Goal: Information Seeking & Learning: Learn about a topic

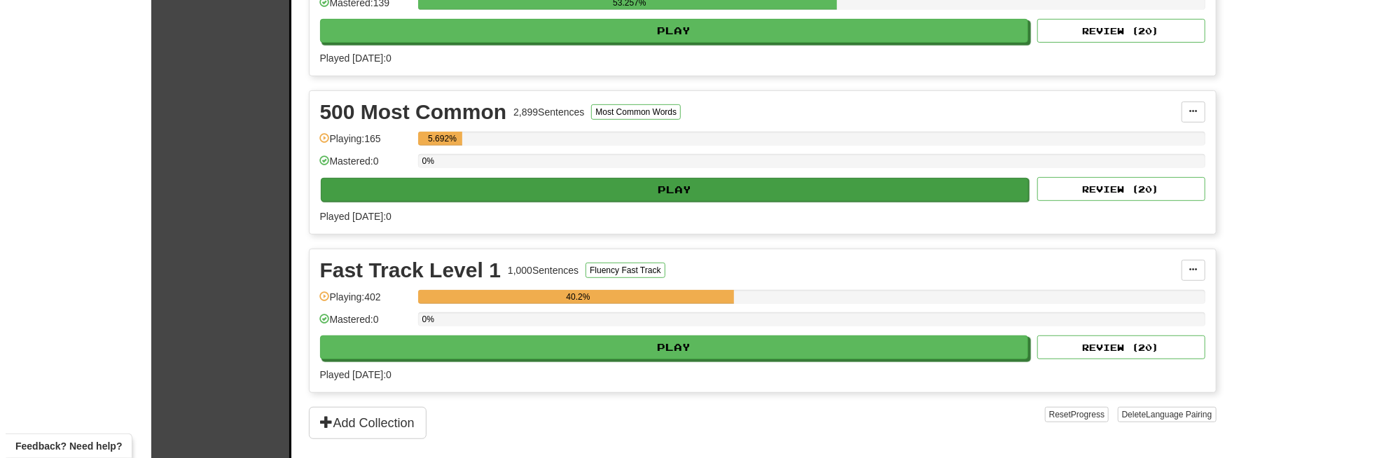
scroll to position [420, 0]
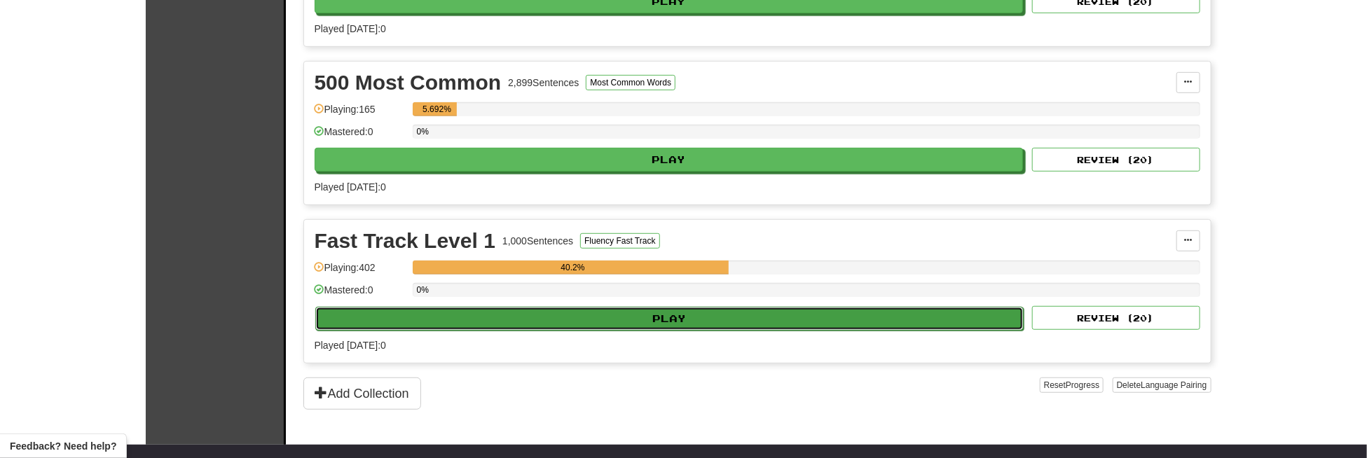
click at [638, 314] on button "Play" at bounding box center [669, 319] width 709 height 24
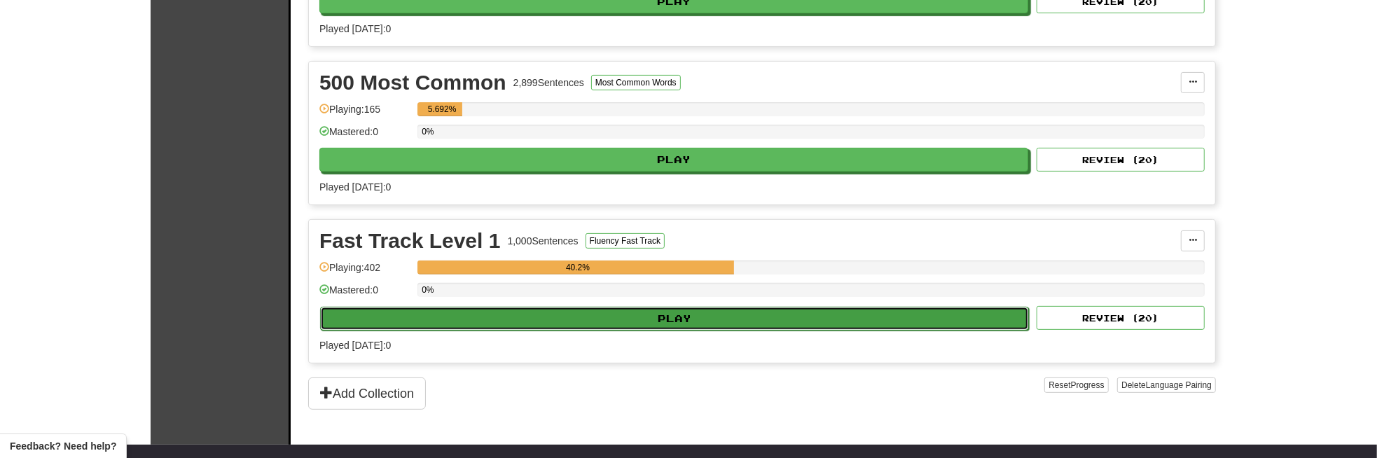
select select "**"
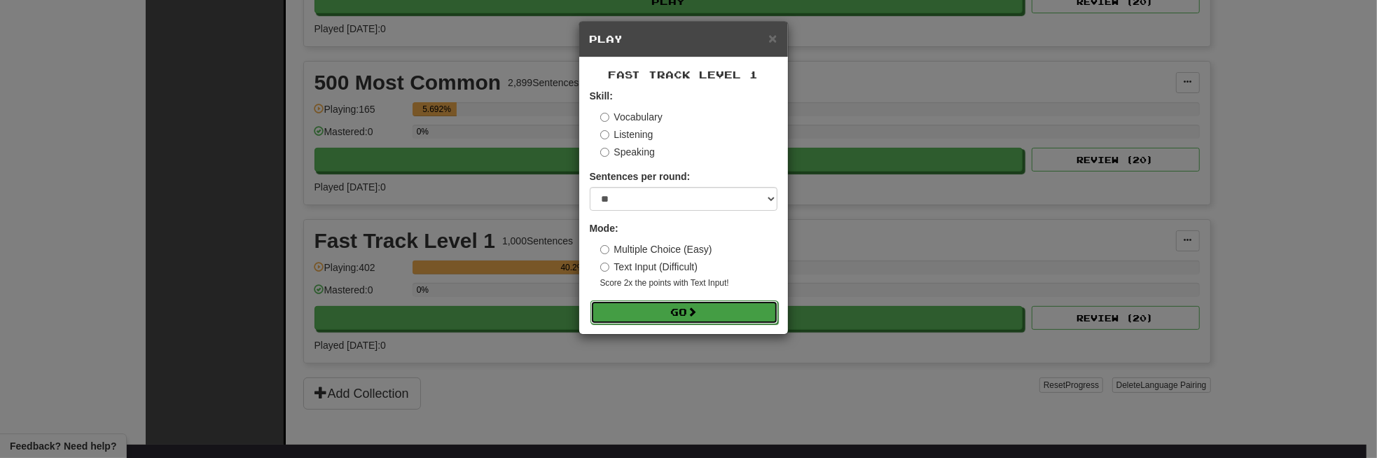
click at [636, 303] on button "Go" at bounding box center [685, 313] width 188 height 24
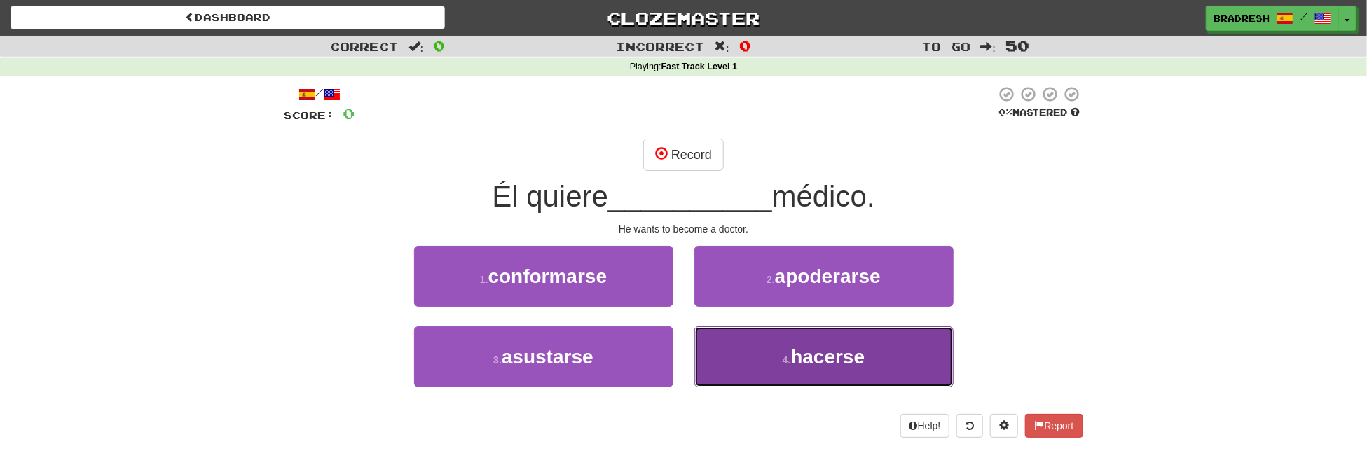
click at [757, 340] on button "4 . hacerse" at bounding box center [823, 356] width 259 height 61
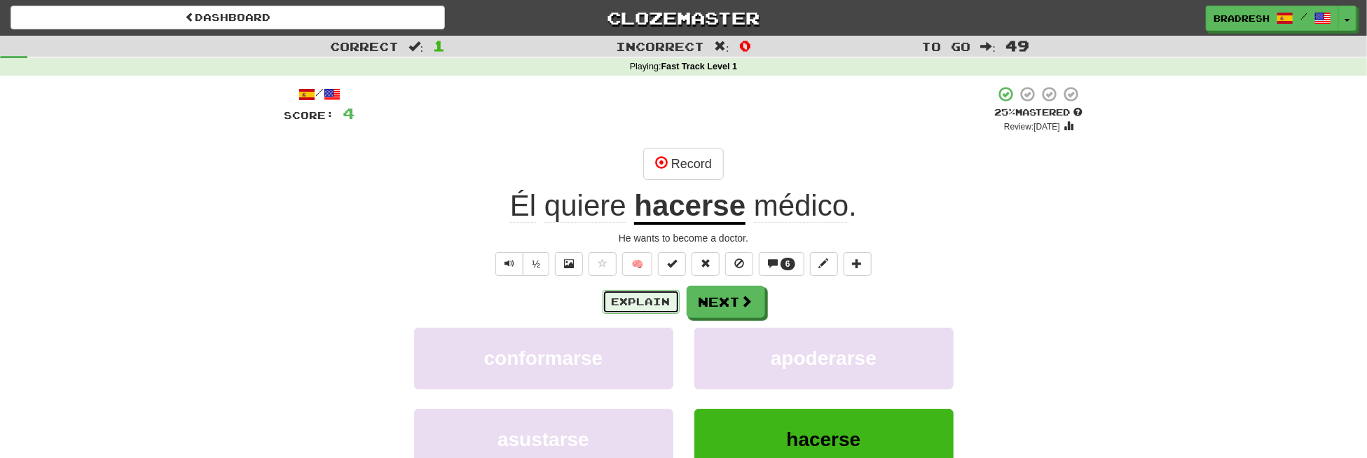
click at [648, 298] on button "Explain" at bounding box center [640, 302] width 77 height 24
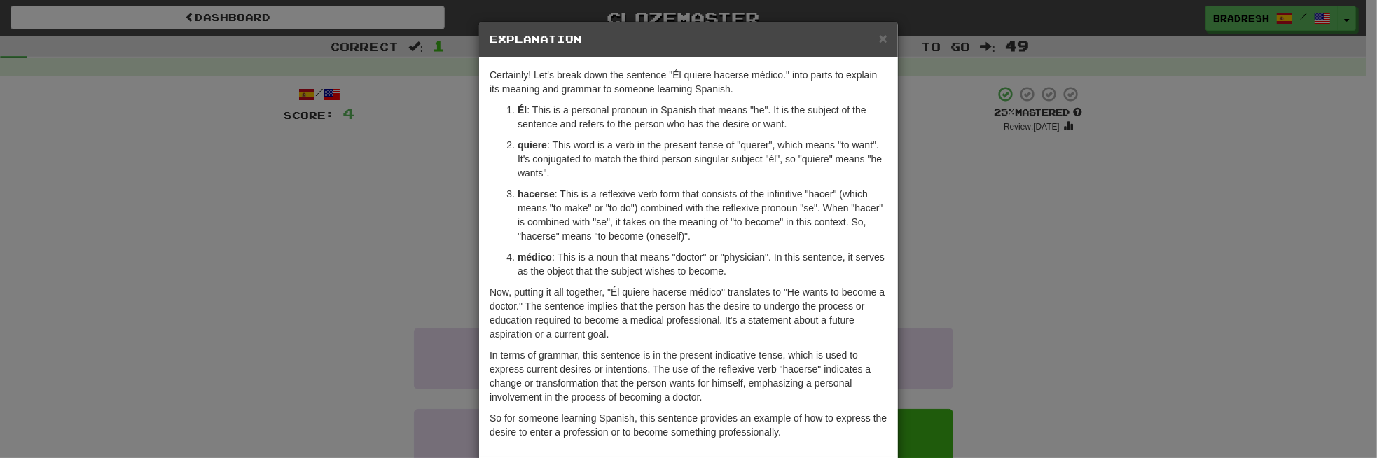
click at [1023, 169] on div "× Explanation Certainly! Let's break down the sentence "Él quiere hacerse médic…" at bounding box center [688, 229] width 1377 height 458
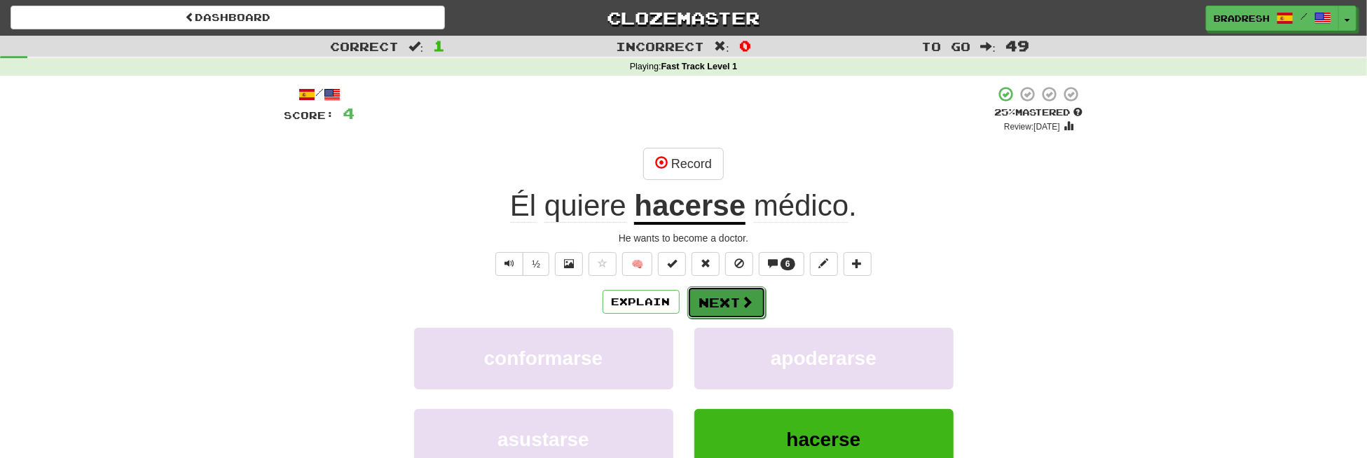
click at [726, 298] on button "Next" at bounding box center [726, 303] width 78 height 32
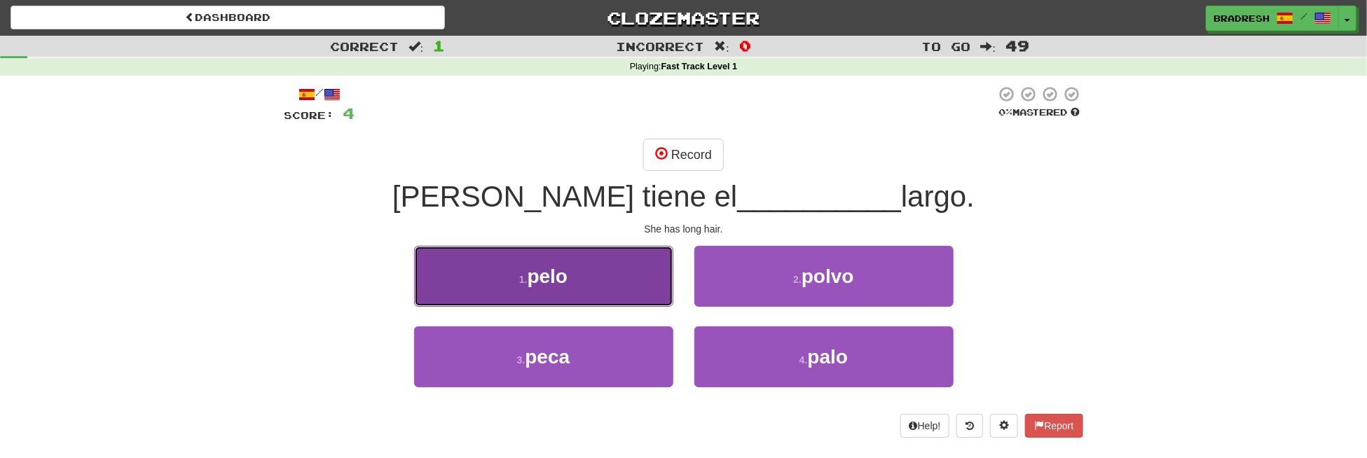
click at [567, 277] on span "pelo" at bounding box center [548, 277] width 41 height 22
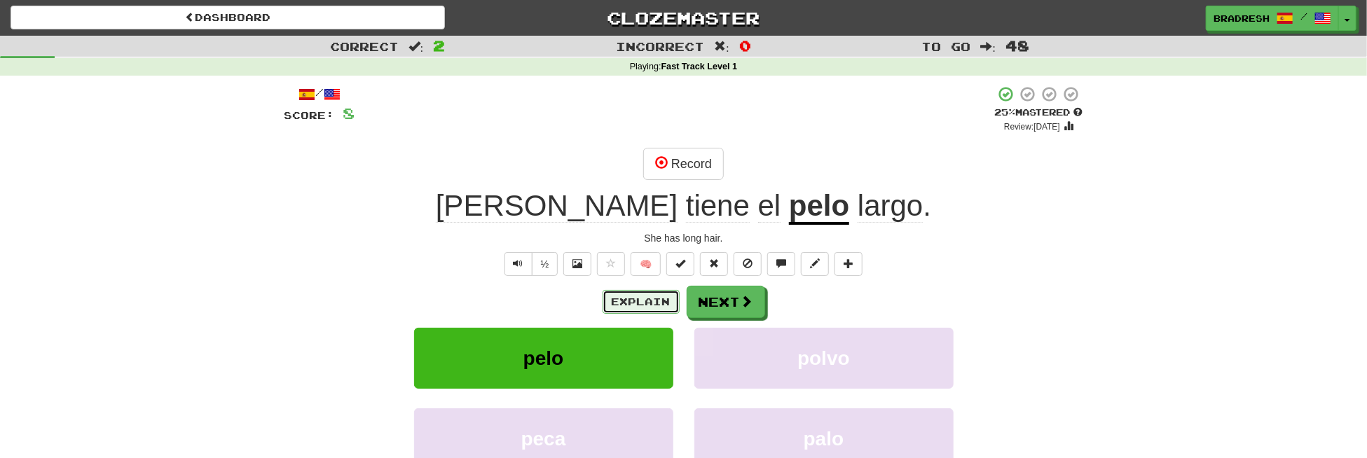
click at [626, 307] on button "Explain" at bounding box center [640, 302] width 77 height 24
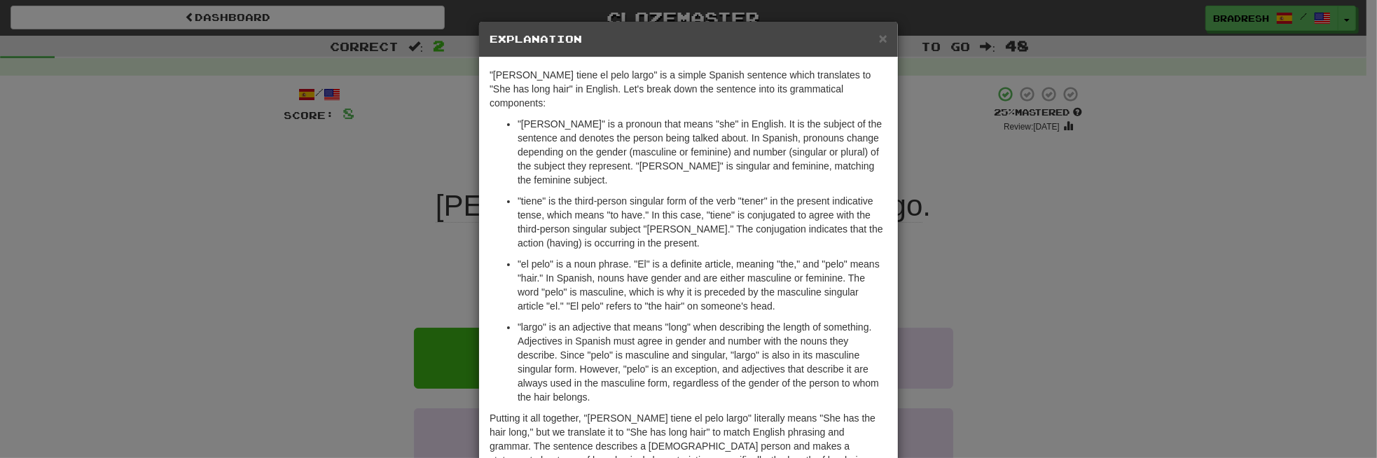
click at [939, 181] on div "× Explanation "[PERSON_NAME] tiene el pelo largo" is a simple Spanish sentence …" at bounding box center [688, 229] width 1377 height 458
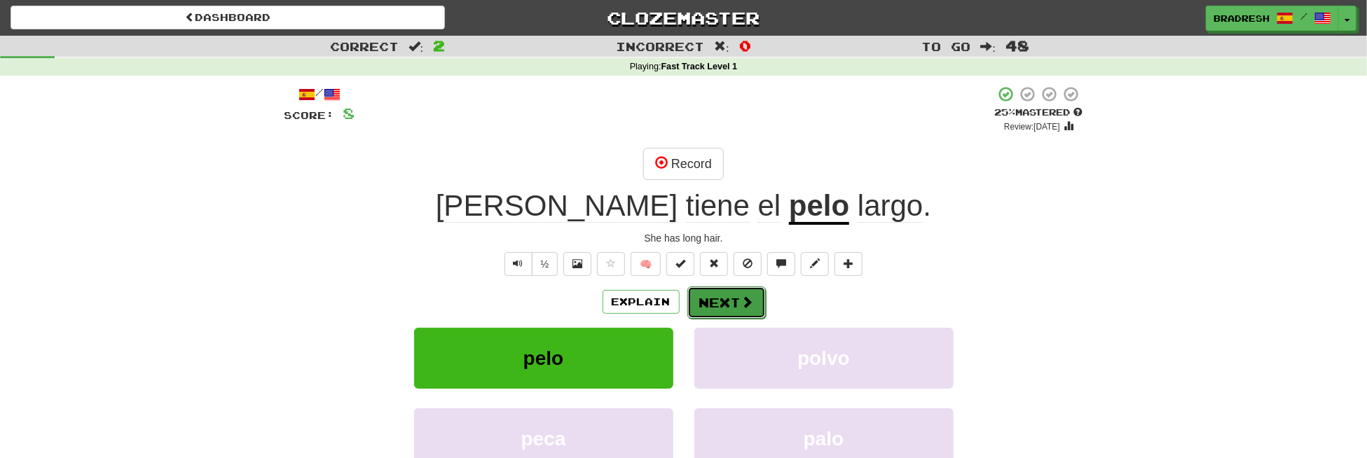
click at [737, 293] on button "Next" at bounding box center [726, 303] width 78 height 32
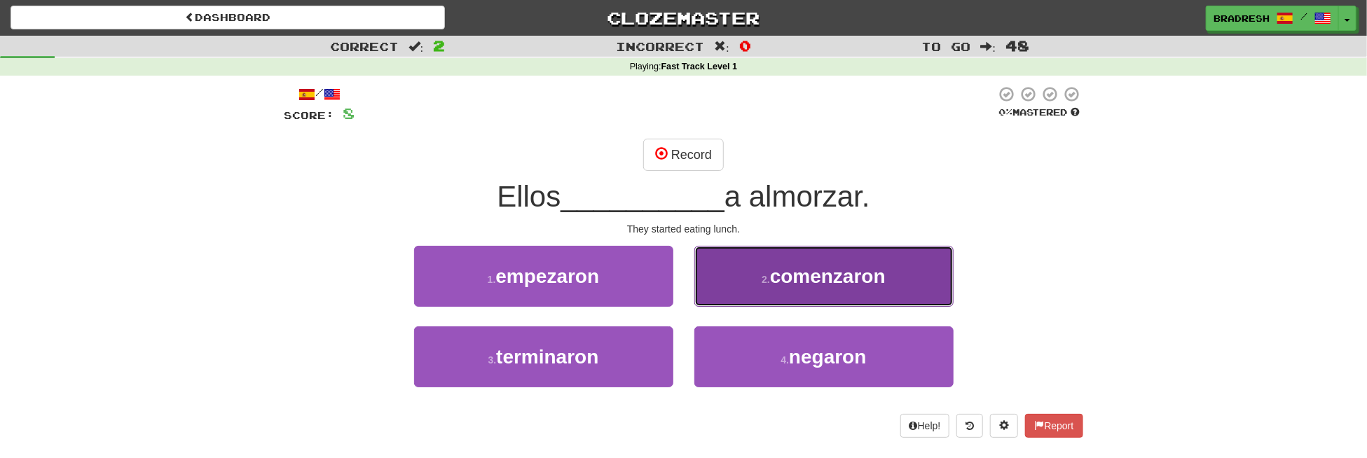
click at [797, 275] on span "comenzaron" at bounding box center [828, 277] width 116 height 22
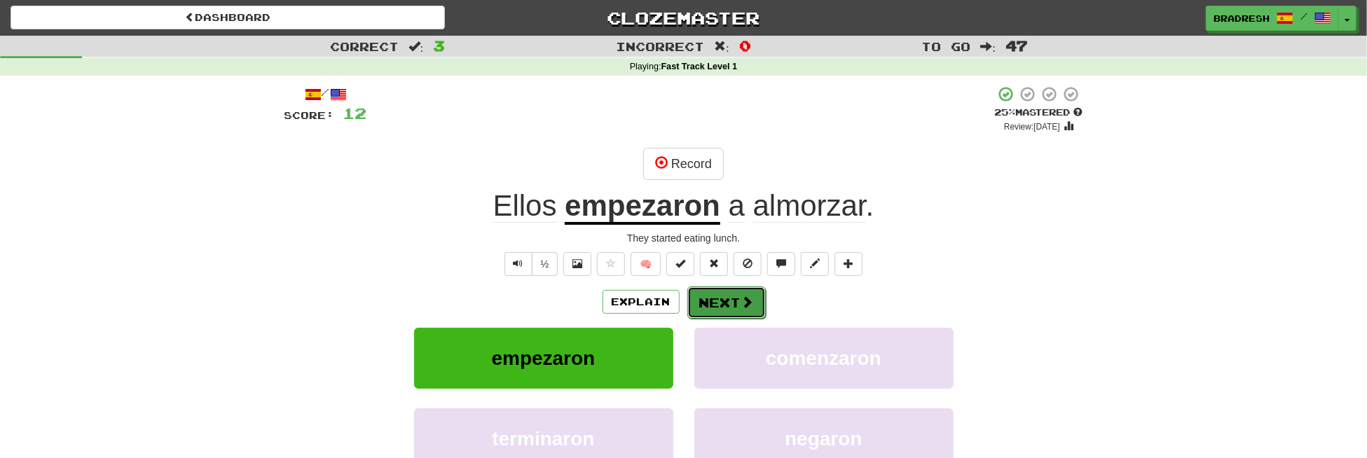
click at [736, 296] on button "Next" at bounding box center [726, 303] width 78 height 32
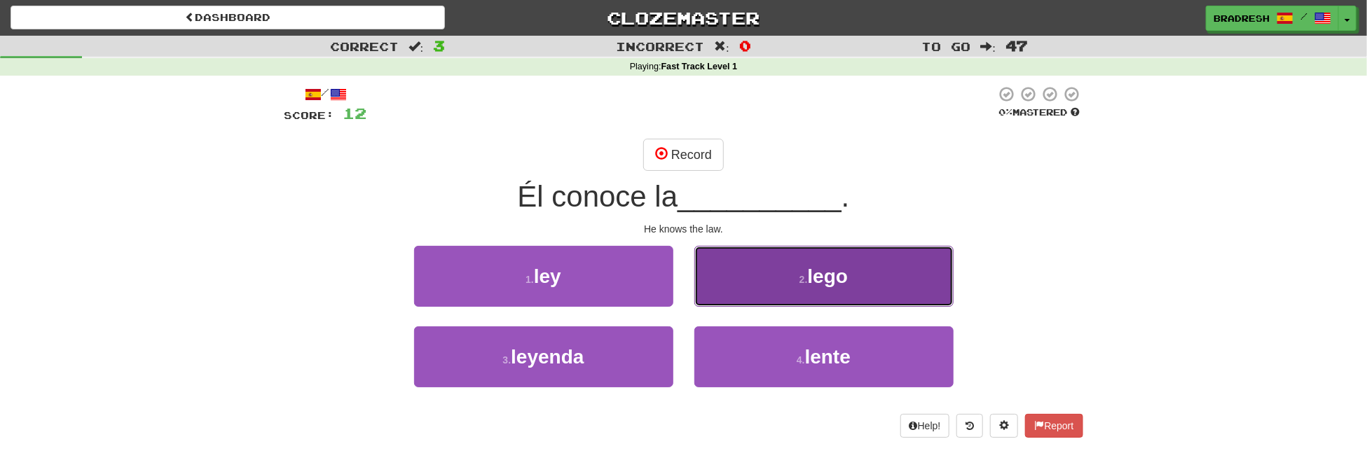
click at [728, 274] on button "2 . lego" at bounding box center [823, 276] width 259 height 61
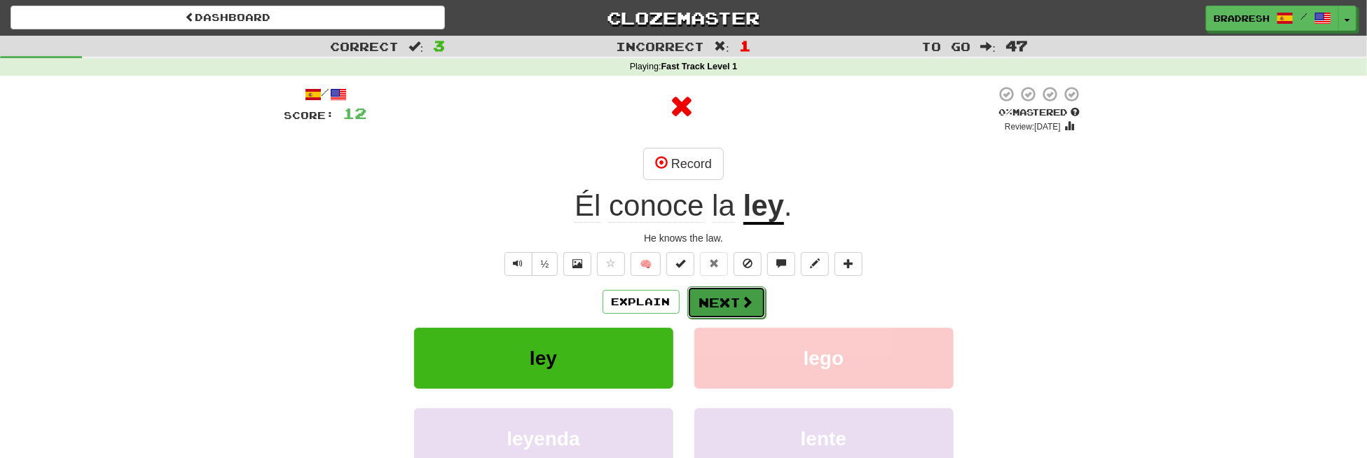
click at [709, 306] on button "Next" at bounding box center [726, 303] width 78 height 32
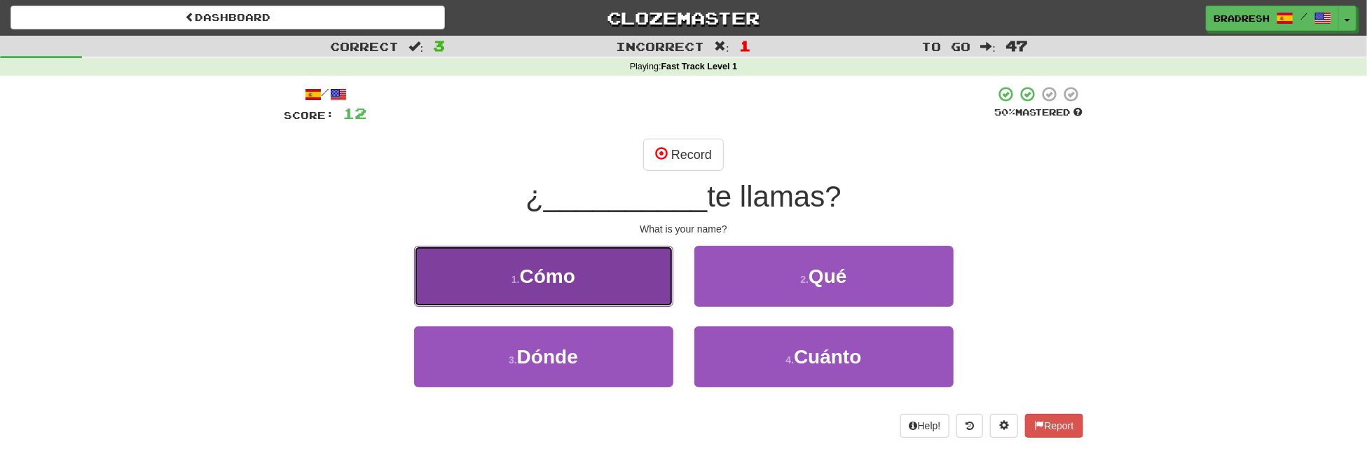
click at [599, 273] on button "1 . Cómo" at bounding box center [543, 276] width 259 height 61
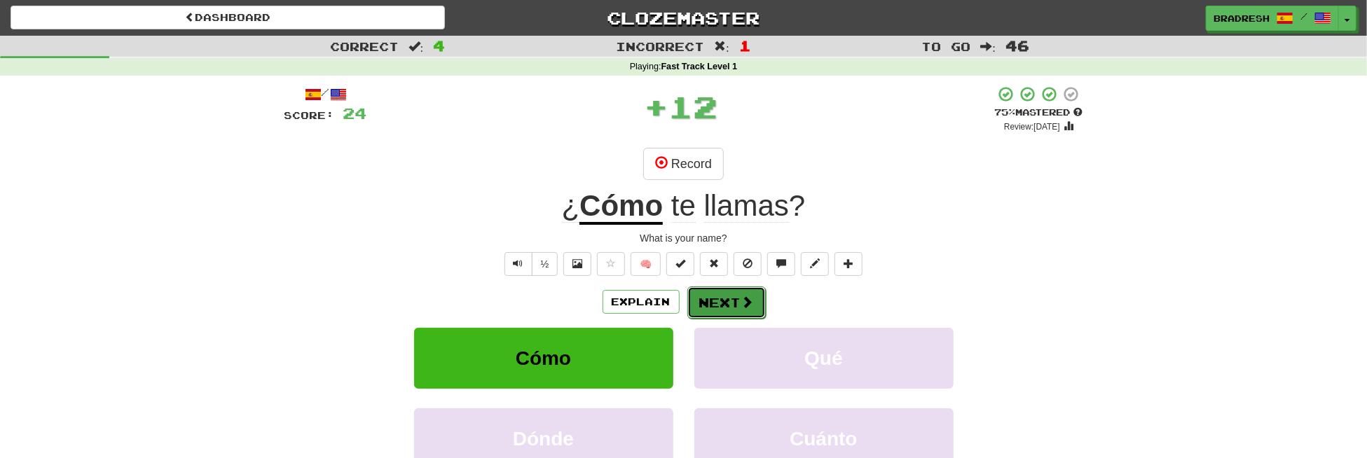
click at [712, 302] on button "Next" at bounding box center [726, 303] width 78 height 32
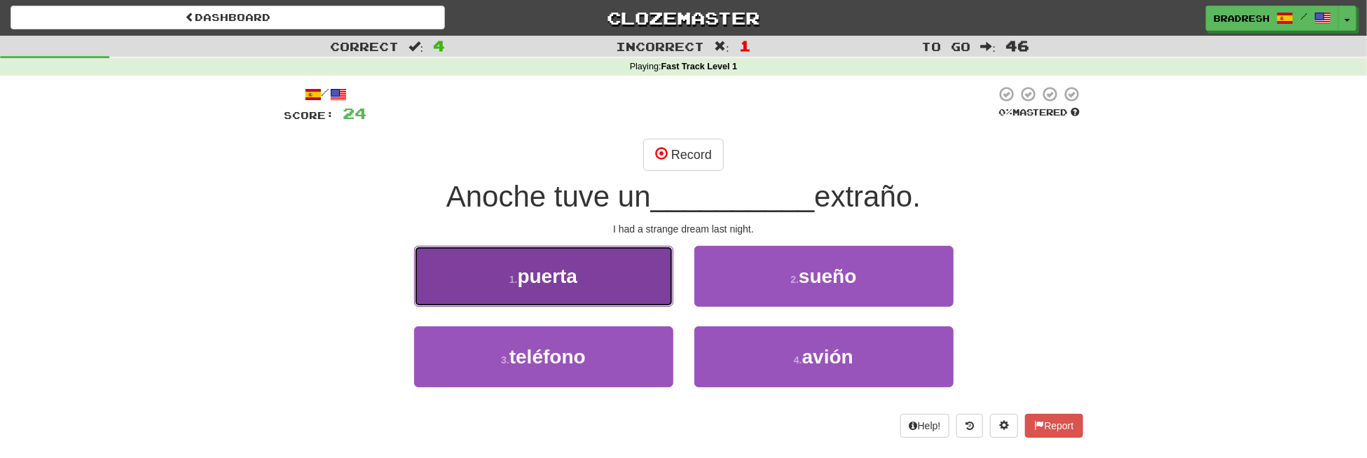
click at [641, 280] on button "1 . puerta" at bounding box center [543, 276] width 259 height 61
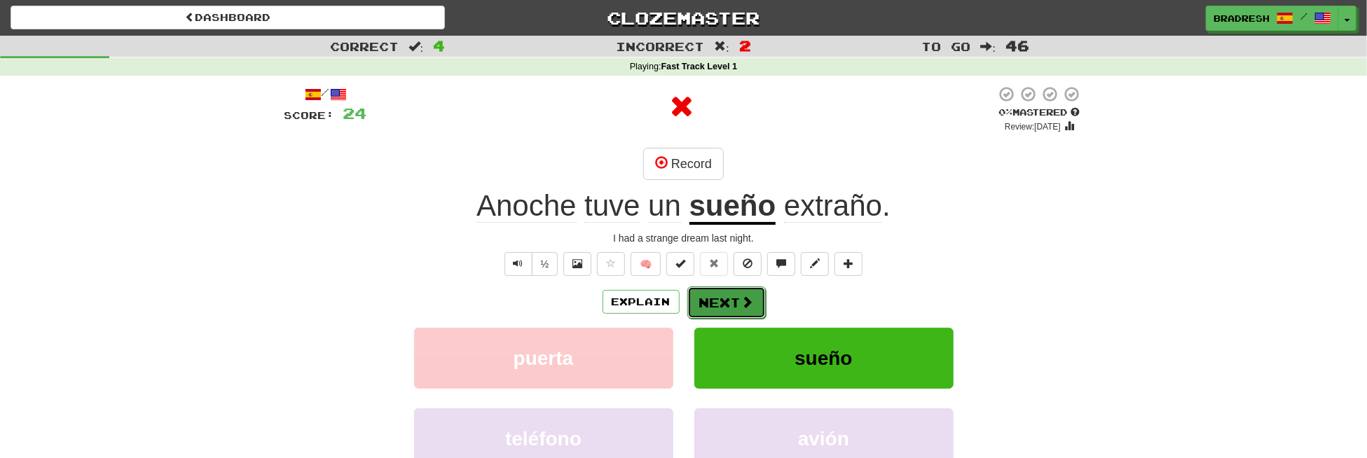
click at [736, 305] on button "Next" at bounding box center [726, 303] width 78 height 32
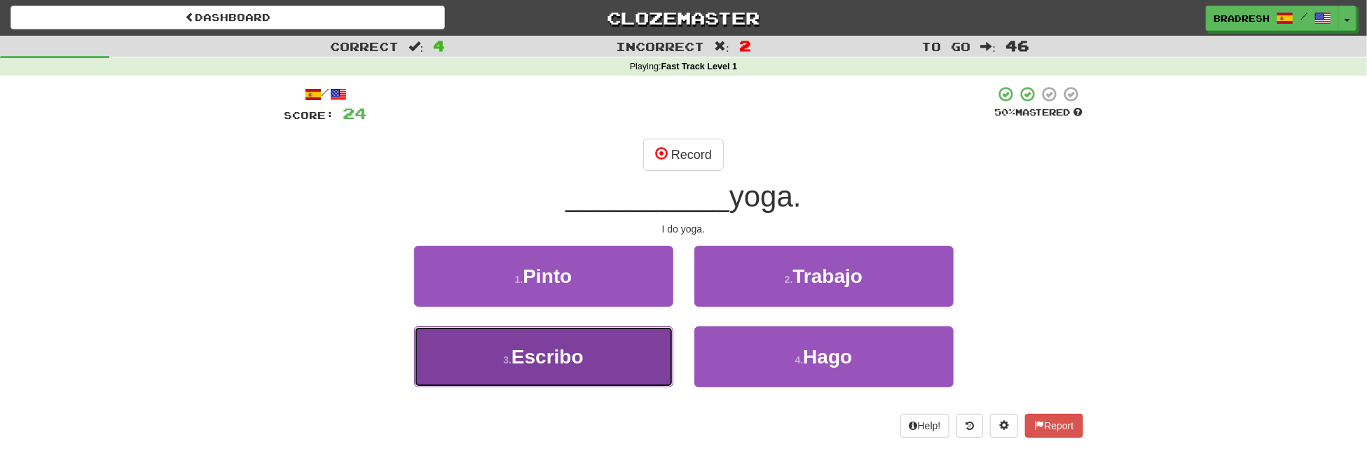
click at [595, 348] on button "3 . [GEOGRAPHIC_DATA]" at bounding box center [543, 356] width 259 height 61
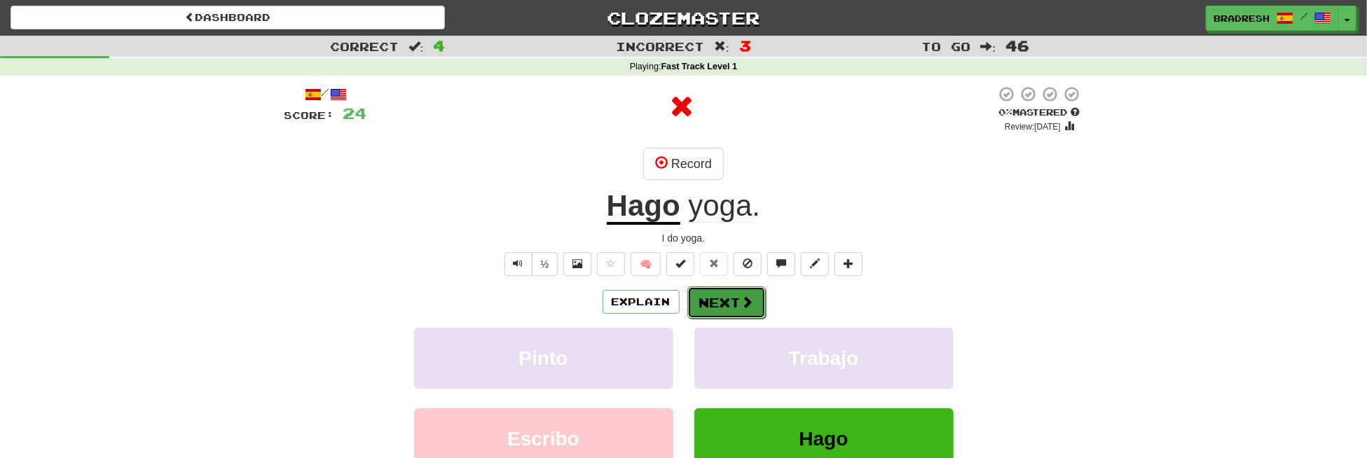
click at [703, 300] on button "Next" at bounding box center [726, 303] width 78 height 32
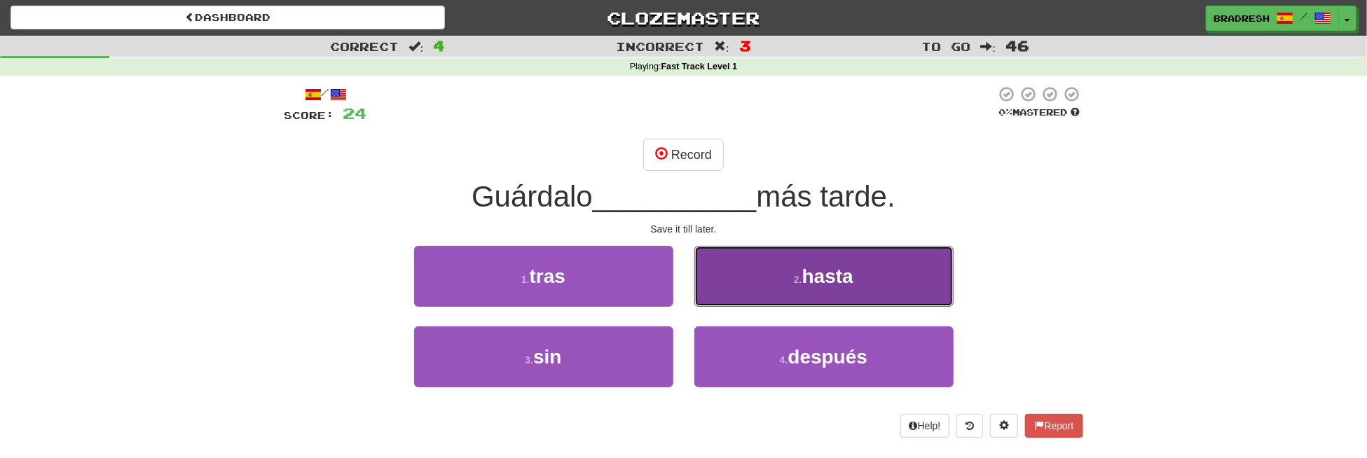
click at [758, 264] on button "2 . hasta" at bounding box center [823, 276] width 259 height 61
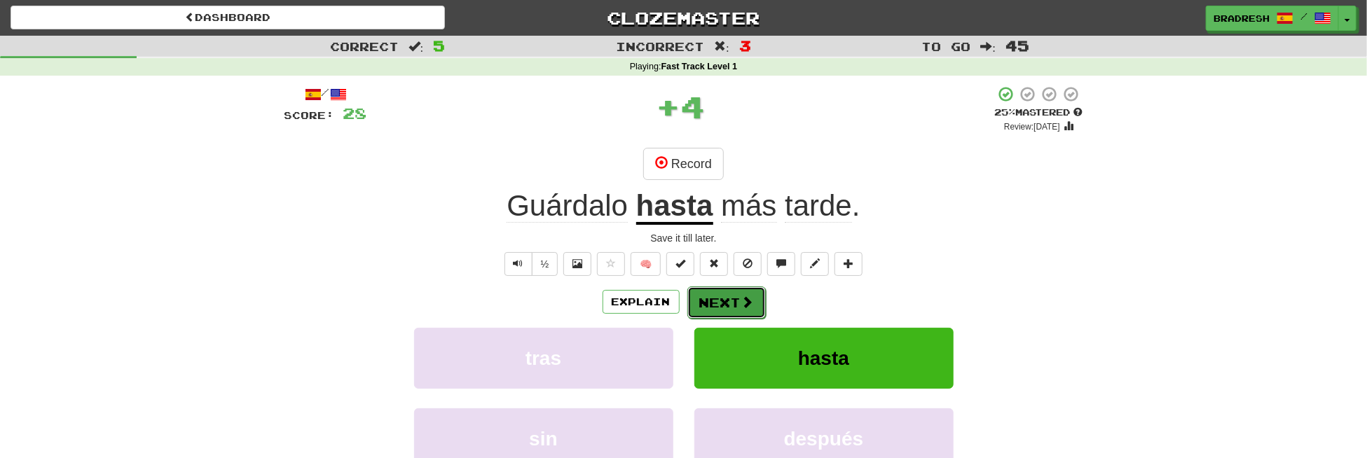
click at [737, 296] on button "Next" at bounding box center [726, 303] width 78 height 32
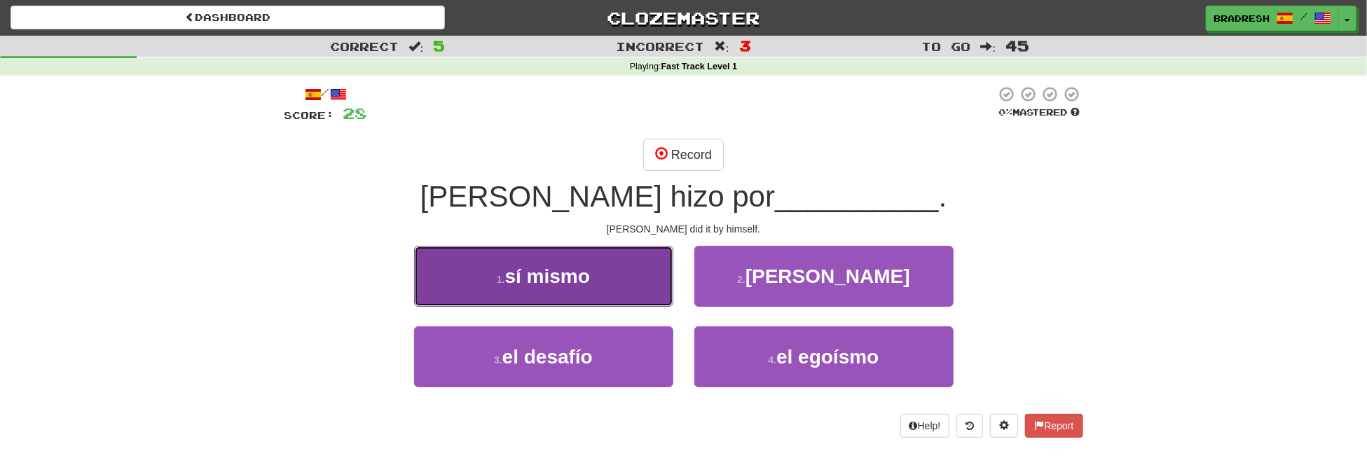
click at [642, 273] on button "1 . sí mismo" at bounding box center [543, 276] width 259 height 61
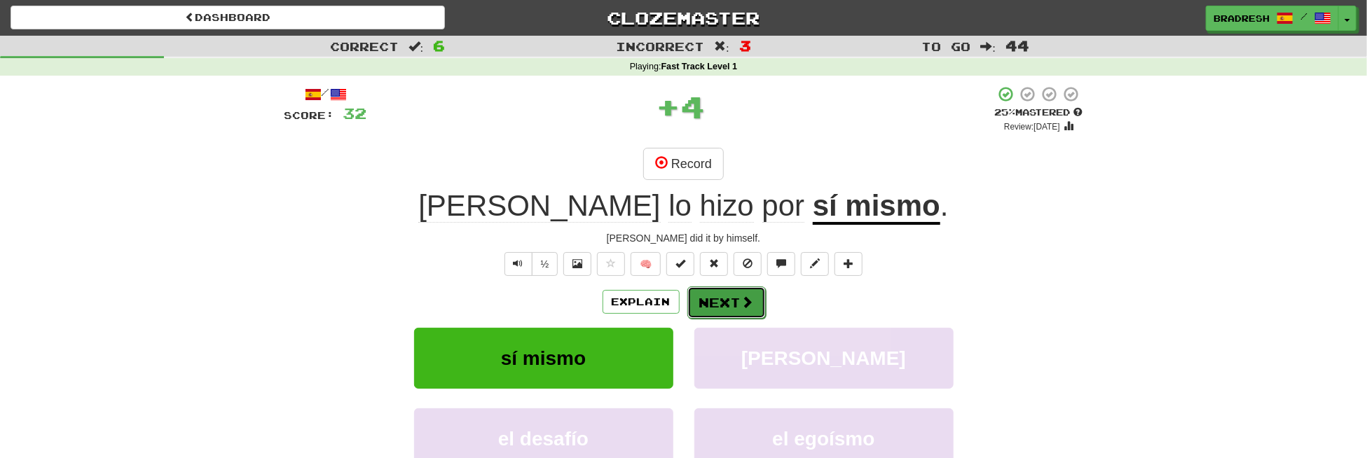
click at [730, 303] on button "Next" at bounding box center [726, 303] width 78 height 32
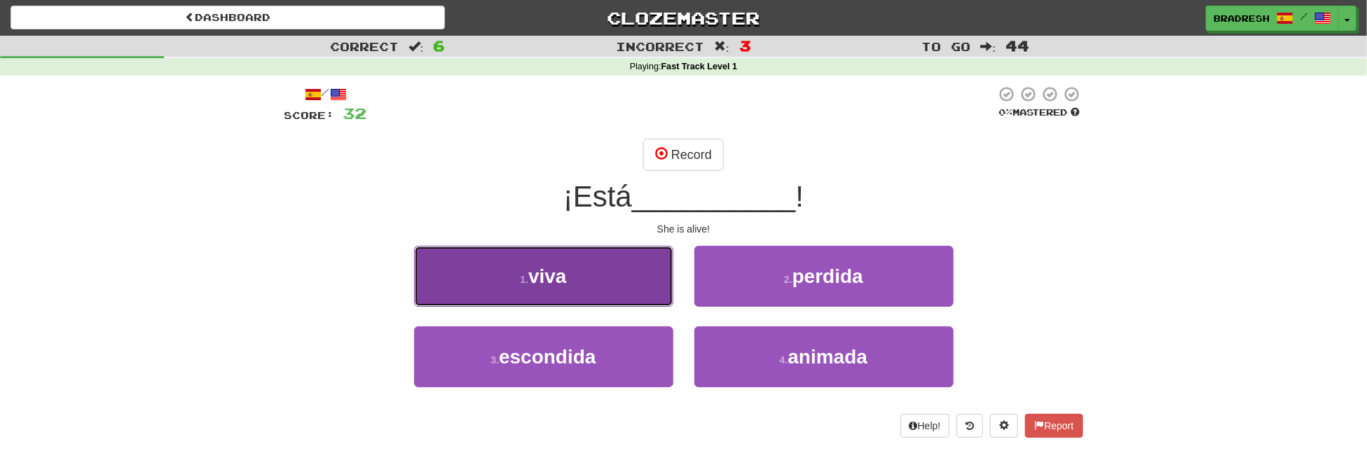
click at [586, 268] on button "1 . viva" at bounding box center [543, 276] width 259 height 61
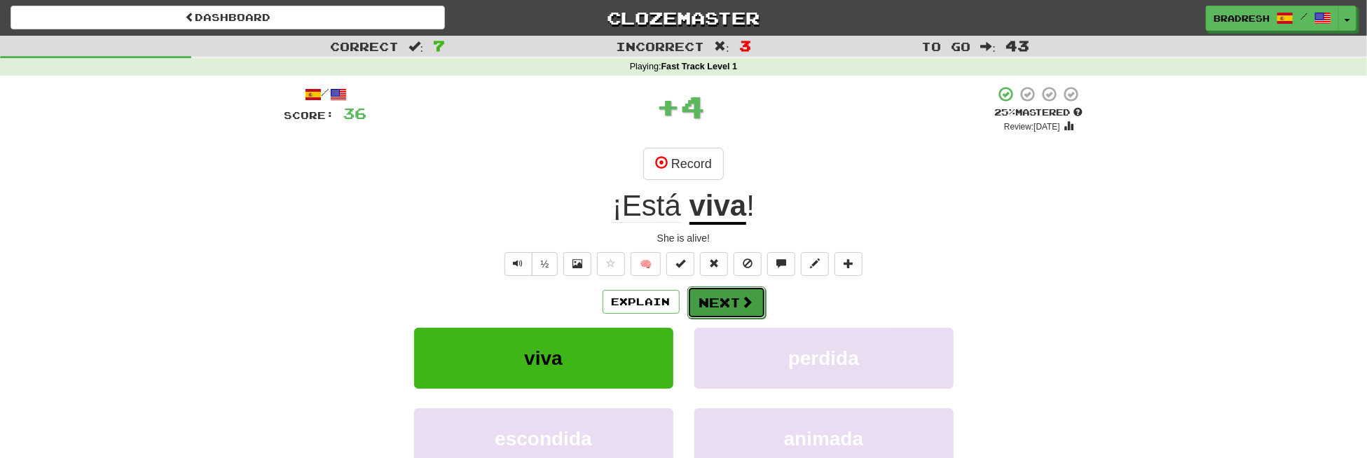
click at [724, 303] on button "Next" at bounding box center [726, 303] width 78 height 32
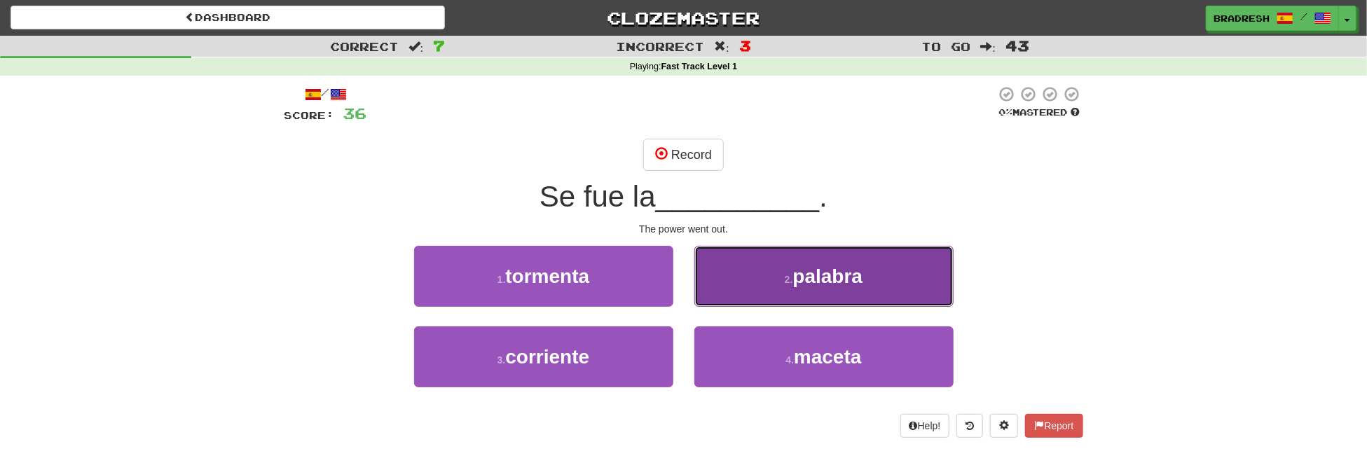
click at [710, 268] on button "2 . palabra" at bounding box center [823, 276] width 259 height 61
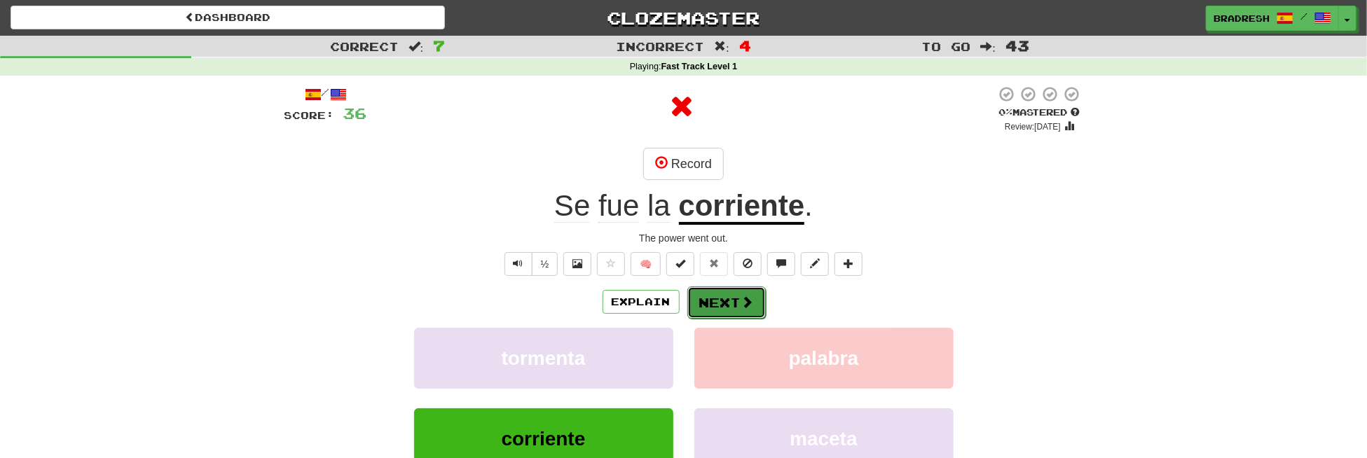
click at [719, 301] on button "Next" at bounding box center [726, 303] width 78 height 32
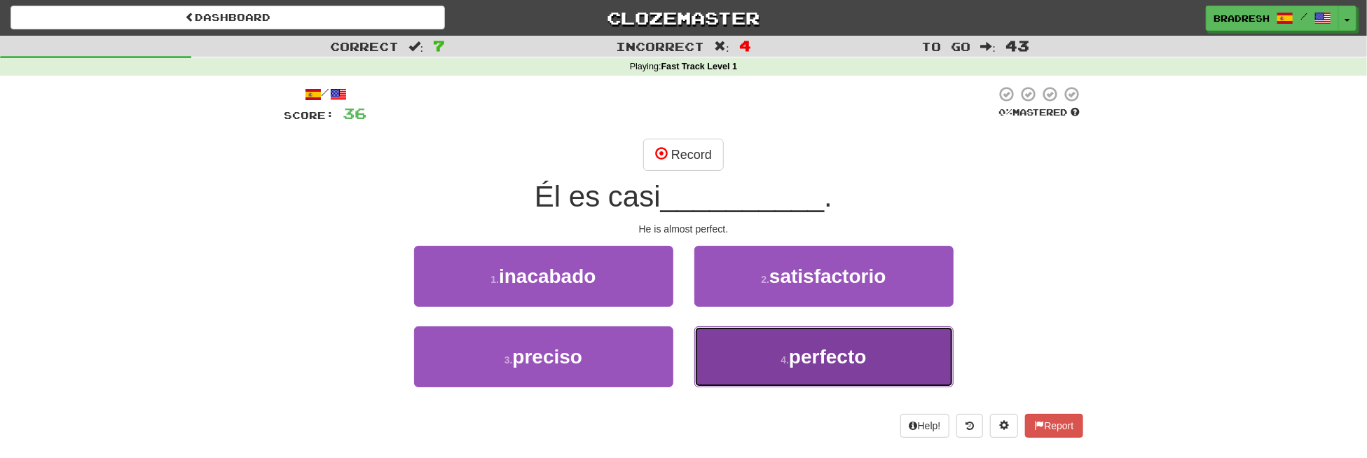
click at [766, 353] on button "4 . perfecto" at bounding box center [823, 356] width 259 height 61
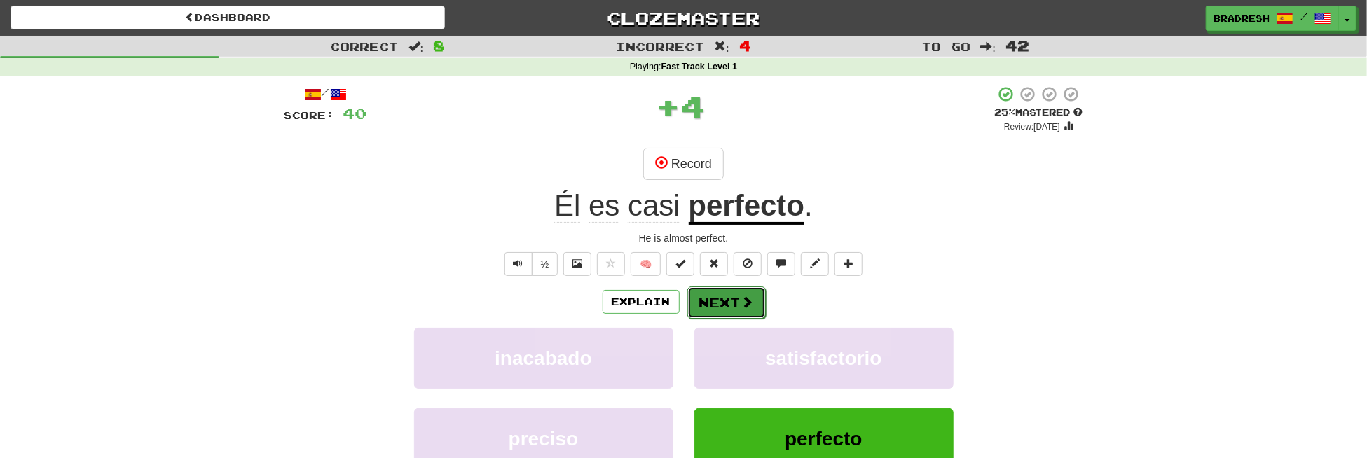
click at [719, 302] on button "Next" at bounding box center [726, 303] width 78 height 32
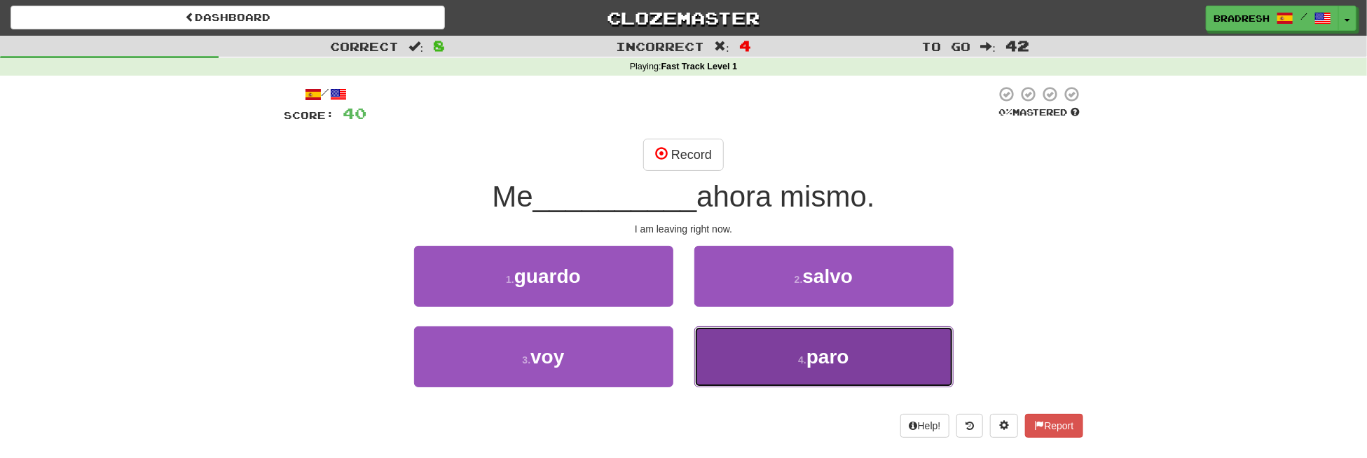
click at [766, 351] on button "4 . [GEOGRAPHIC_DATA]" at bounding box center [823, 356] width 259 height 61
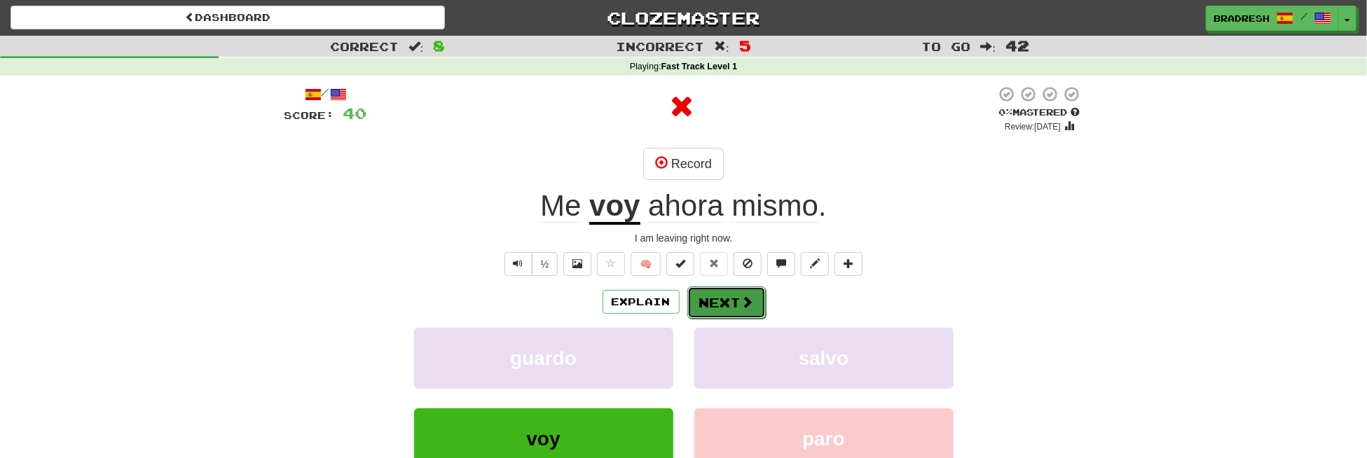
click at [736, 311] on button "Next" at bounding box center [726, 303] width 78 height 32
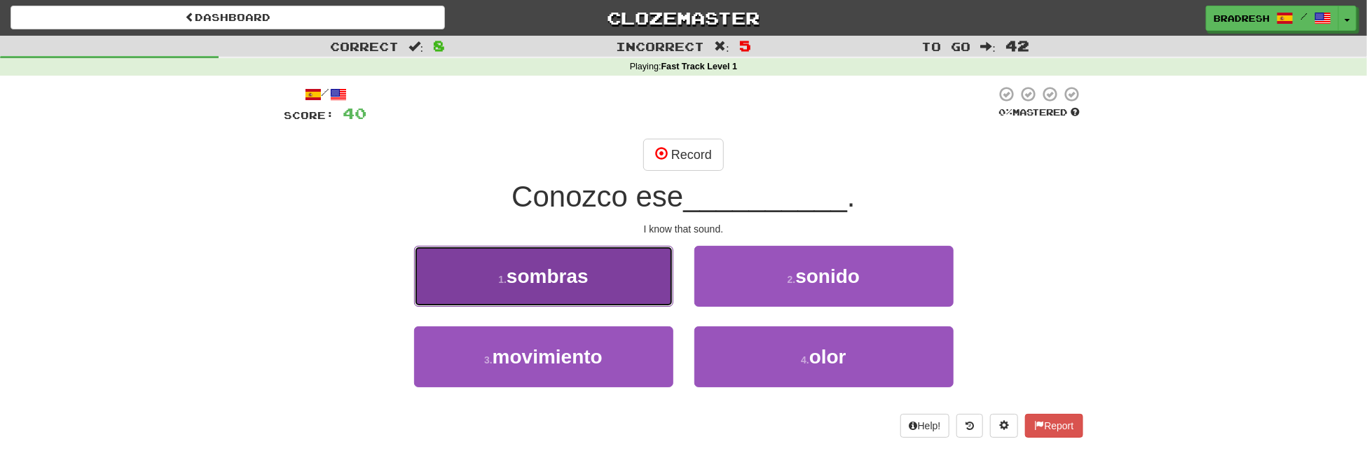
click at [561, 288] on button "1 . sombras" at bounding box center [543, 276] width 259 height 61
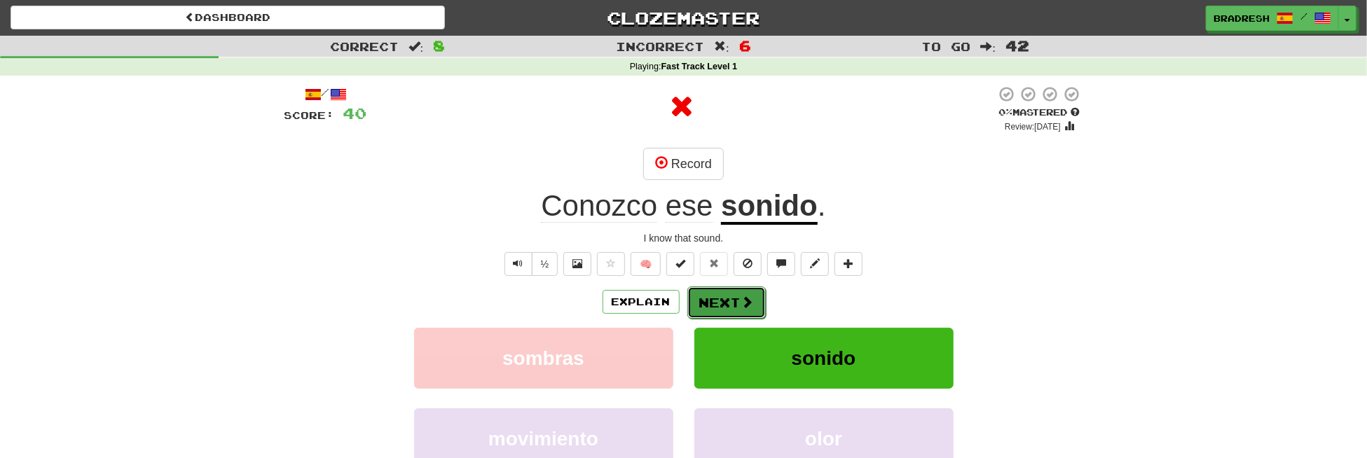
click at [716, 305] on button "Next" at bounding box center [726, 303] width 78 height 32
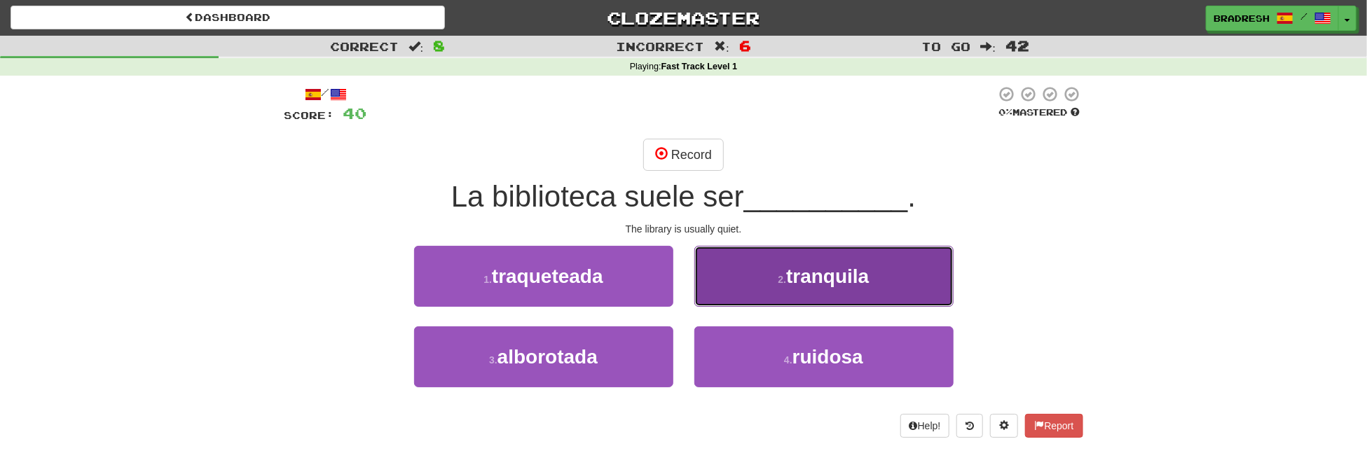
click at [802, 267] on span "tranquila" at bounding box center [827, 277] width 83 height 22
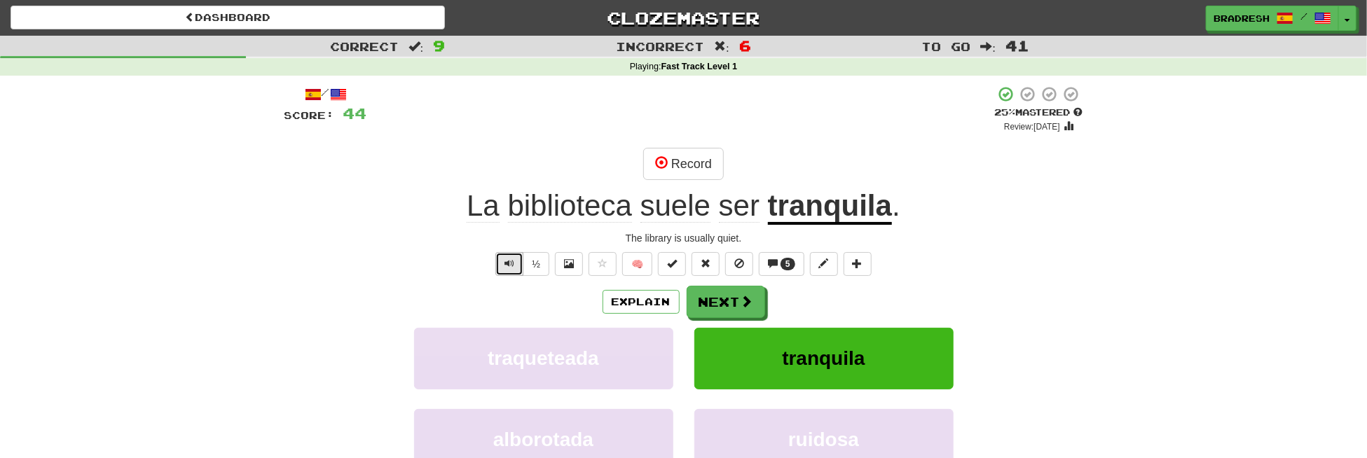
click at [518, 263] on button "Text-to-speech controls" at bounding box center [509, 264] width 28 height 24
click at [723, 301] on button "Next" at bounding box center [726, 303] width 78 height 32
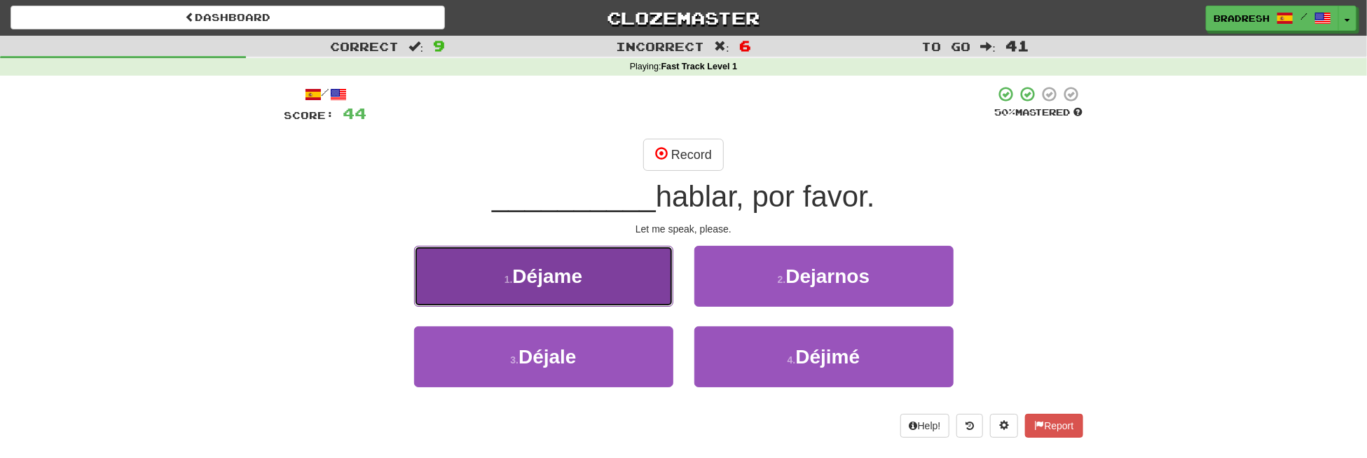
click at [605, 283] on button "1 . [GEOGRAPHIC_DATA]" at bounding box center [543, 276] width 259 height 61
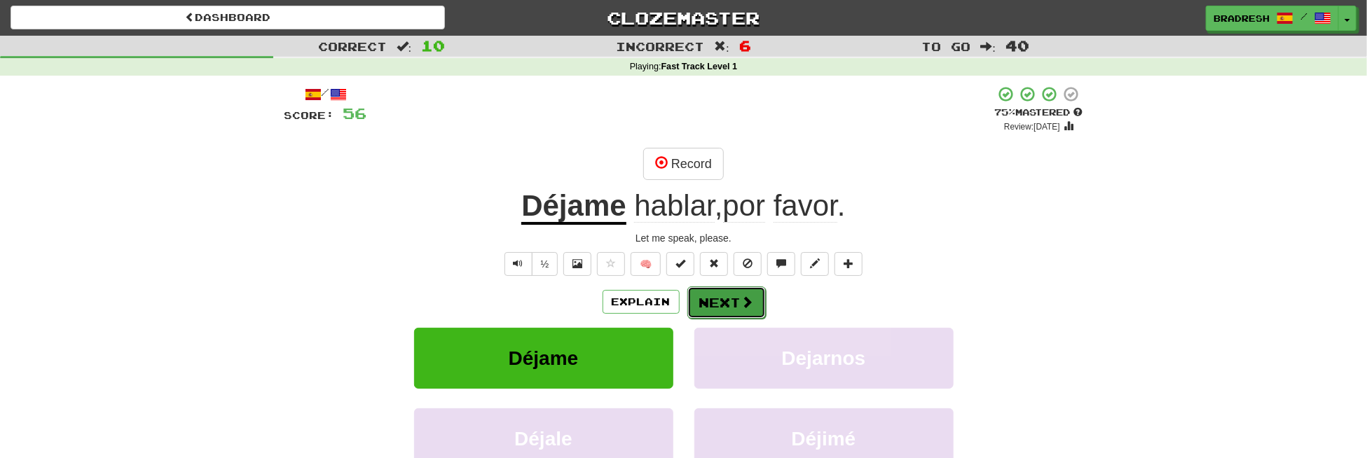
click at [729, 305] on button "Next" at bounding box center [726, 303] width 78 height 32
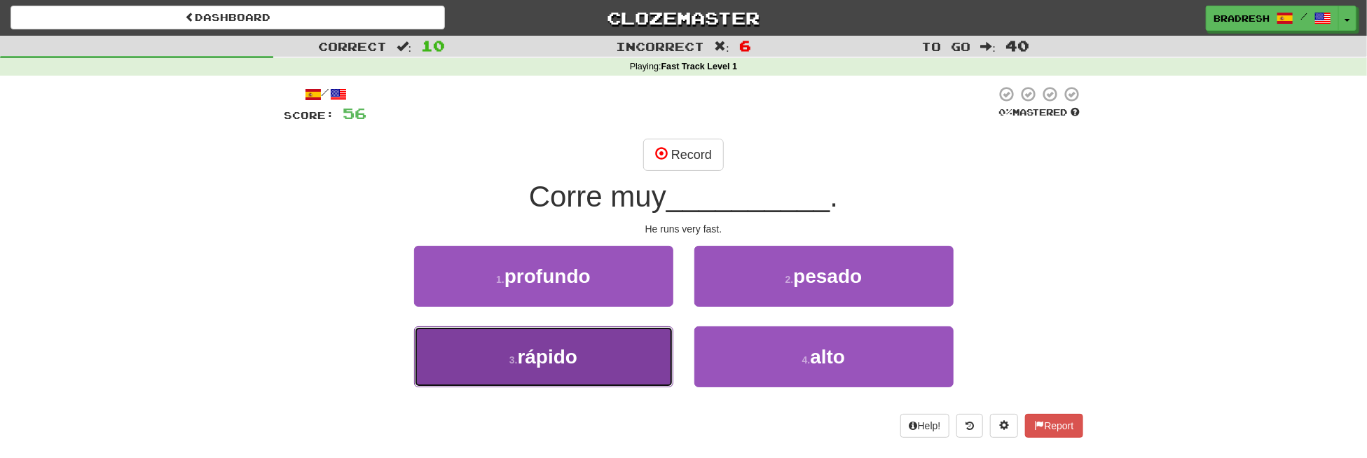
click at [586, 335] on button "3 . rápido" at bounding box center [543, 356] width 259 height 61
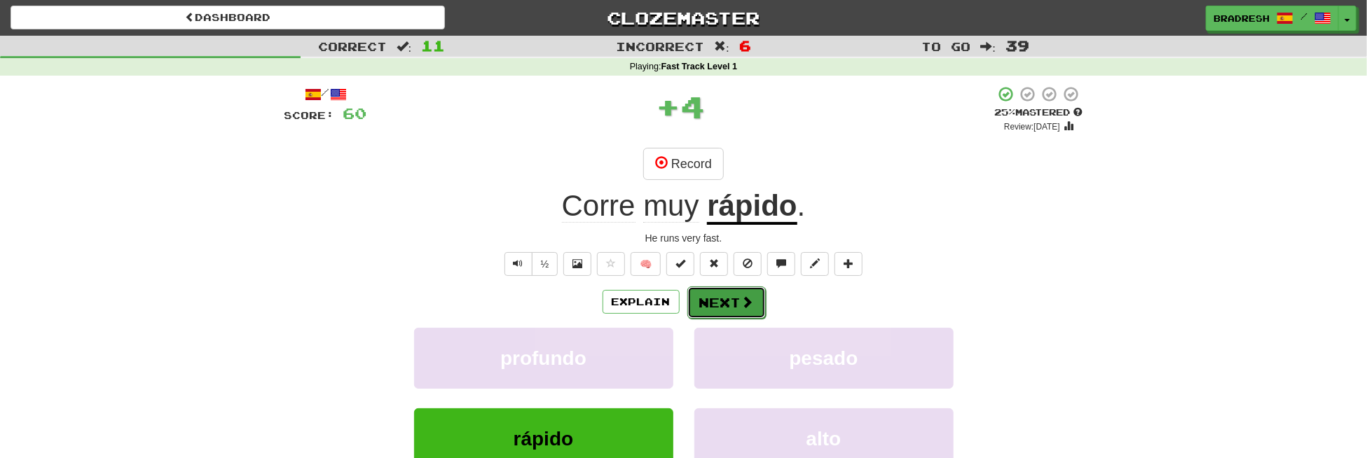
click at [708, 299] on button "Next" at bounding box center [726, 303] width 78 height 32
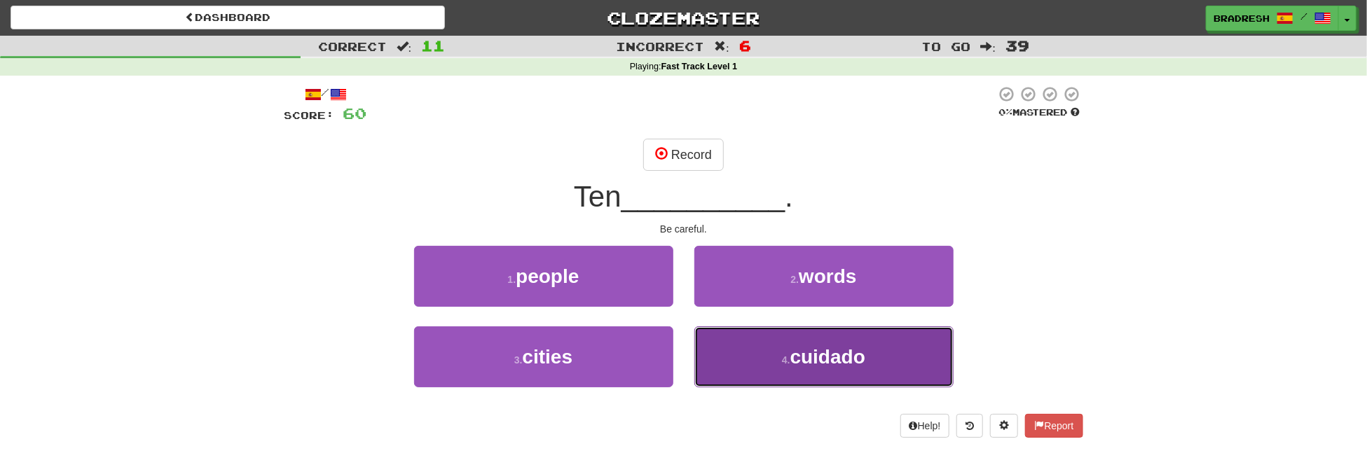
click at [771, 361] on button "4 . cuidado" at bounding box center [823, 356] width 259 height 61
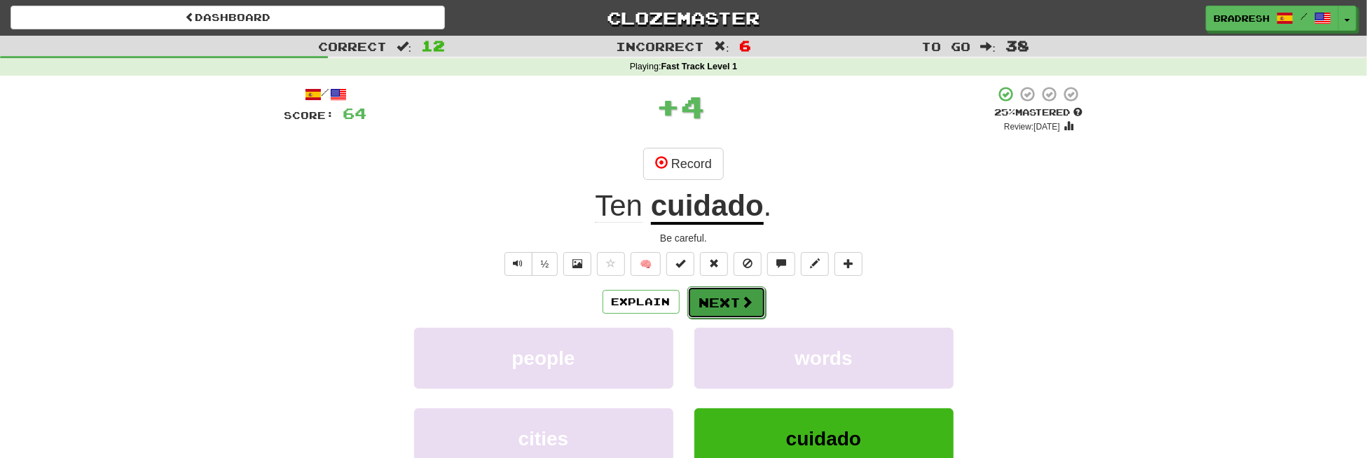
click at [746, 298] on span at bounding box center [747, 302] width 13 height 13
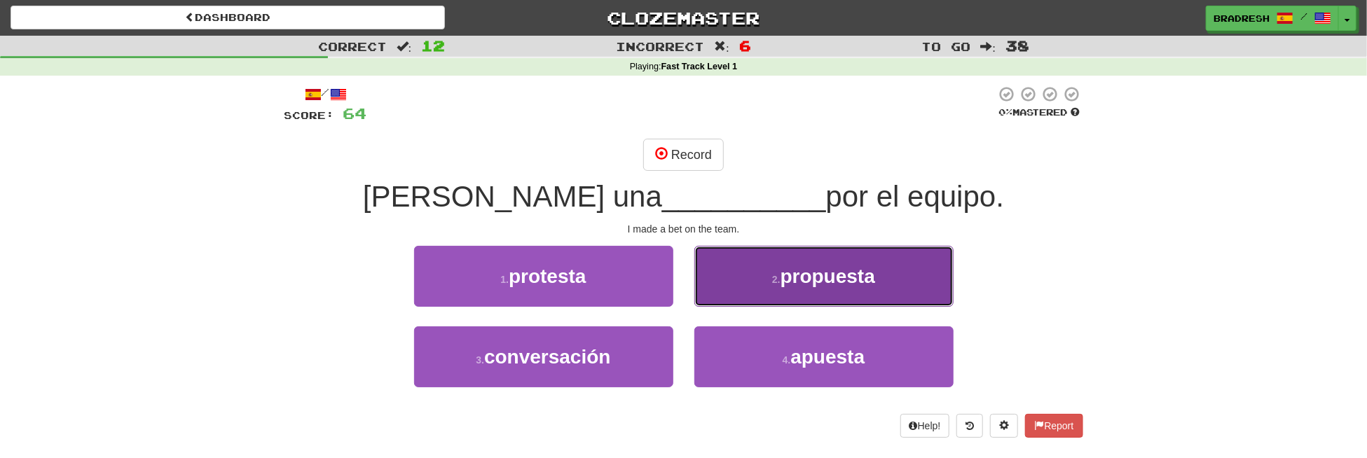
click at [783, 290] on button "2 . propuesta" at bounding box center [823, 276] width 259 height 61
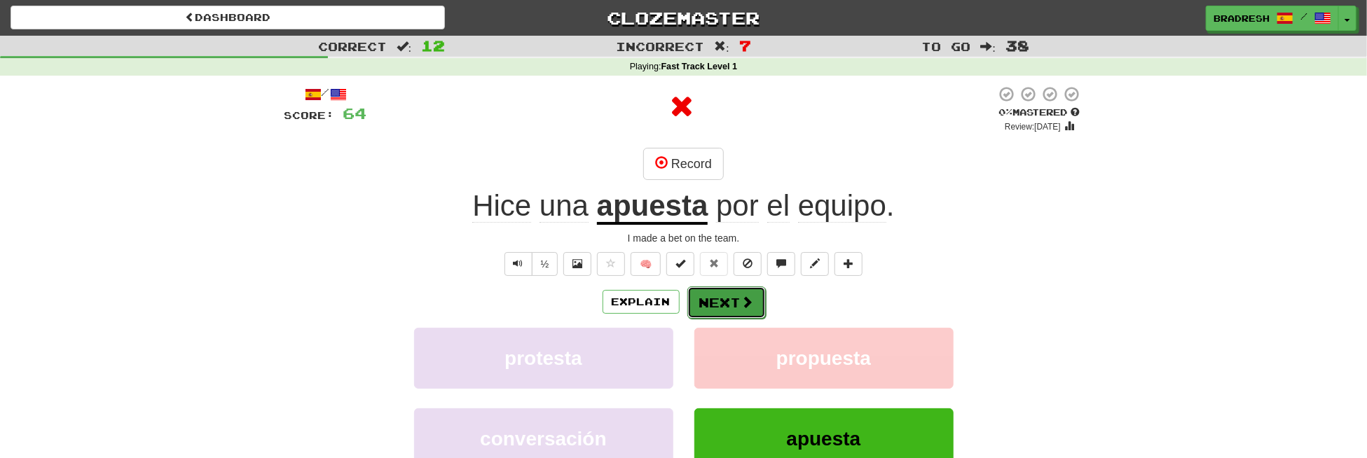
click at [731, 300] on button "Next" at bounding box center [726, 303] width 78 height 32
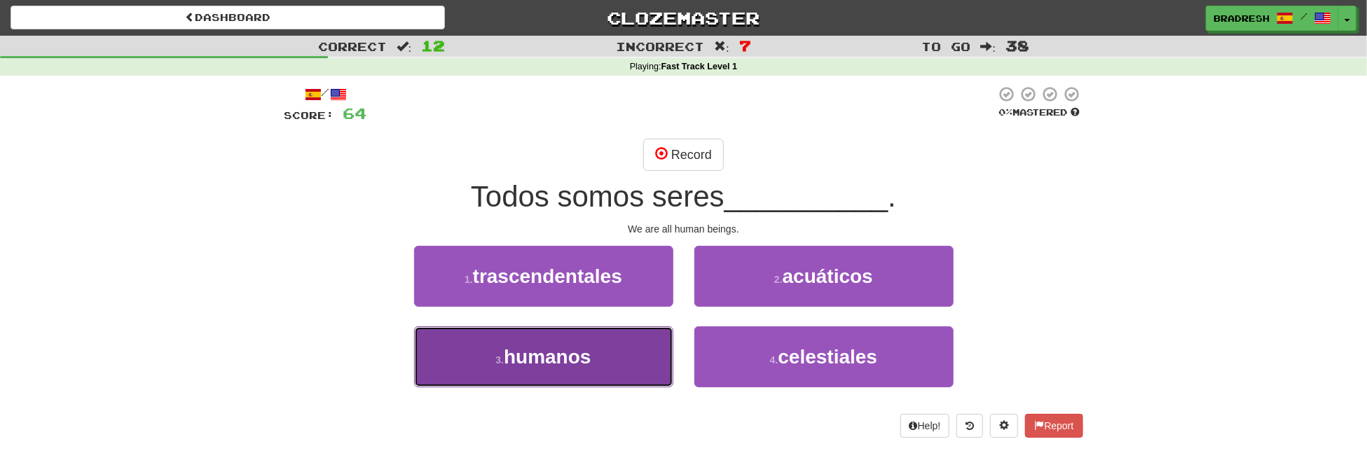
click at [628, 363] on button "3 . humanos" at bounding box center [543, 356] width 259 height 61
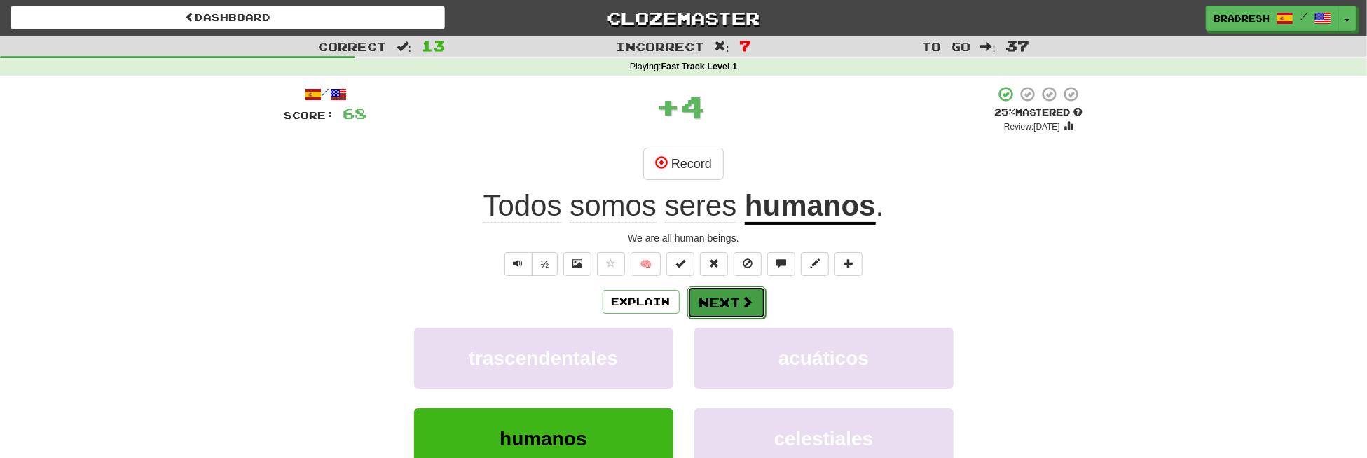
click at [695, 315] on button "Next" at bounding box center [726, 303] width 78 height 32
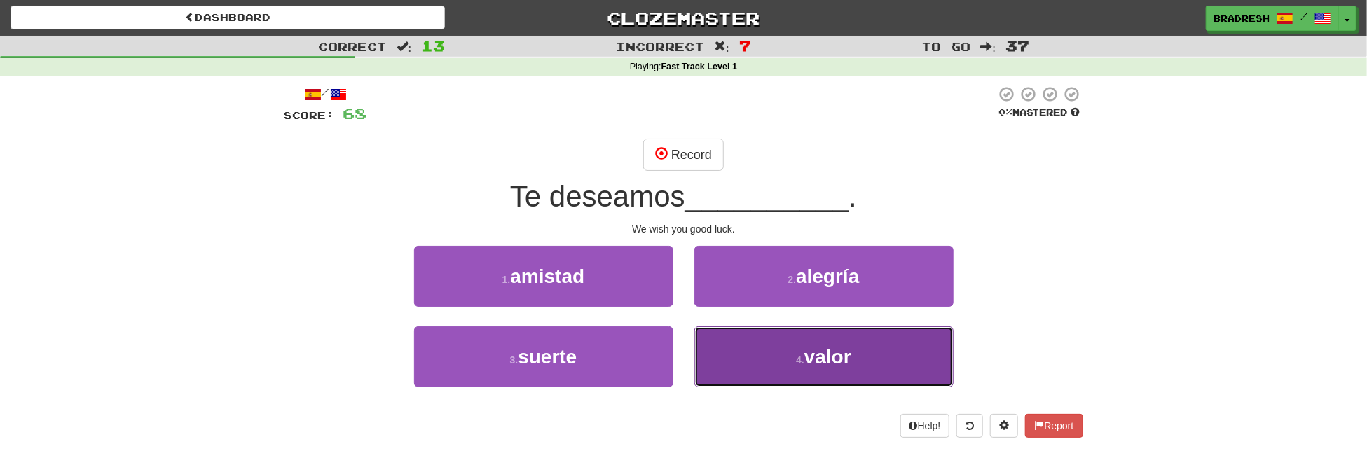
click at [801, 351] on button "4 . valor" at bounding box center [823, 356] width 259 height 61
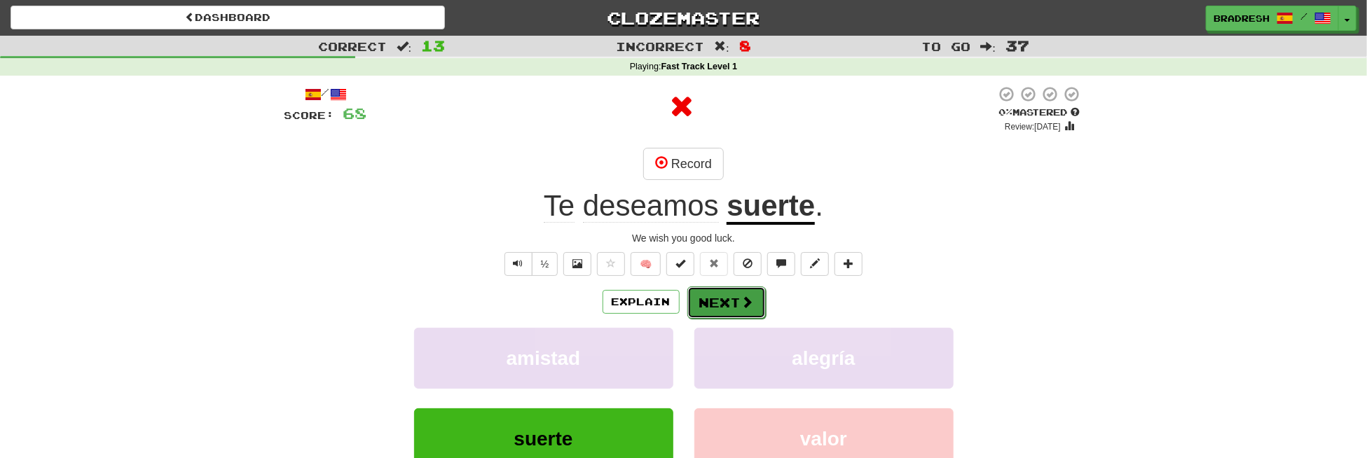
click at [733, 307] on button "Next" at bounding box center [726, 303] width 78 height 32
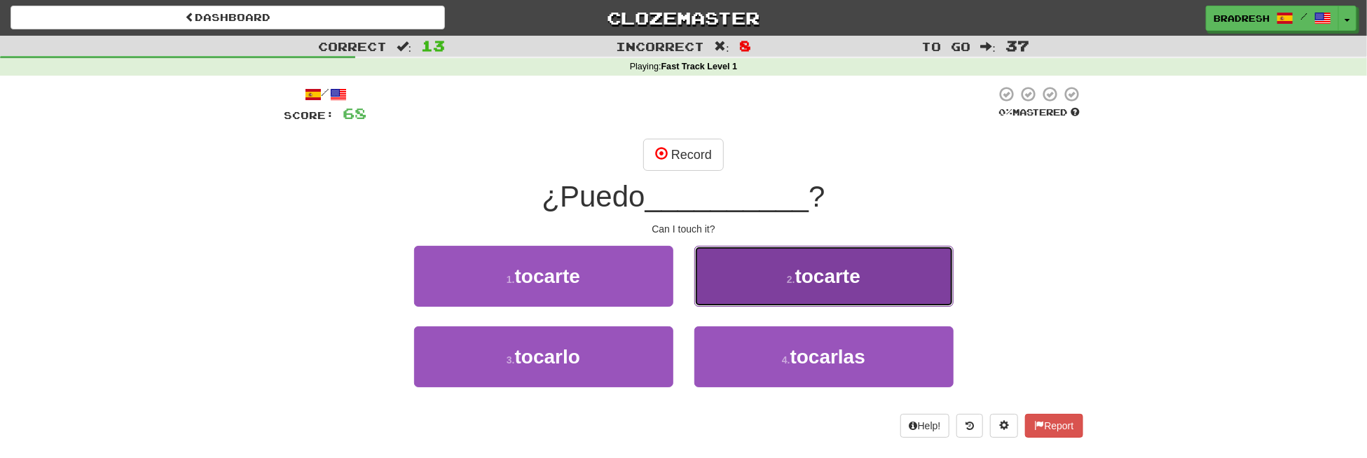
click at [740, 291] on button "2 . tocarte" at bounding box center [823, 276] width 259 height 61
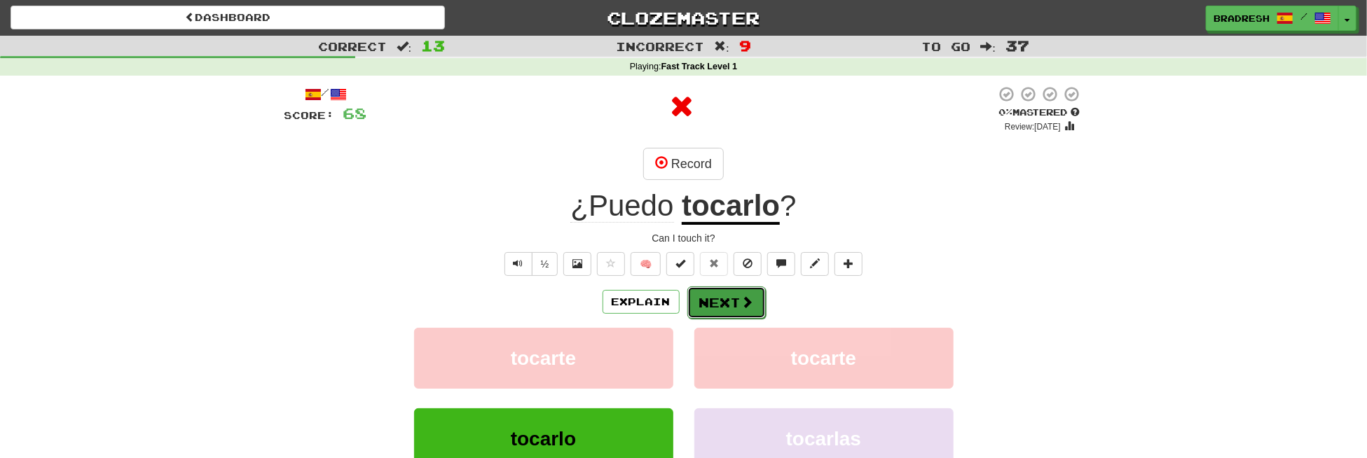
click at [741, 298] on span at bounding box center [747, 302] width 13 height 13
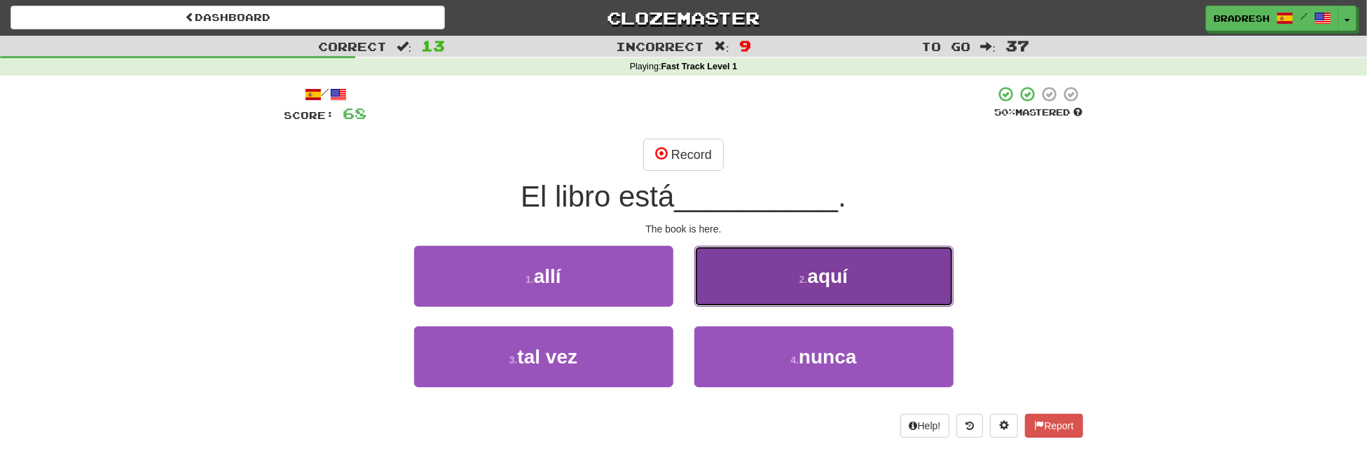
click at [765, 277] on button "2 . aquí" at bounding box center [823, 276] width 259 height 61
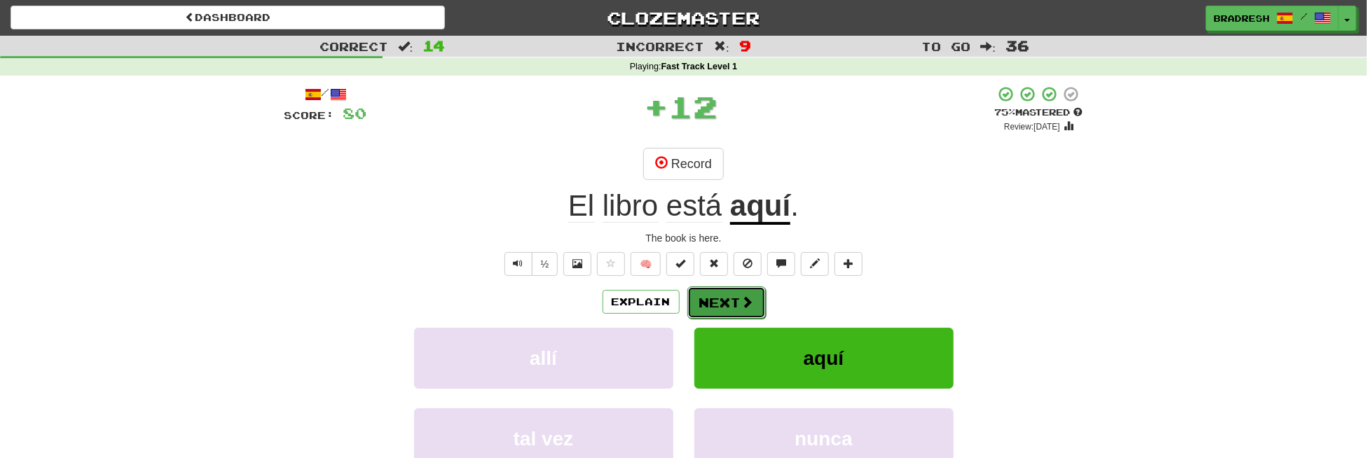
click at [724, 304] on button "Next" at bounding box center [726, 303] width 78 height 32
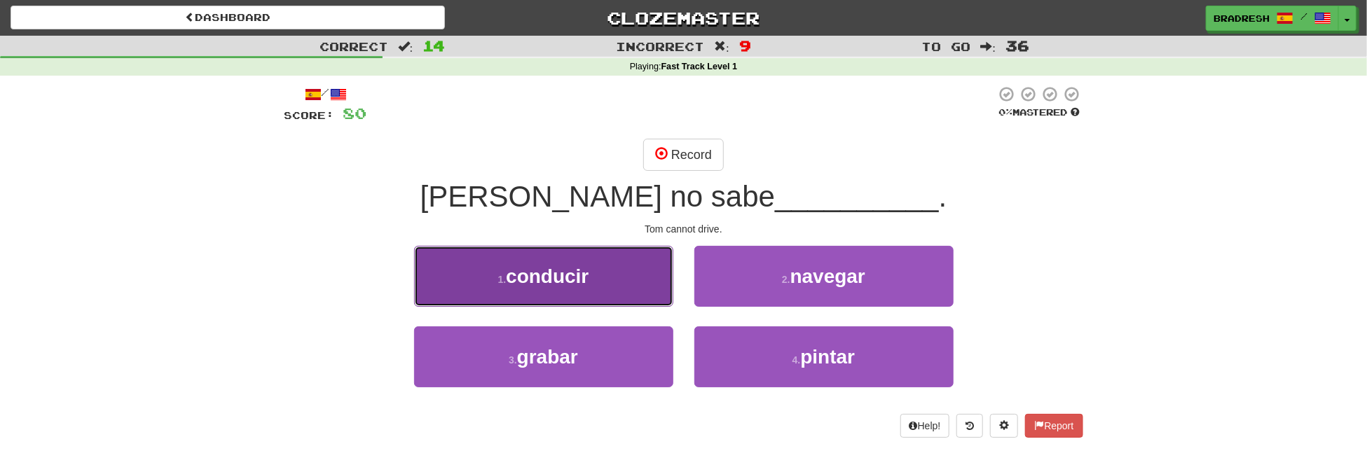
click at [611, 280] on button "1 . conducir" at bounding box center [543, 276] width 259 height 61
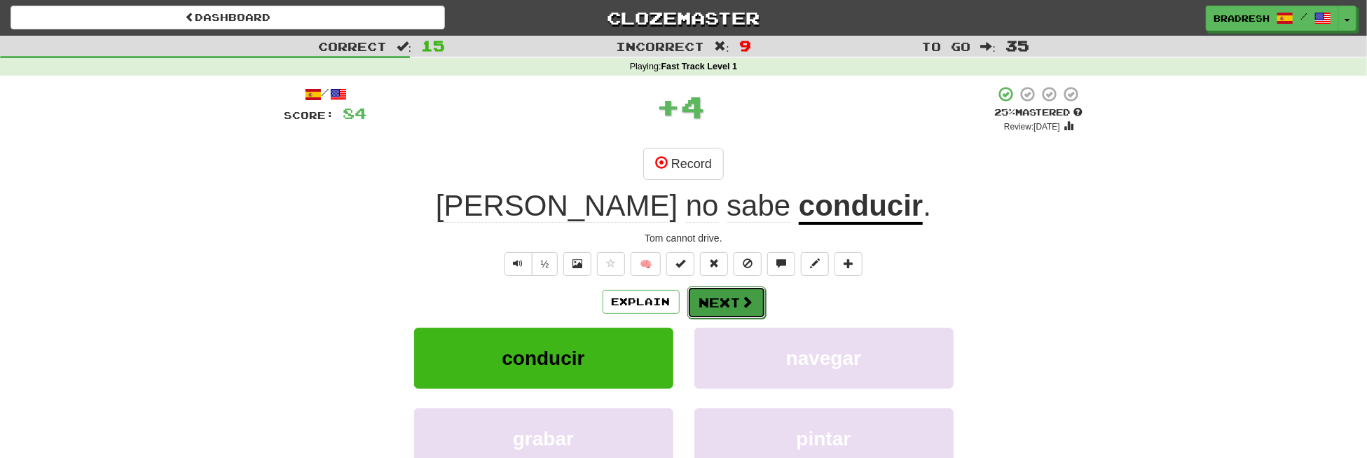
click at [717, 301] on button "Next" at bounding box center [726, 303] width 78 height 32
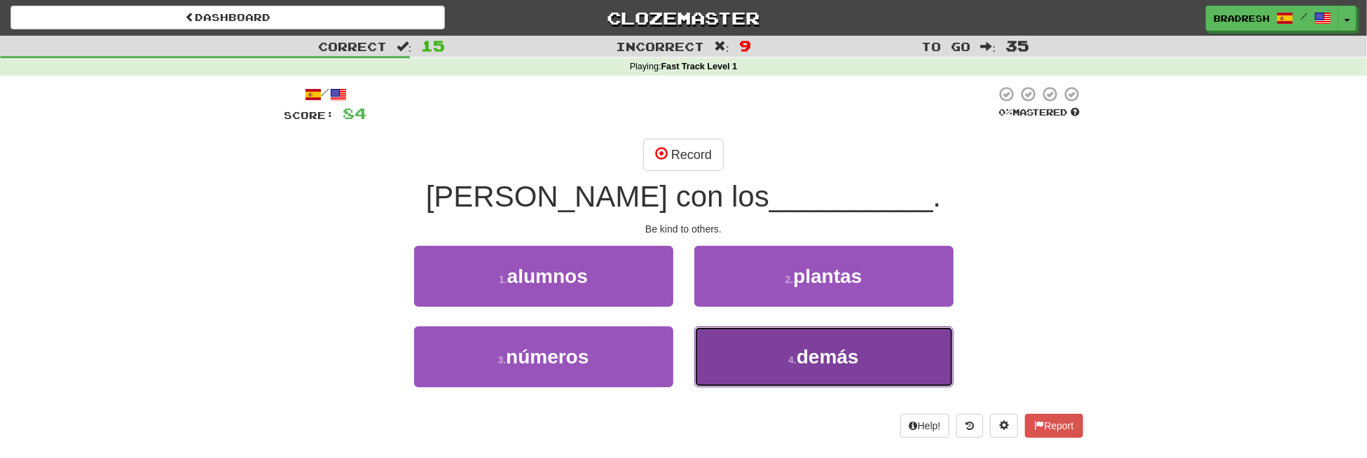
click at [760, 364] on button "4 . [PERSON_NAME]" at bounding box center [823, 356] width 259 height 61
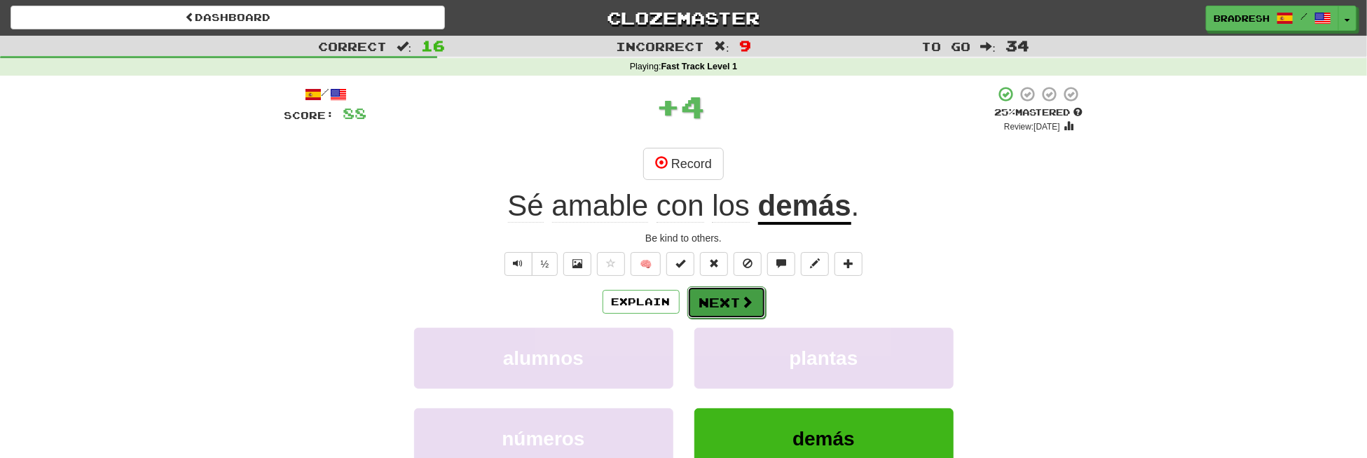
click at [726, 304] on button "Next" at bounding box center [726, 303] width 78 height 32
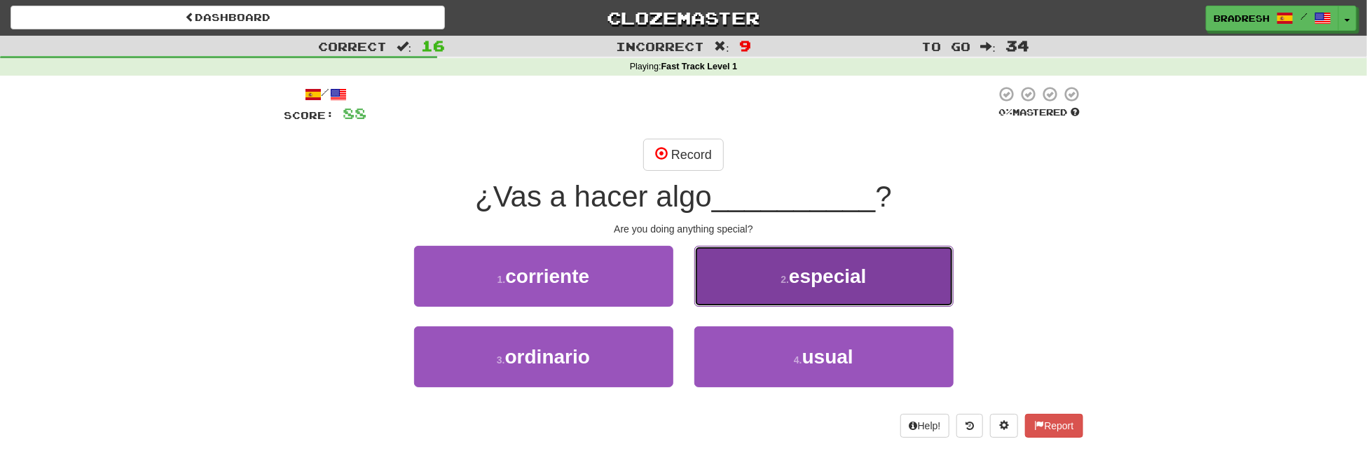
click at [764, 289] on button "2 . especial" at bounding box center [823, 276] width 259 height 61
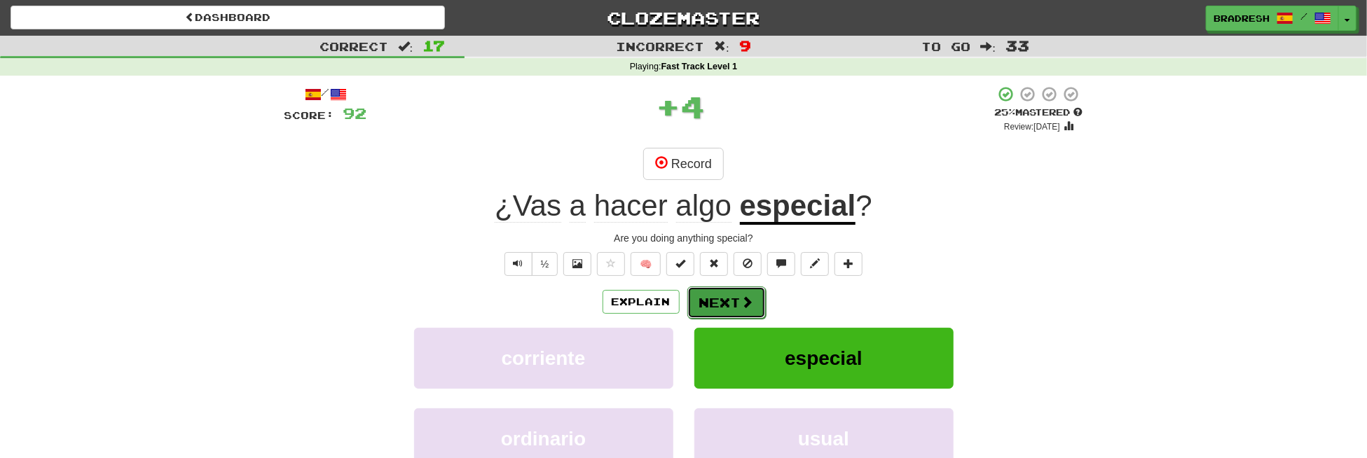
click at [713, 295] on button "Next" at bounding box center [726, 303] width 78 height 32
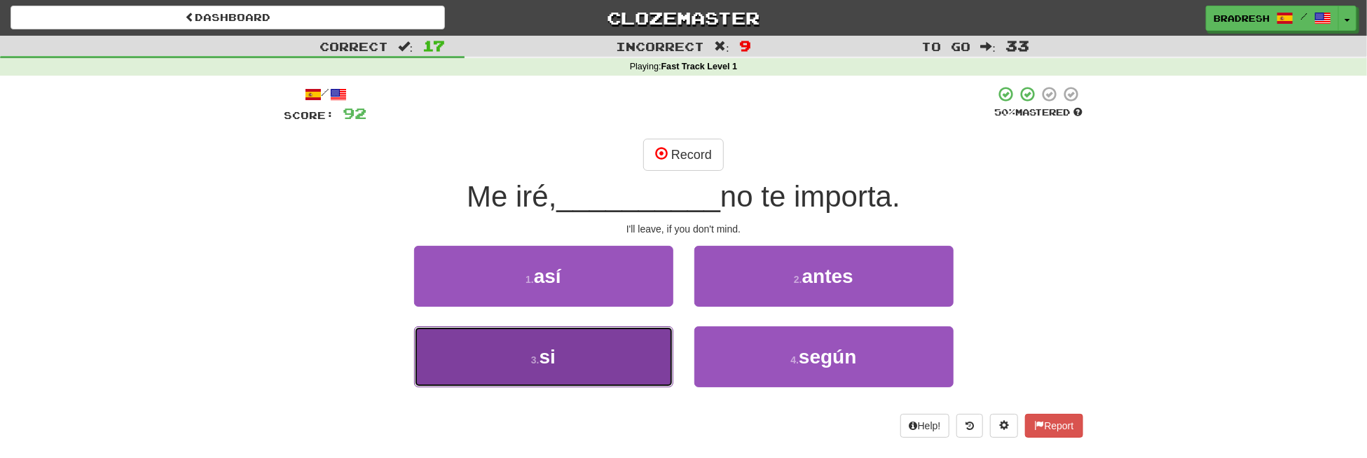
click at [635, 342] on button "3 . si" at bounding box center [543, 356] width 259 height 61
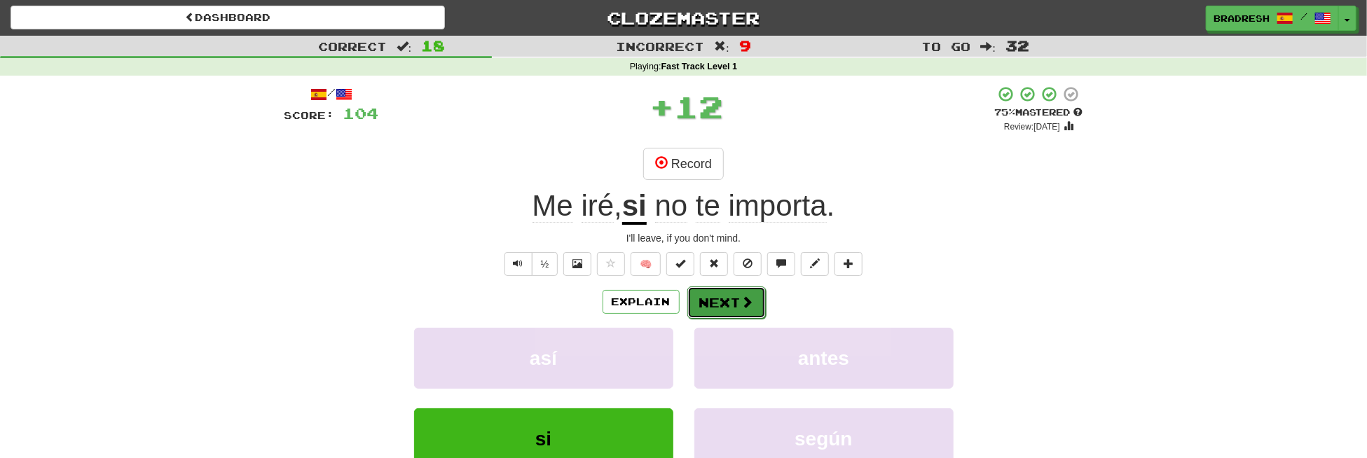
click at [705, 301] on button "Next" at bounding box center [726, 303] width 78 height 32
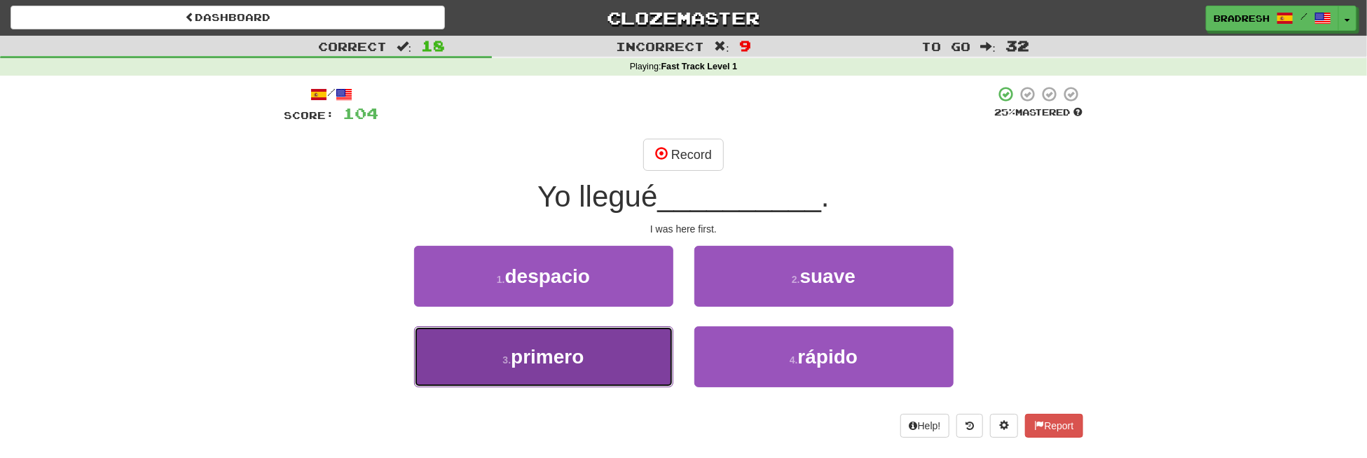
click at [612, 357] on button "3 . primero" at bounding box center [543, 356] width 259 height 61
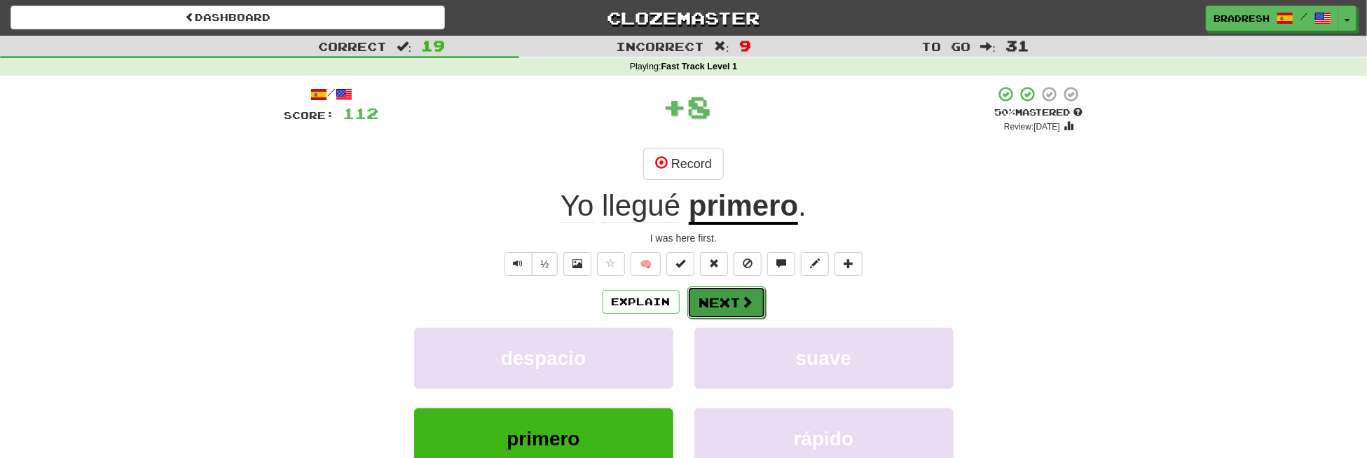
click at [704, 305] on button "Next" at bounding box center [726, 303] width 78 height 32
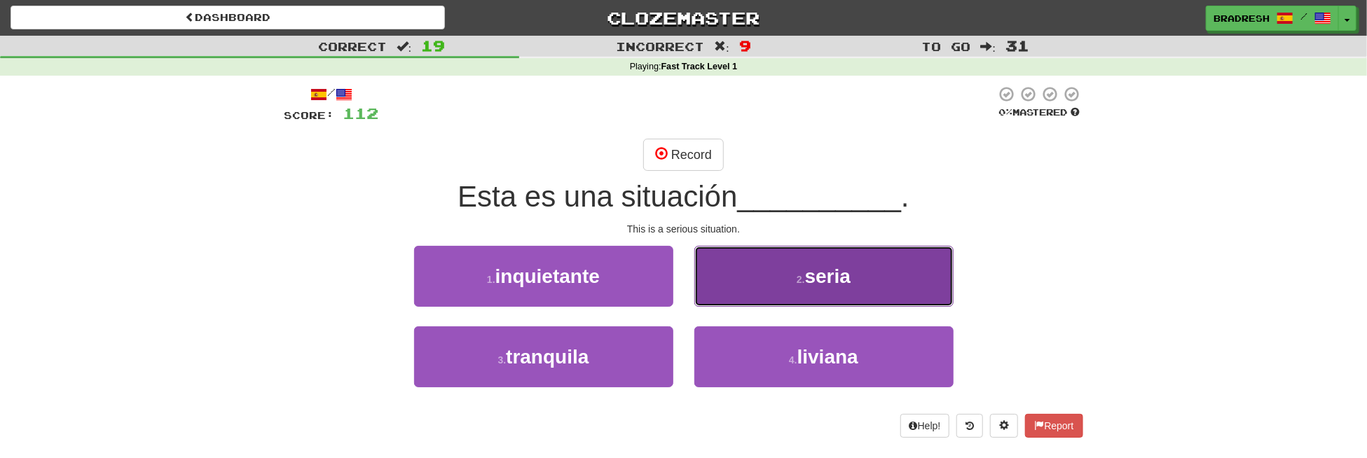
click at [762, 296] on button "2 . seria" at bounding box center [823, 276] width 259 height 61
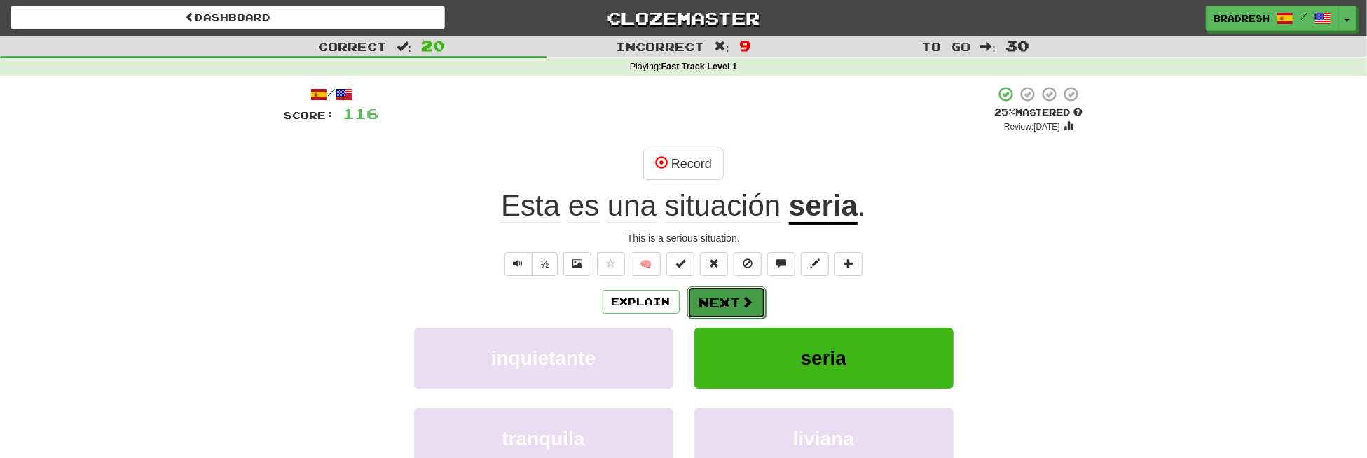
click at [712, 299] on button "Next" at bounding box center [726, 303] width 78 height 32
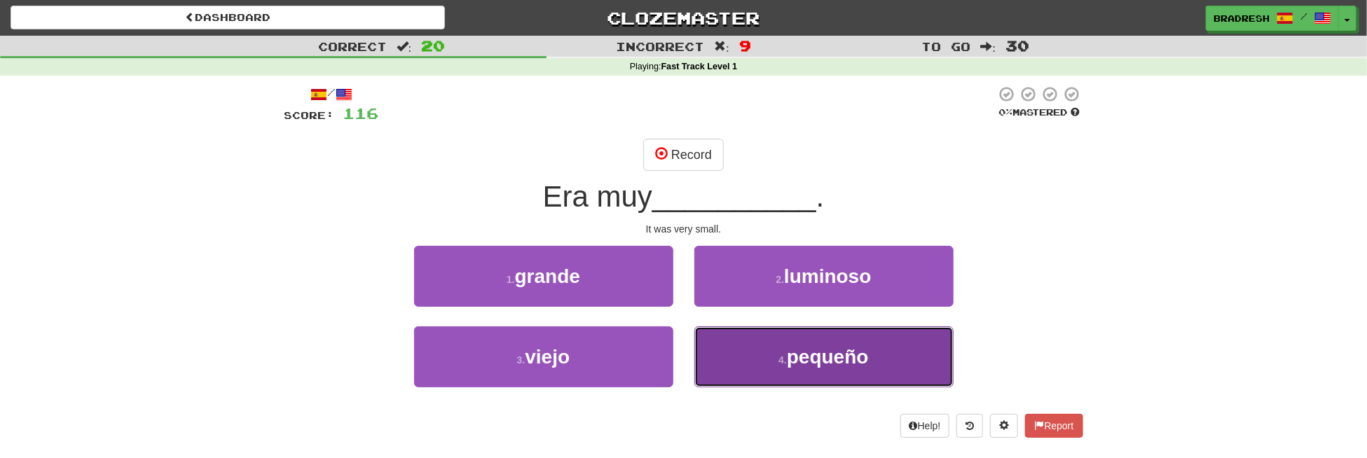
click at [752, 361] on button "4 . pequeño" at bounding box center [823, 356] width 259 height 61
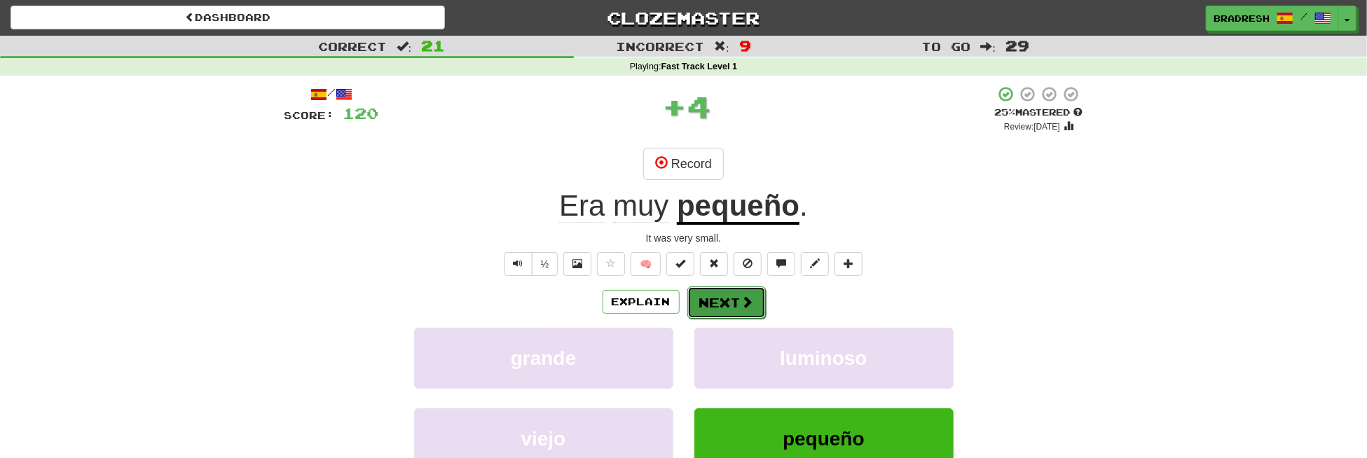
click at [720, 301] on button "Next" at bounding box center [726, 303] width 78 height 32
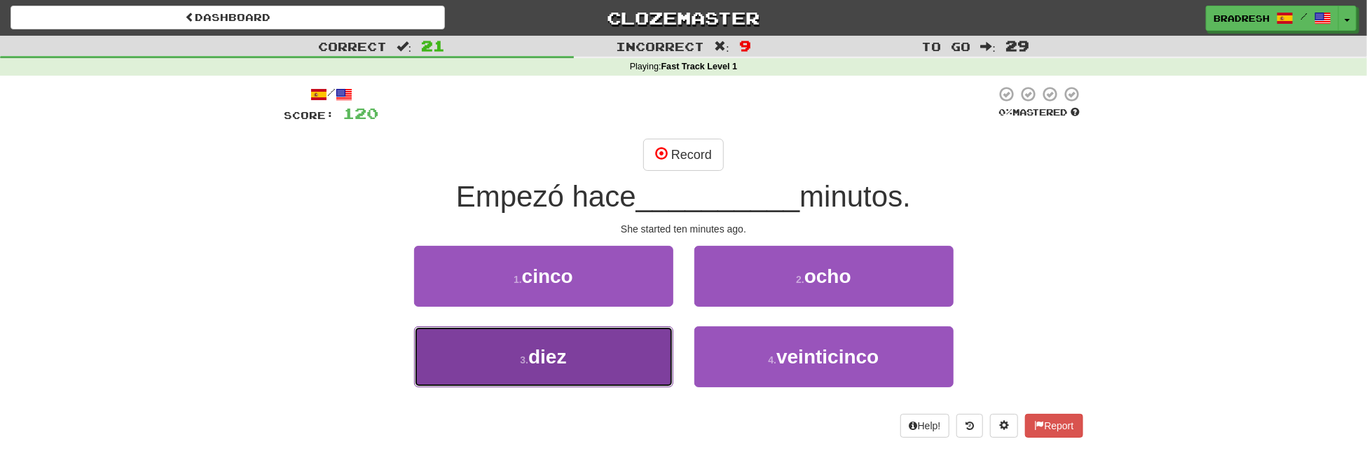
click at [558, 353] on span "diez" at bounding box center [547, 357] width 38 height 22
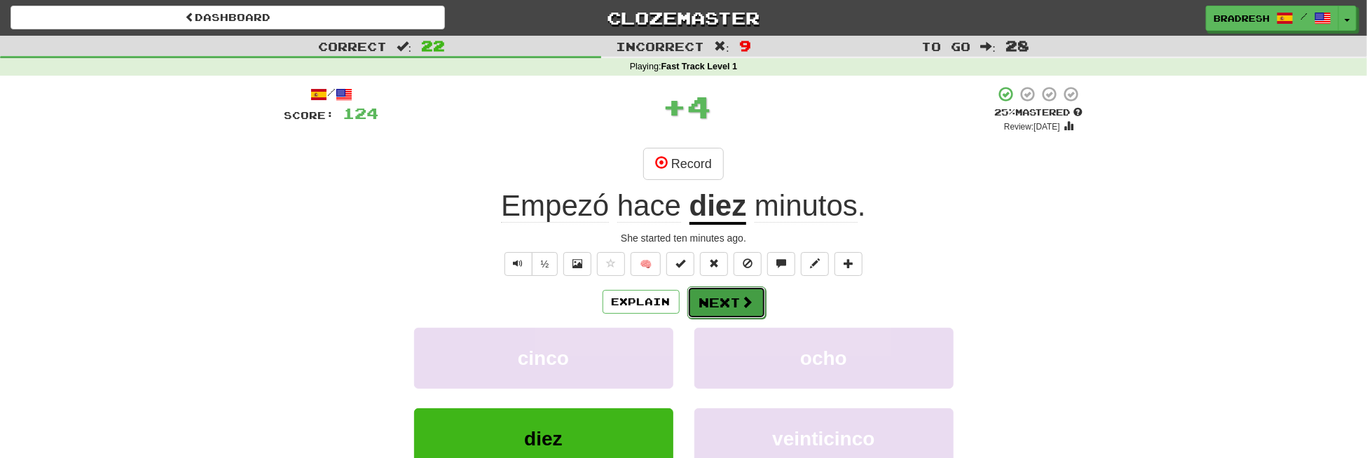
click at [696, 304] on button "Next" at bounding box center [726, 303] width 78 height 32
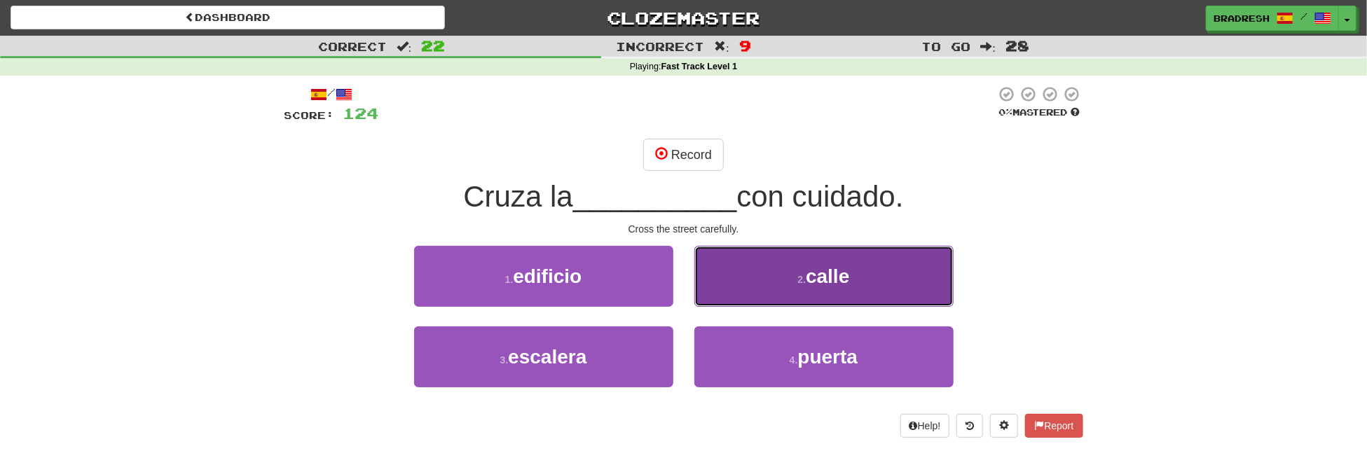
click at [799, 289] on button "2 . calle" at bounding box center [823, 276] width 259 height 61
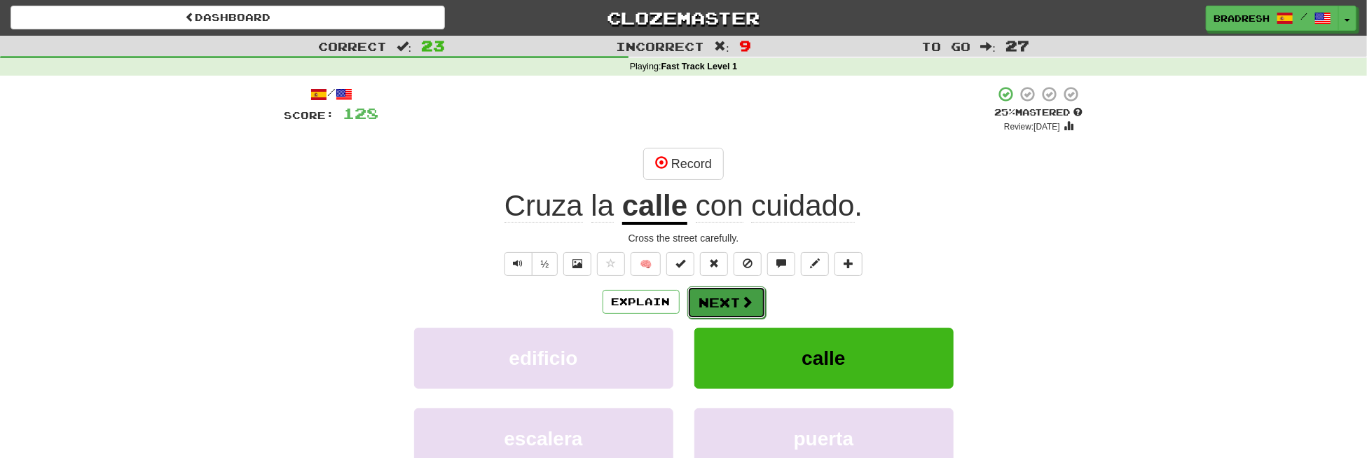
click at [736, 297] on button "Next" at bounding box center [726, 303] width 78 height 32
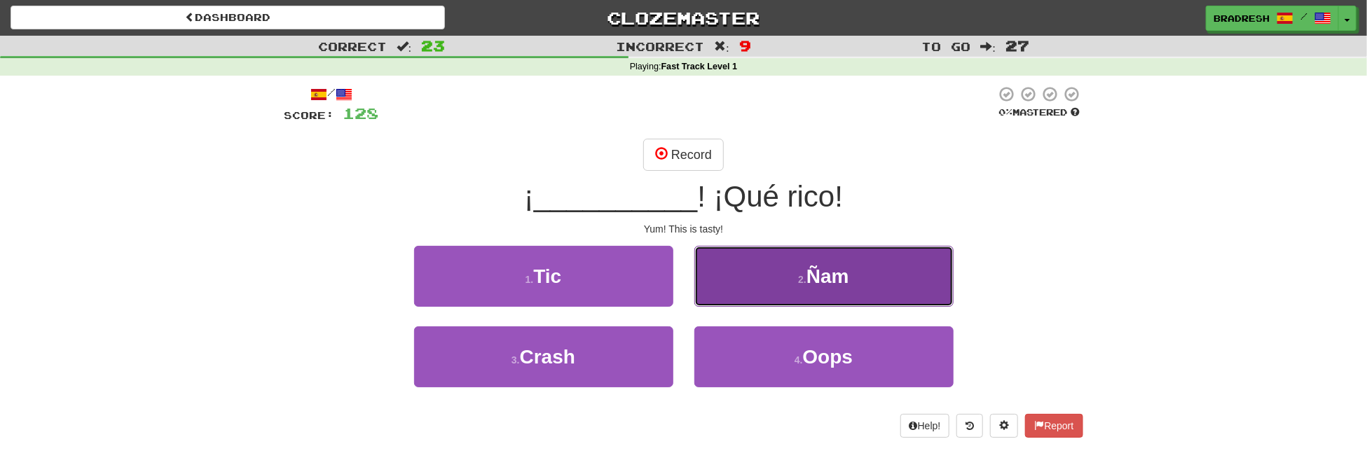
click at [827, 284] on span "Ñam" at bounding box center [827, 277] width 43 height 22
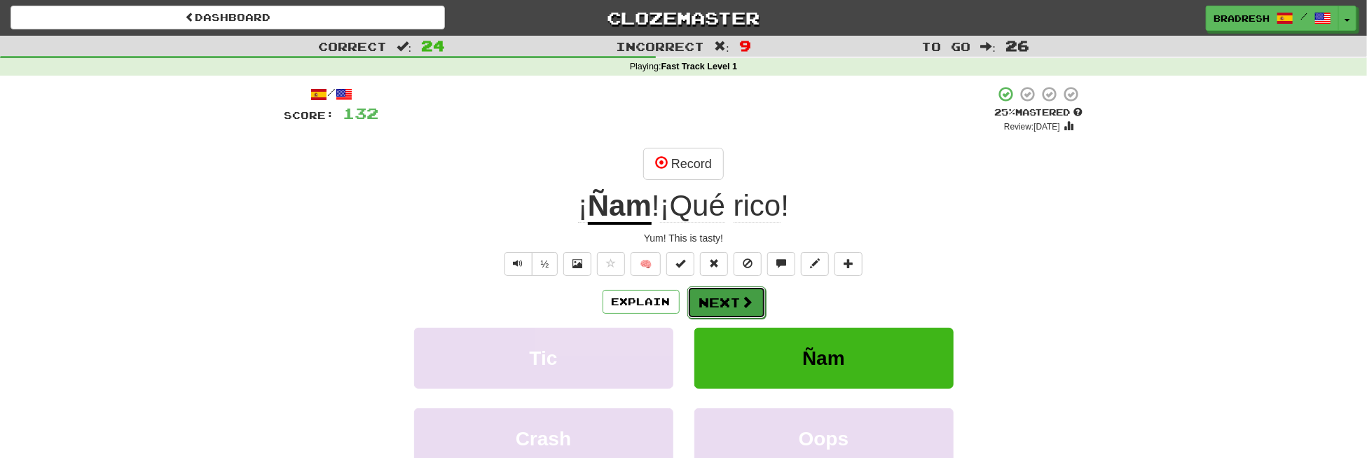
click at [733, 301] on button "Next" at bounding box center [726, 303] width 78 height 32
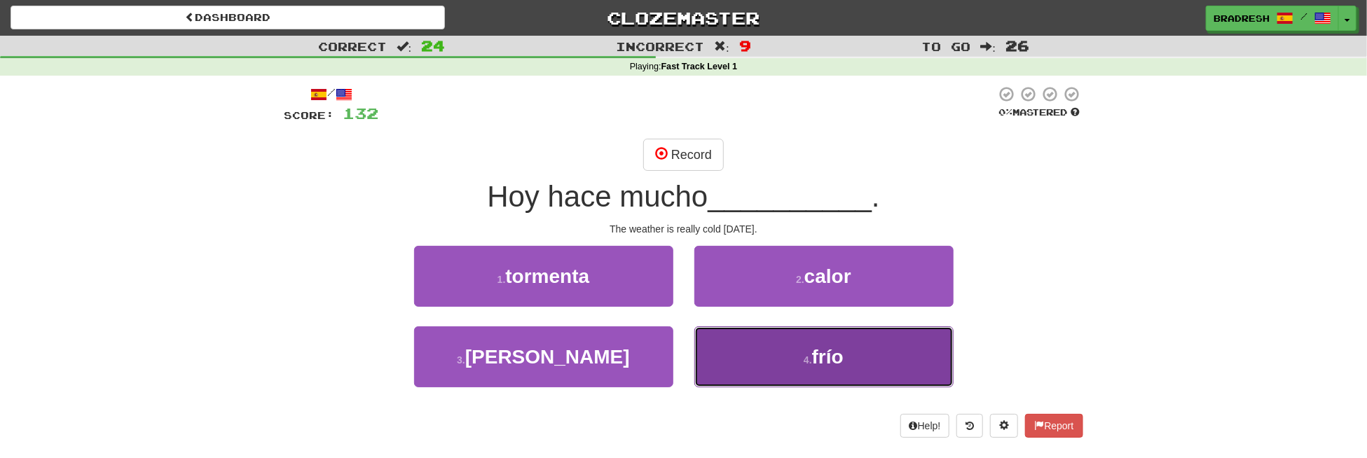
click at [826, 359] on span "frío" at bounding box center [828, 357] width 32 height 22
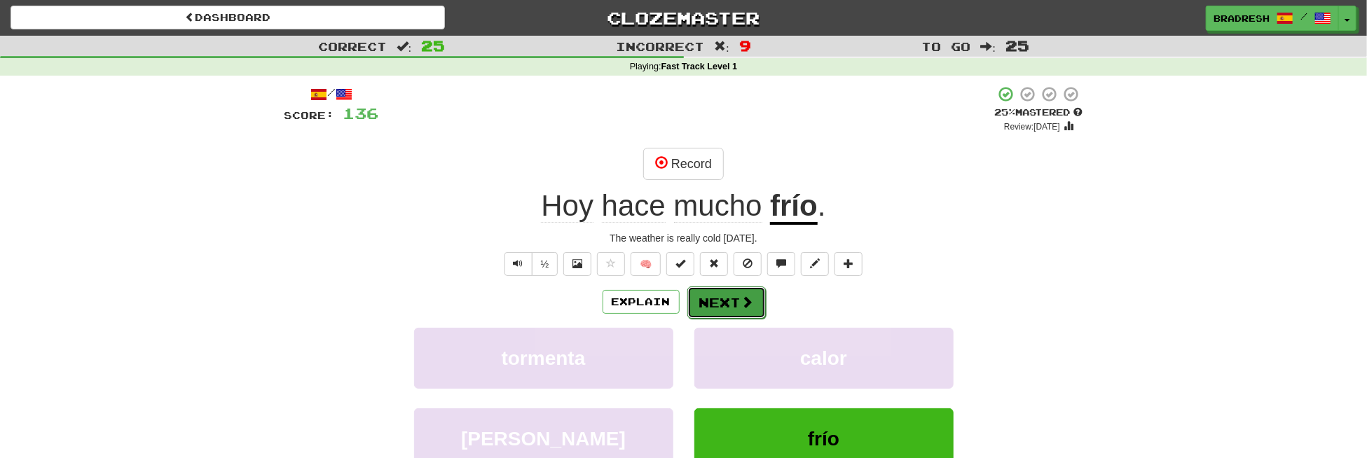
click at [728, 303] on button "Next" at bounding box center [726, 303] width 78 height 32
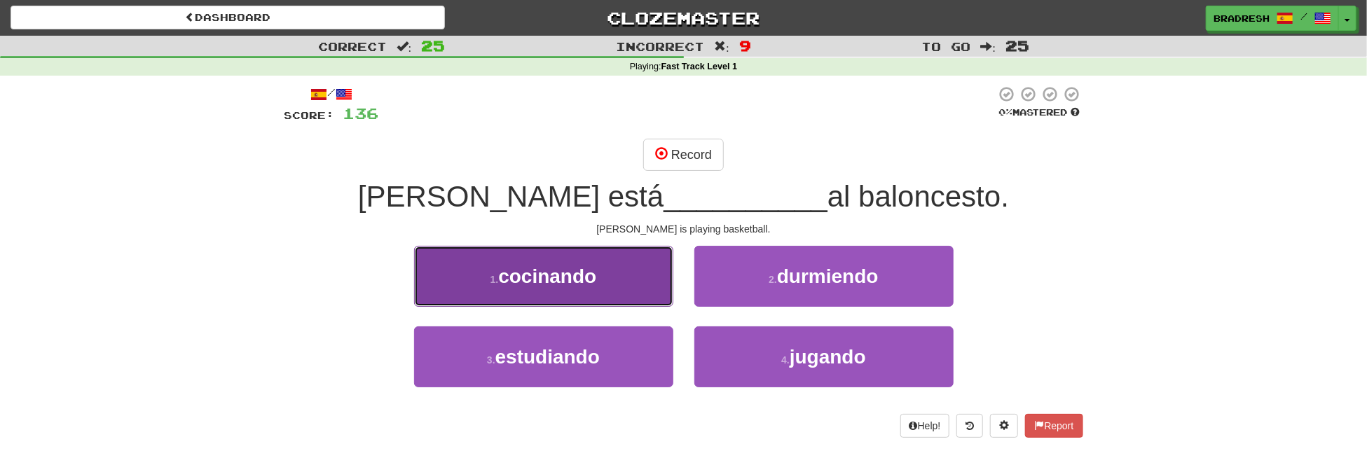
click at [612, 296] on button "1 . cocinando" at bounding box center [543, 276] width 259 height 61
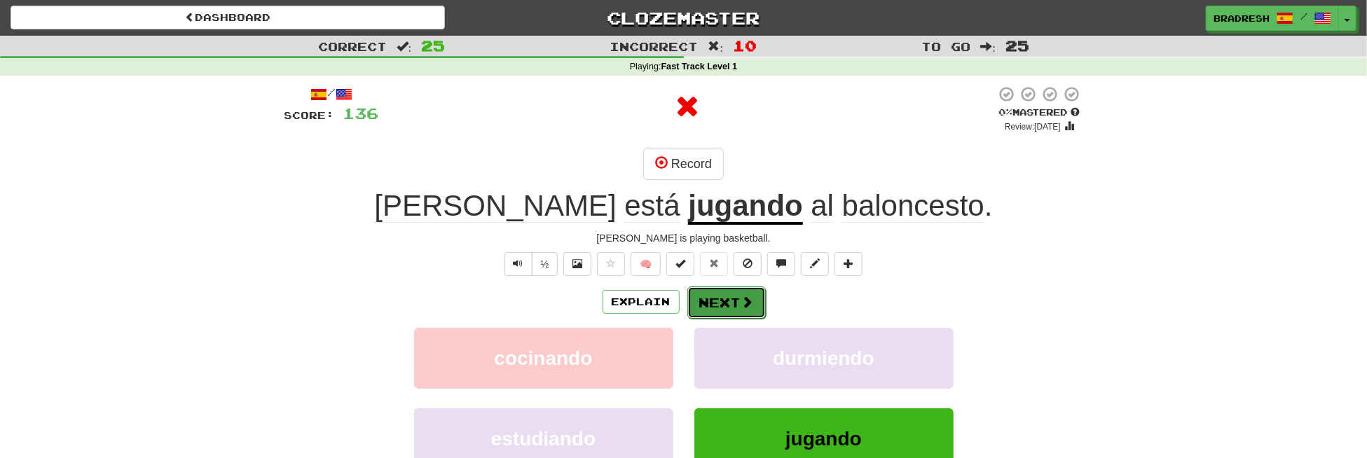
click at [718, 296] on button "Next" at bounding box center [726, 303] width 78 height 32
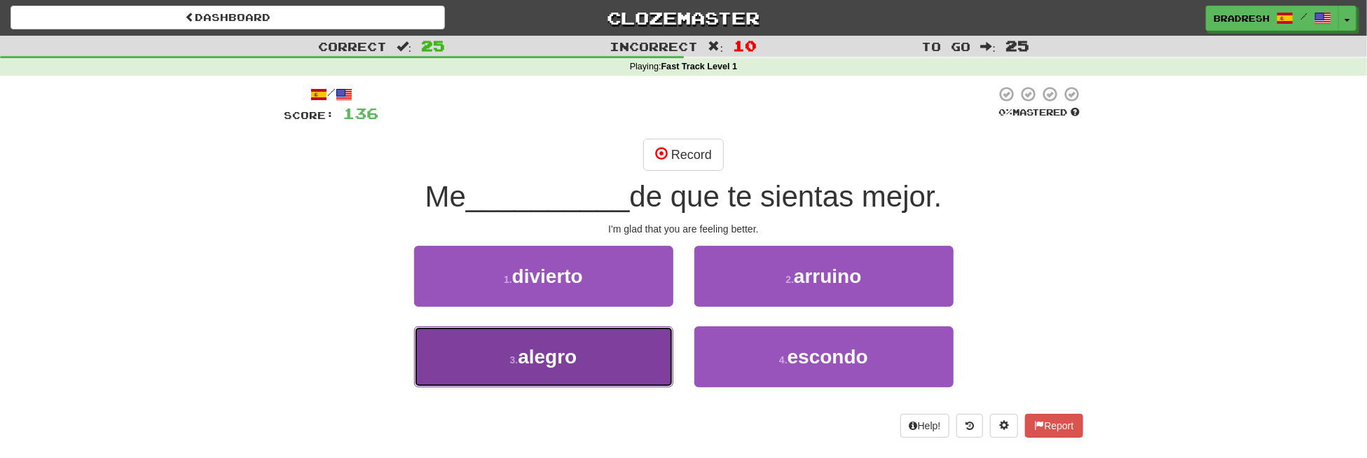
click at [581, 361] on button "3 . alegro" at bounding box center [543, 356] width 259 height 61
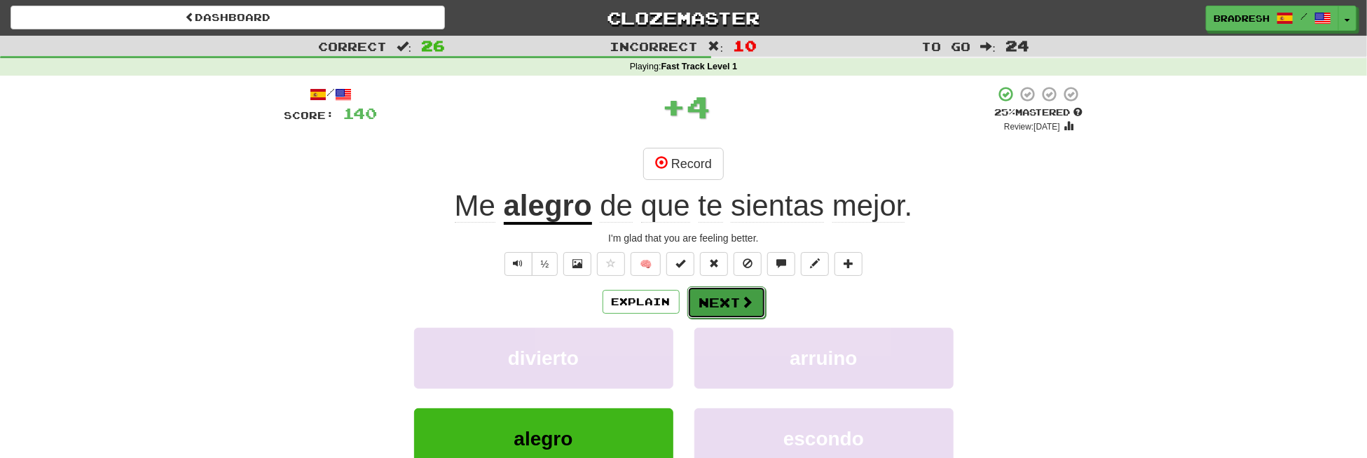
click at [736, 300] on button "Next" at bounding box center [726, 303] width 78 height 32
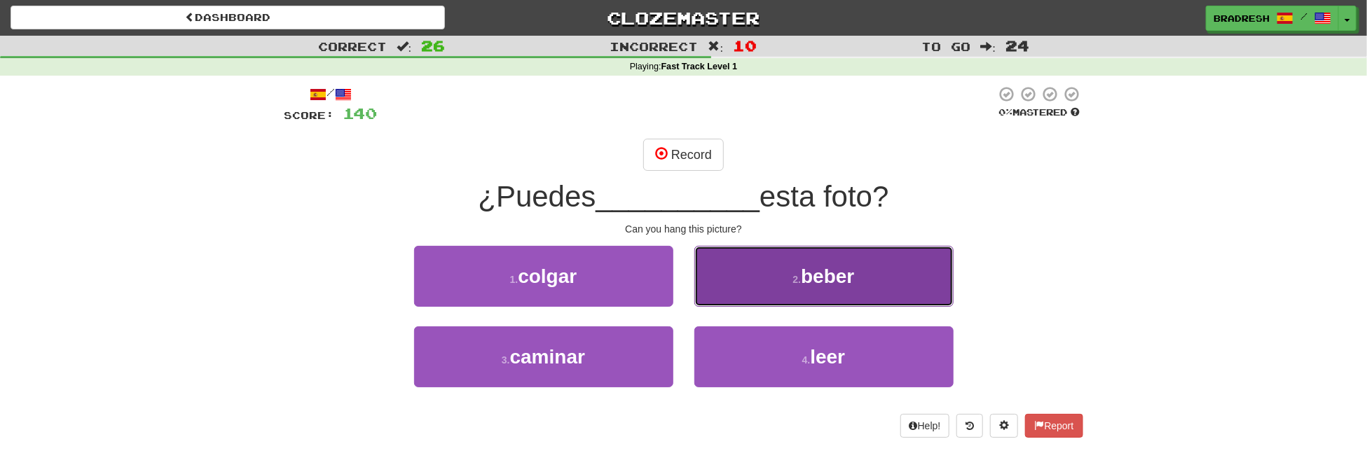
click at [799, 284] on button "2 . beber" at bounding box center [823, 276] width 259 height 61
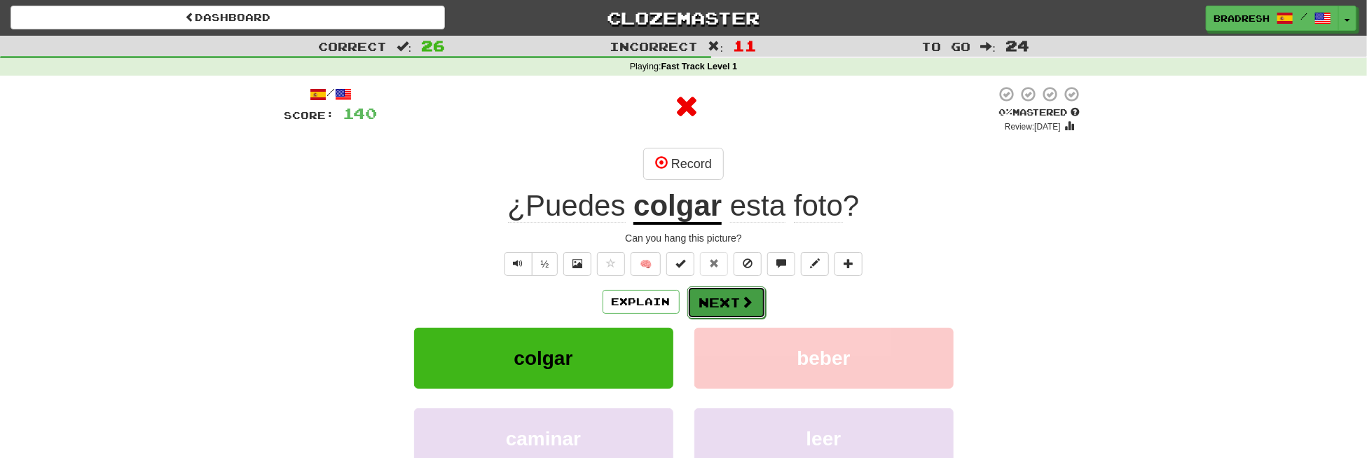
click at [737, 287] on button "Next" at bounding box center [726, 303] width 78 height 32
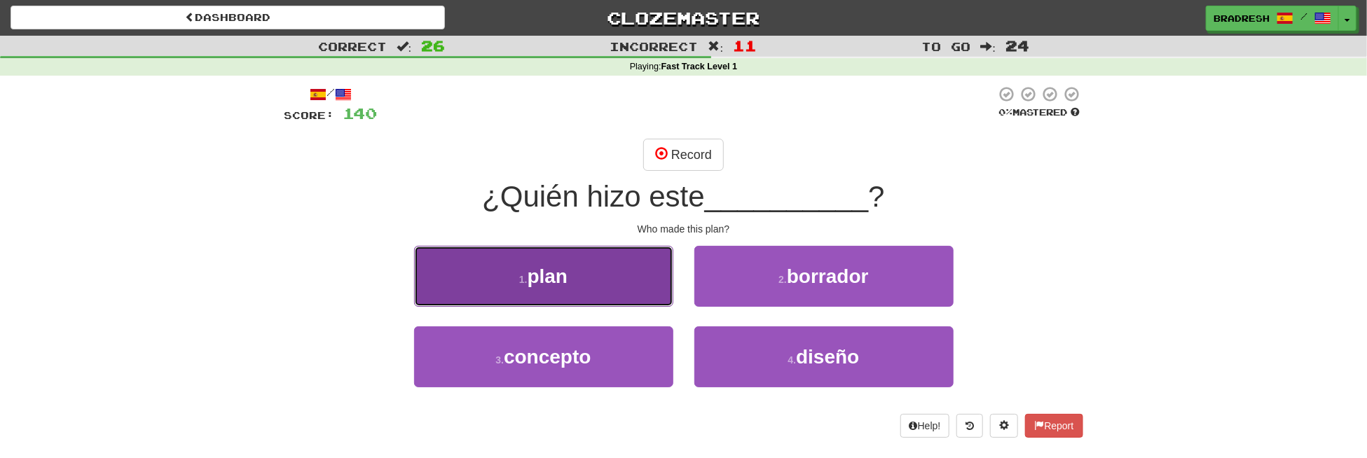
click at [611, 282] on button "1 . plan" at bounding box center [543, 276] width 259 height 61
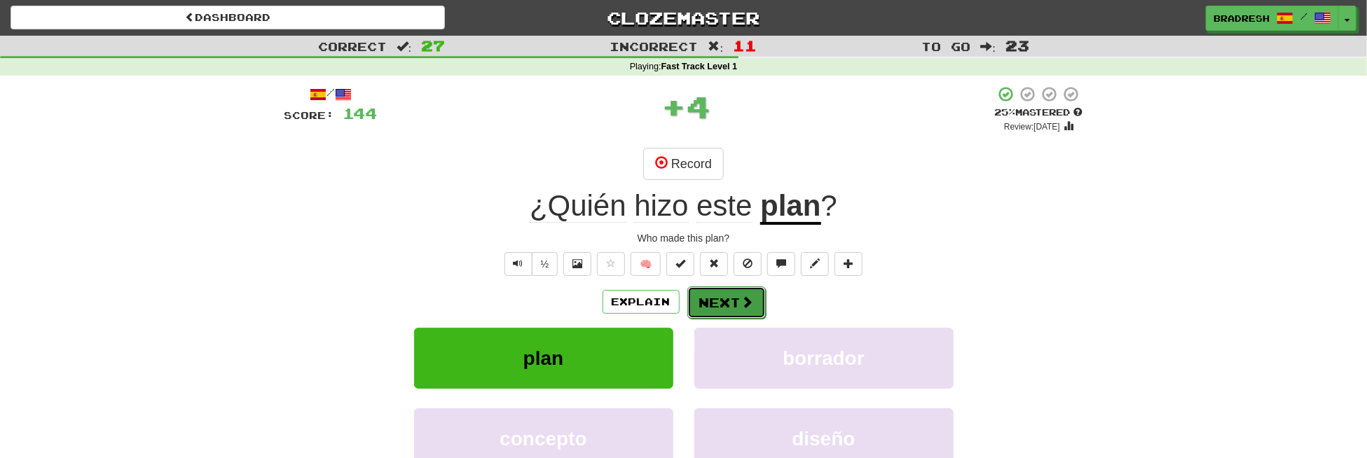
click at [732, 293] on button "Next" at bounding box center [726, 303] width 78 height 32
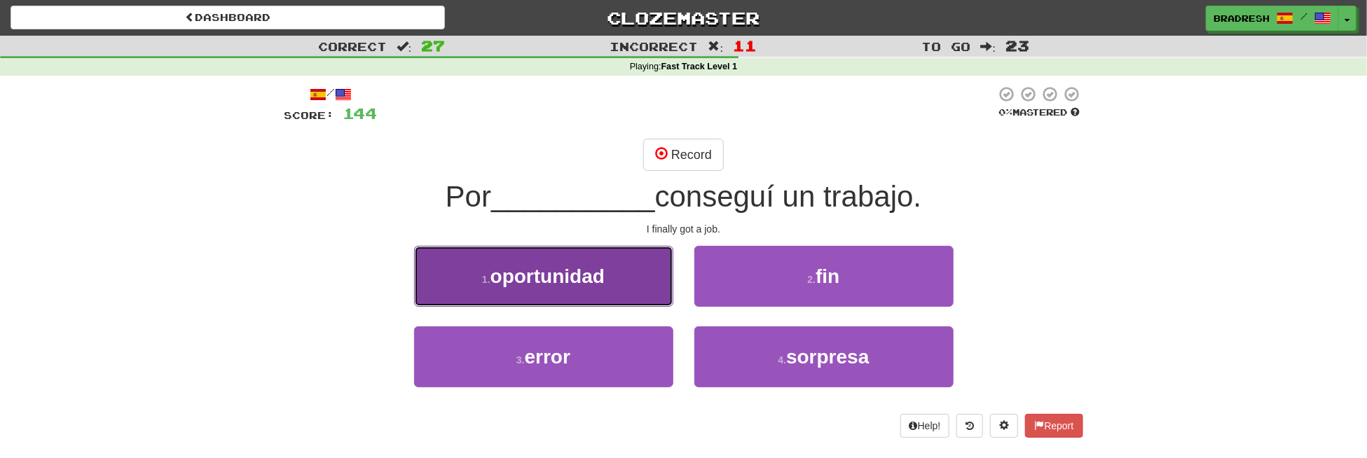
click at [598, 281] on span "oportunidad" at bounding box center [547, 277] width 114 height 22
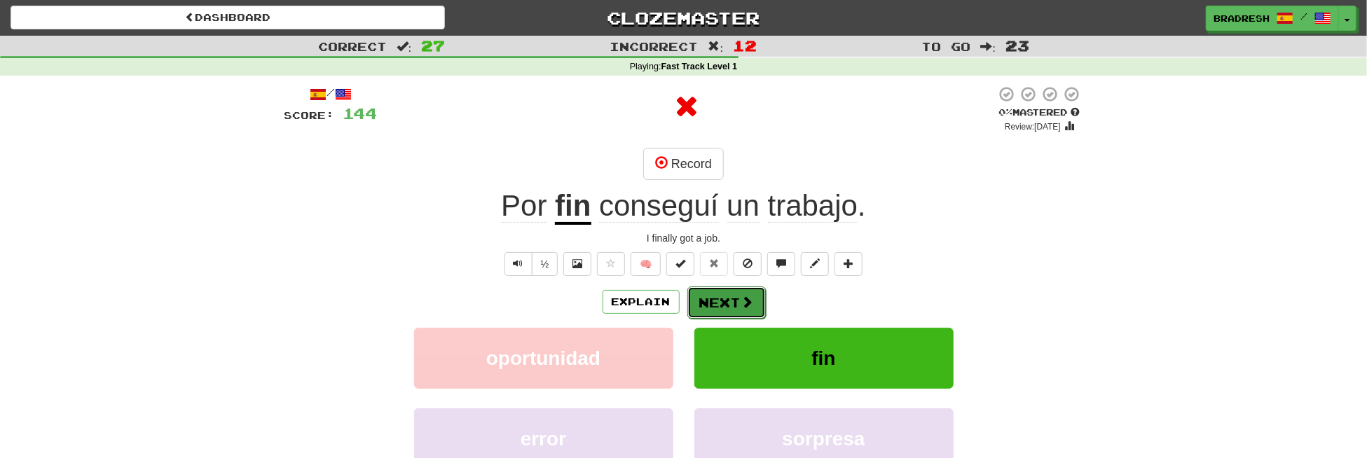
click at [737, 304] on button "Next" at bounding box center [726, 303] width 78 height 32
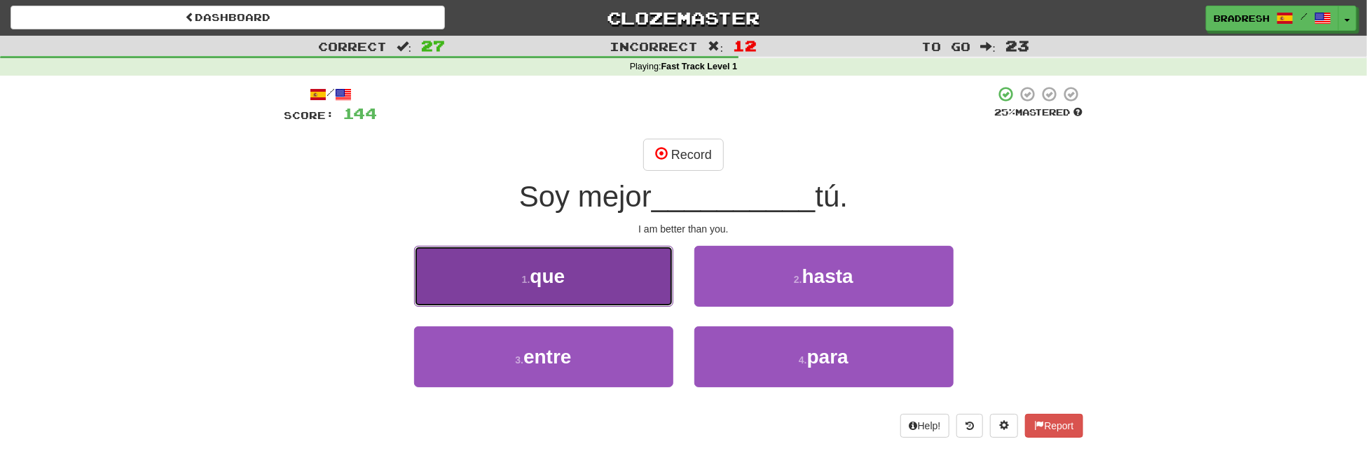
click at [607, 276] on button "1 . que" at bounding box center [543, 276] width 259 height 61
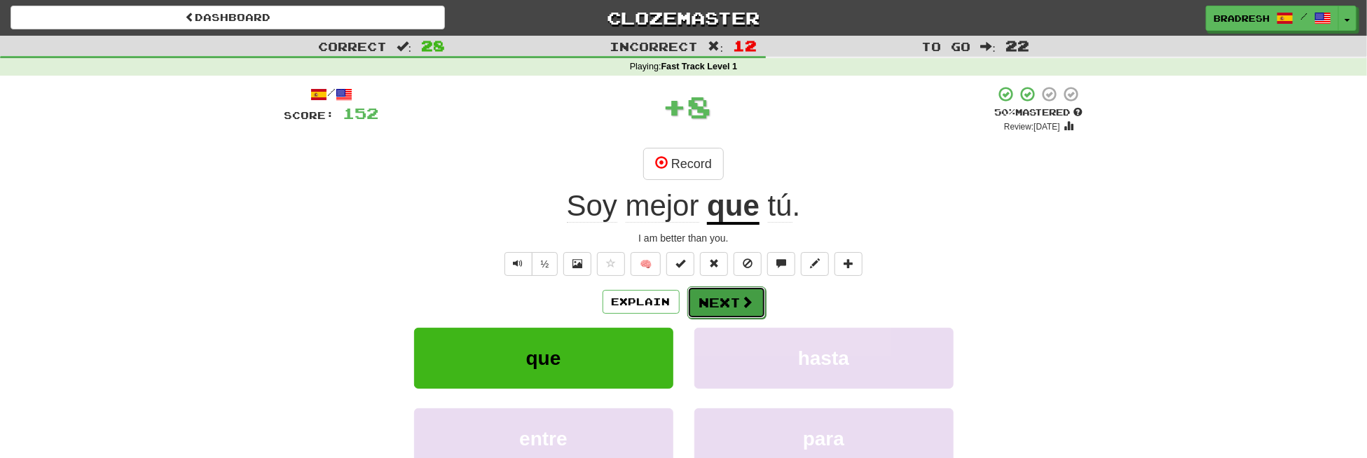
click at [736, 301] on button "Next" at bounding box center [726, 303] width 78 height 32
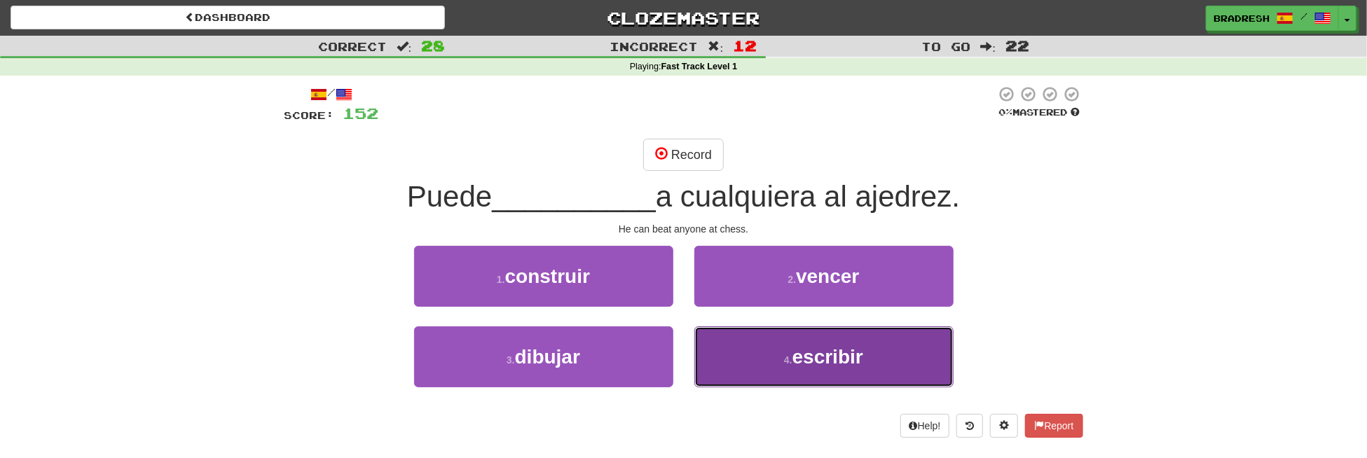
click at [752, 369] on button "4 . escribir" at bounding box center [823, 356] width 259 height 61
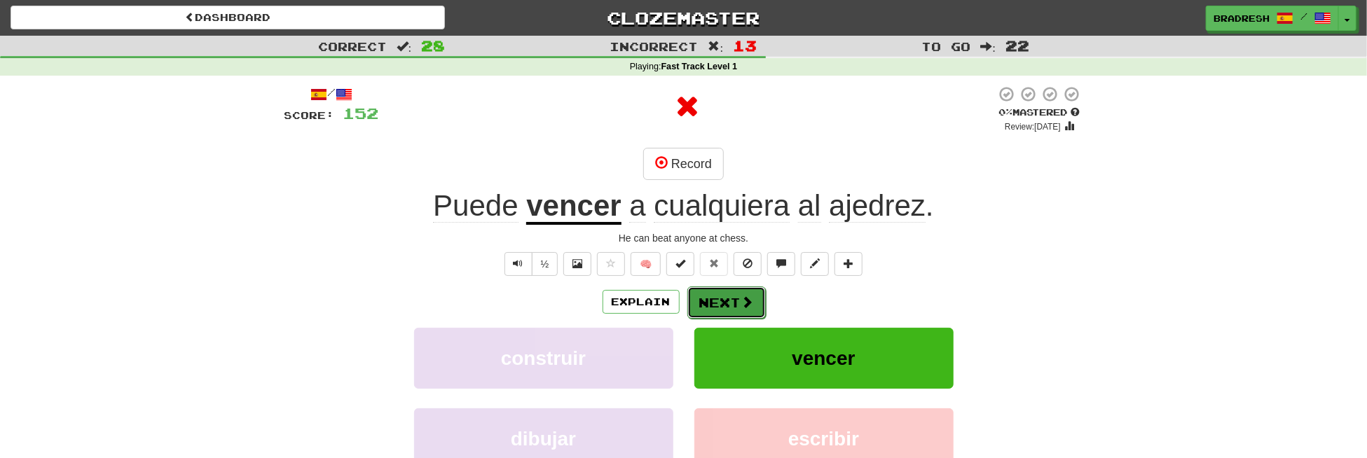
click at [738, 299] on button "Next" at bounding box center [726, 303] width 78 height 32
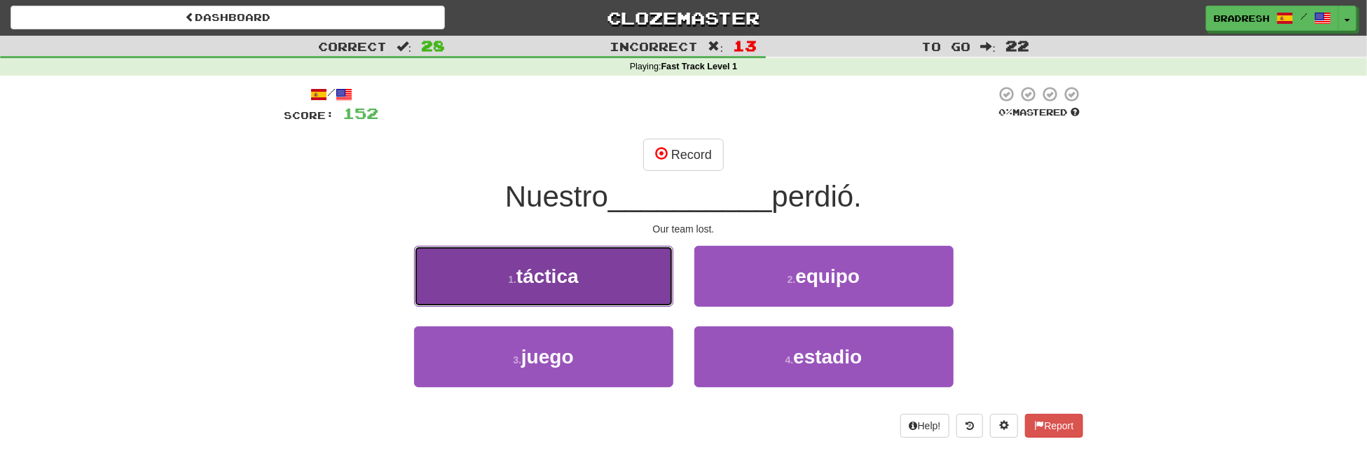
click at [596, 272] on button "1 . táctica" at bounding box center [543, 276] width 259 height 61
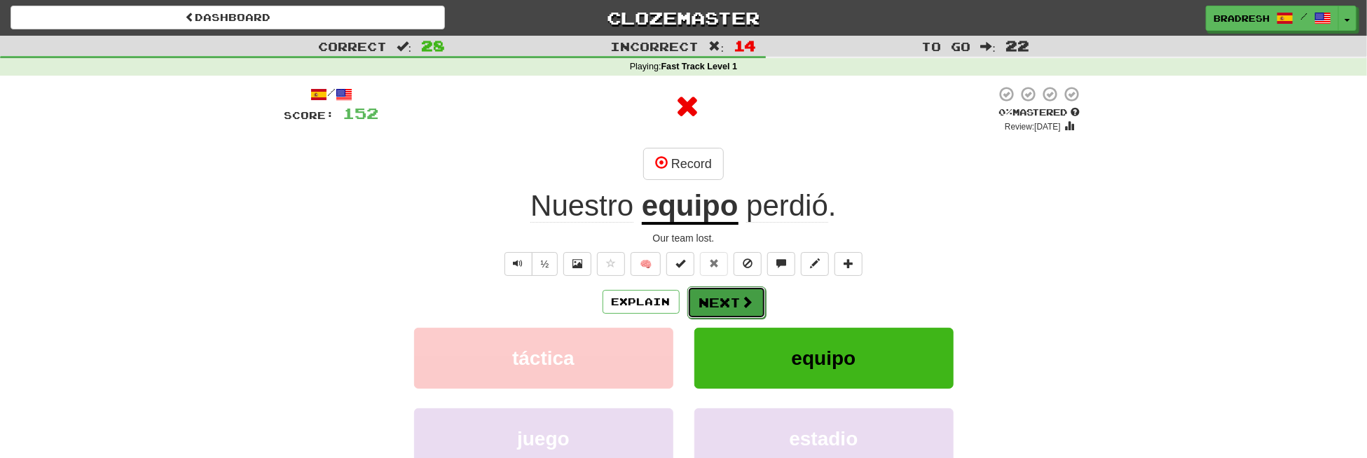
click at [711, 303] on button "Next" at bounding box center [726, 303] width 78 height 32
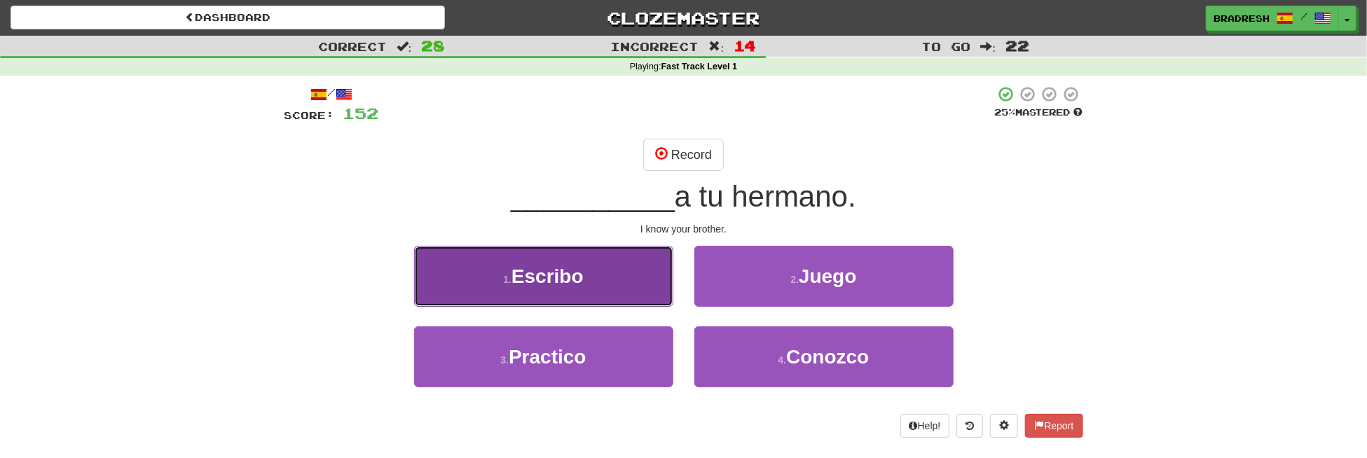
click at [603, 268] on button "1 . [GEOGRAPHIC_DATA]" at bounding box center [543, 276] width 259 height 61
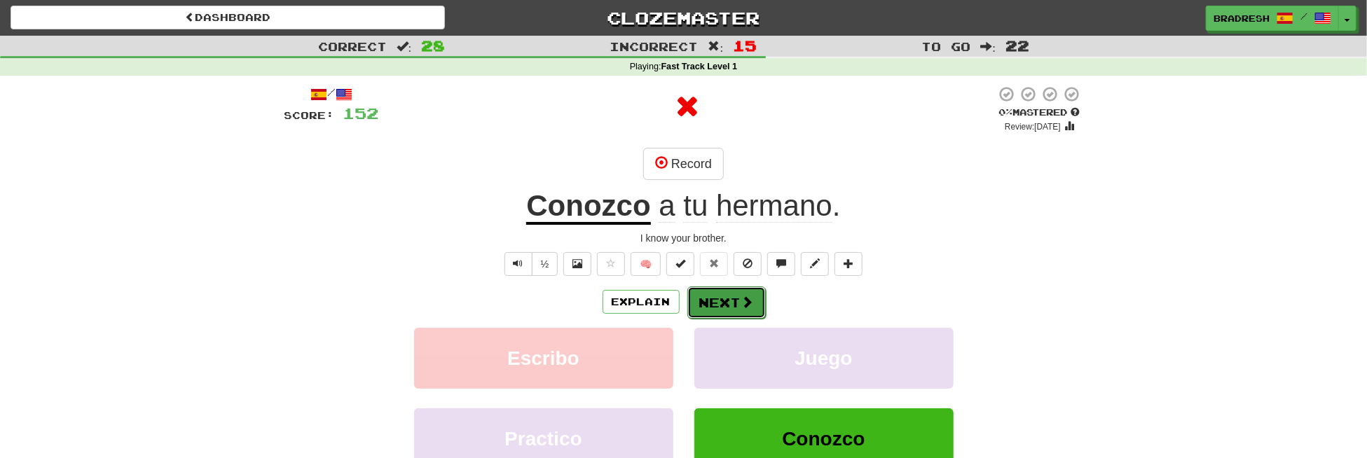
click at [727, 310] on button "Next" at bounding box center [726, 303] width 78 height 32
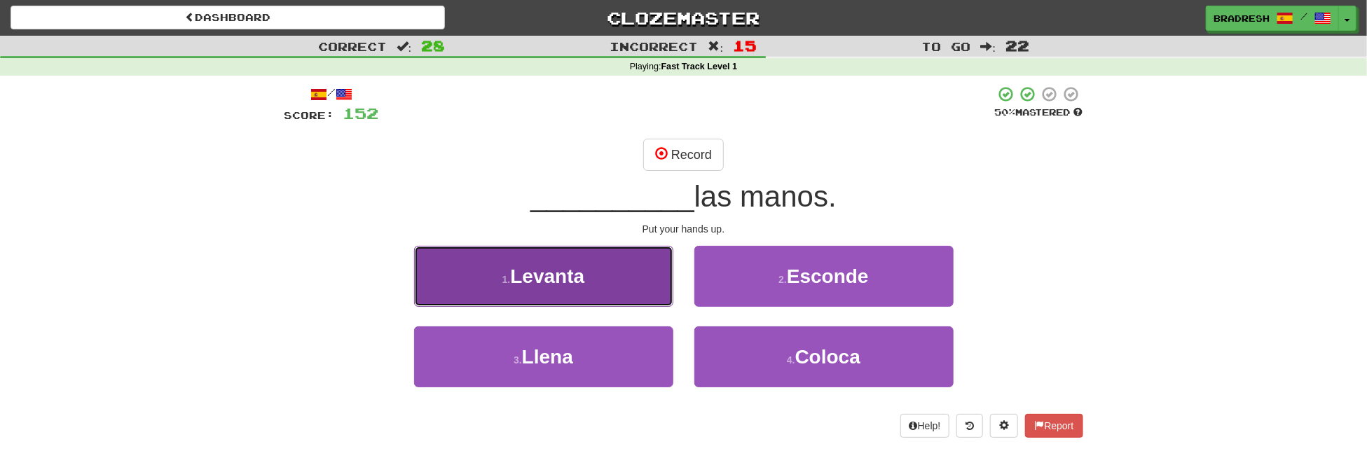
click at [550, 285] on span "Levanta" at bounding box center [547, 277] width 74 height 22
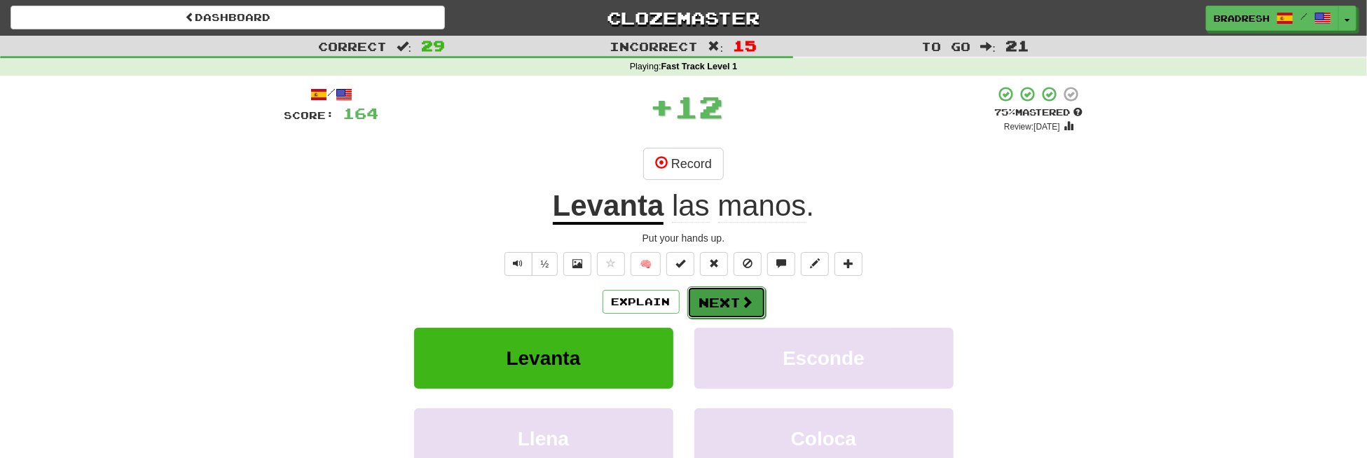
click at [710, 303] on button "Next" at bounding box center [726, 303] width 78 height 32
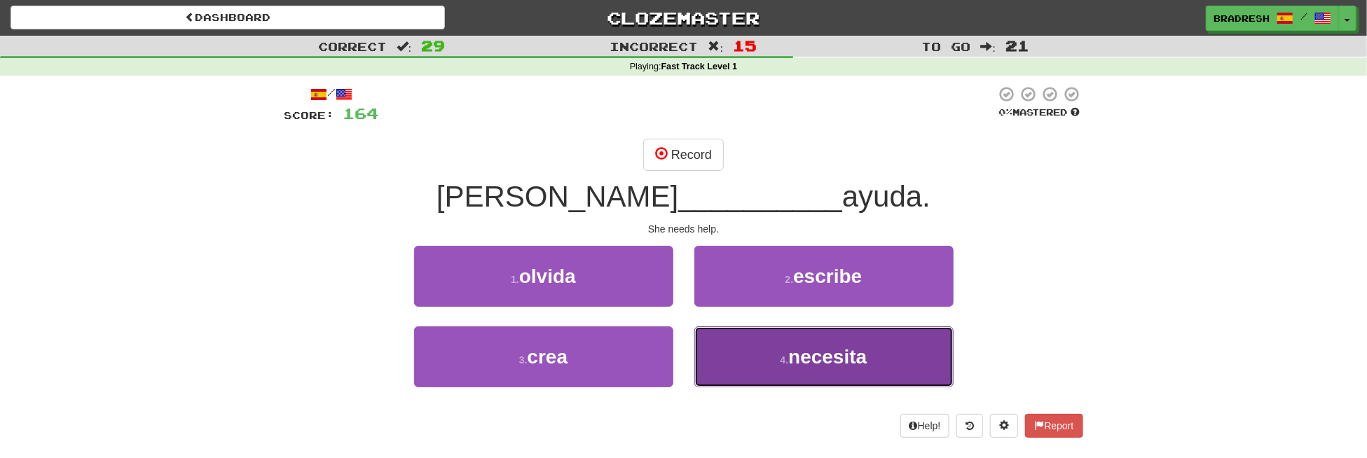
click at [780, 352] on button "4 . necesita" at bounding box center [823, 356] width 259 height 61
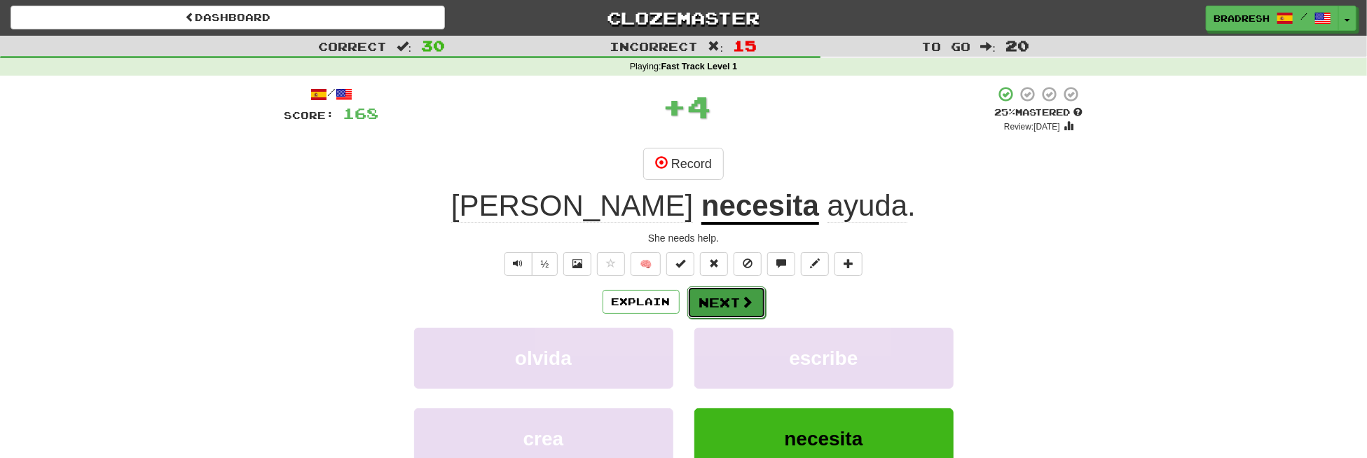
click at [735, 303] on button "Next" at bounding box center [726, 303] width 78 height 32
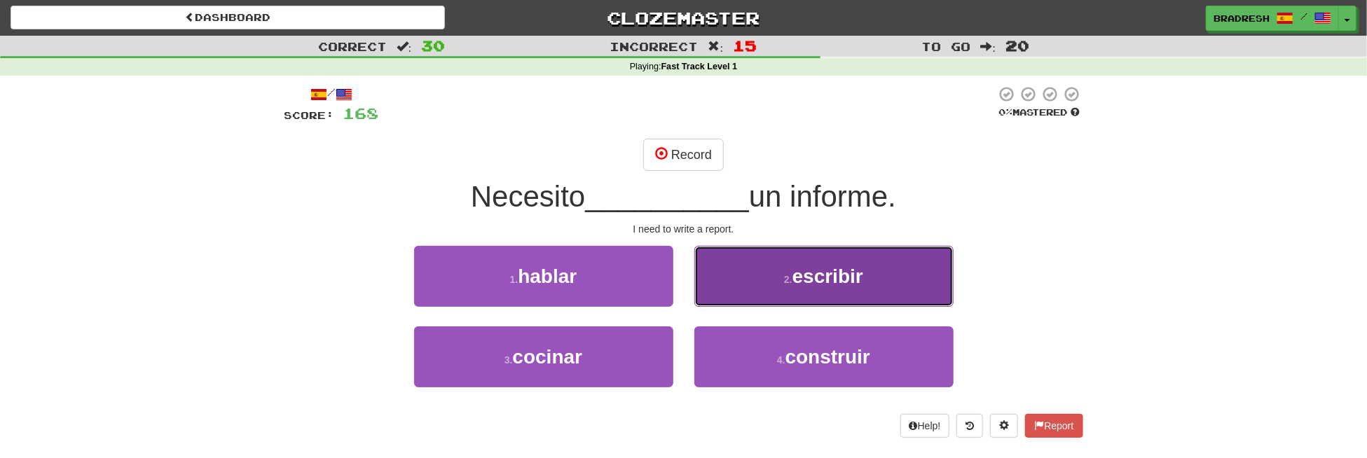
click at [764, 284] on button "2 . escribir" at bounding box center [823, 276] width 259 height 61
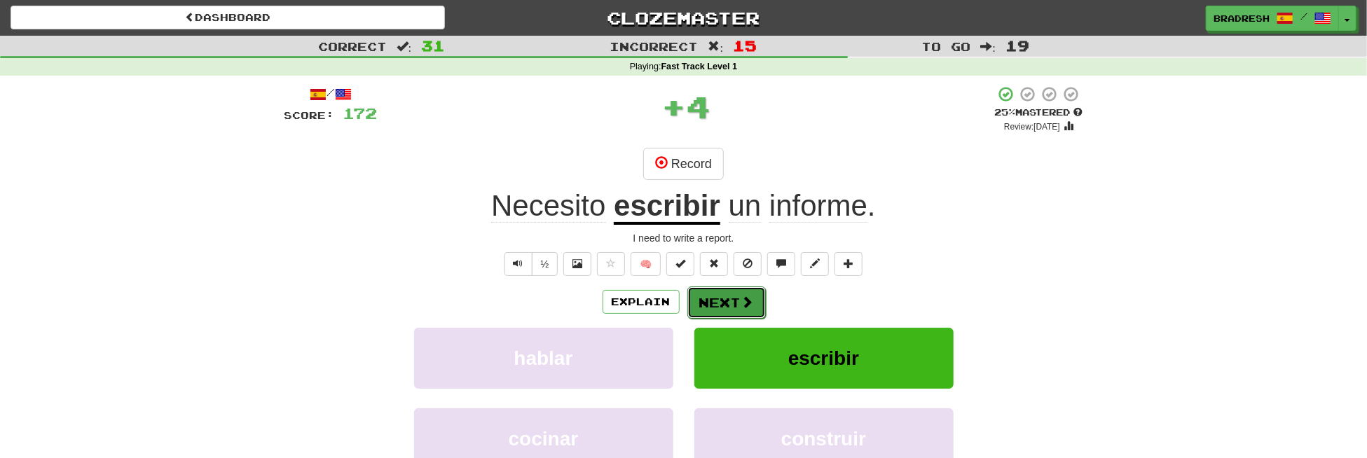
click at [724, 301] on button "Next" at bounding box center [726, 303] width 78 height 32
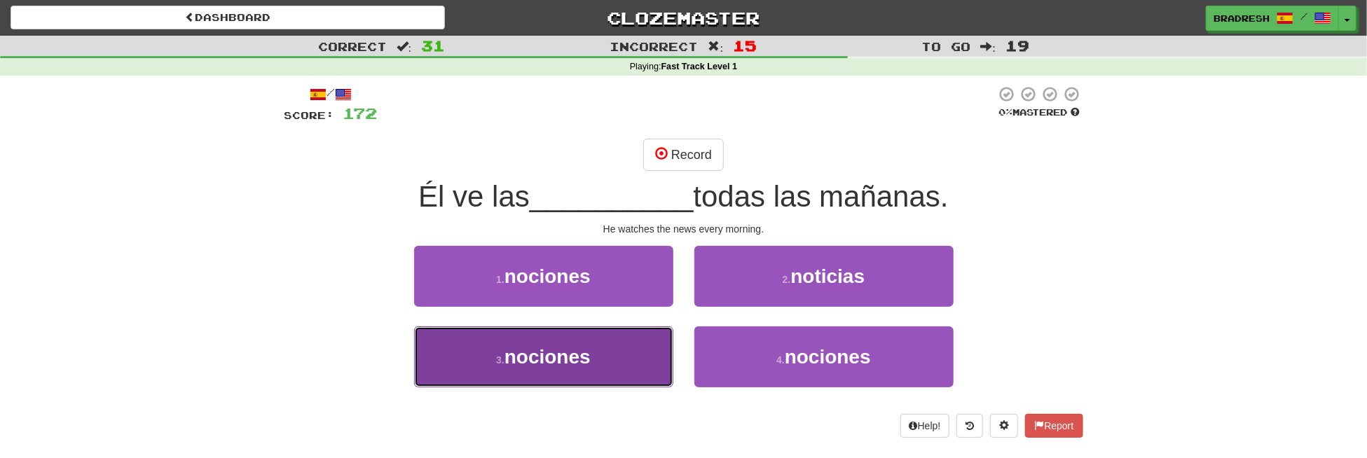
click at [647, 337] on button "3 . nociones" at bounding box center [543, 356] width 259 height 61
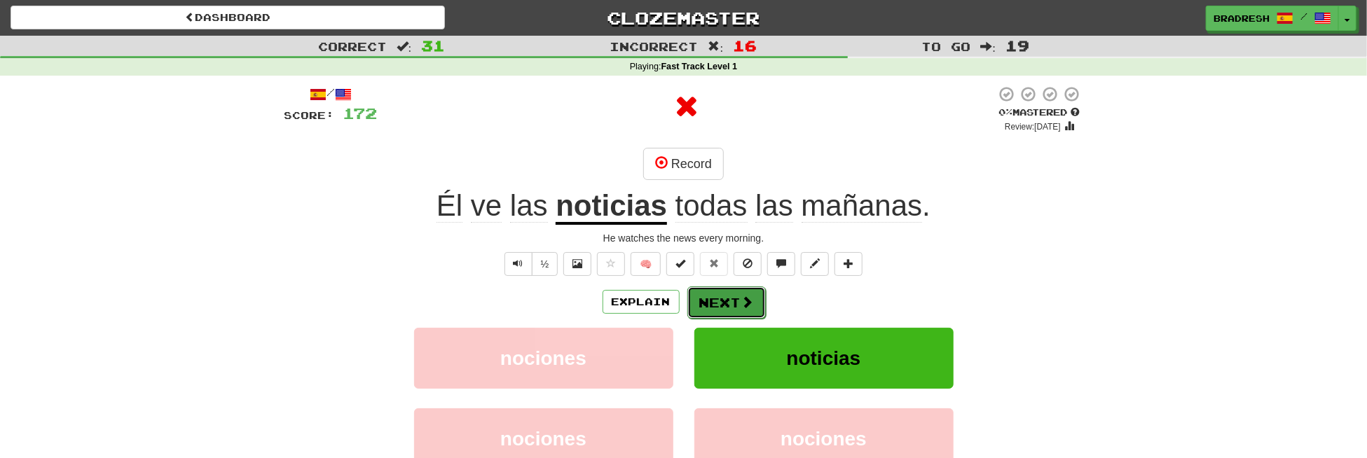
click at [717, 299] on button "Next" at bounding box center [726, 303] width 78 height 32
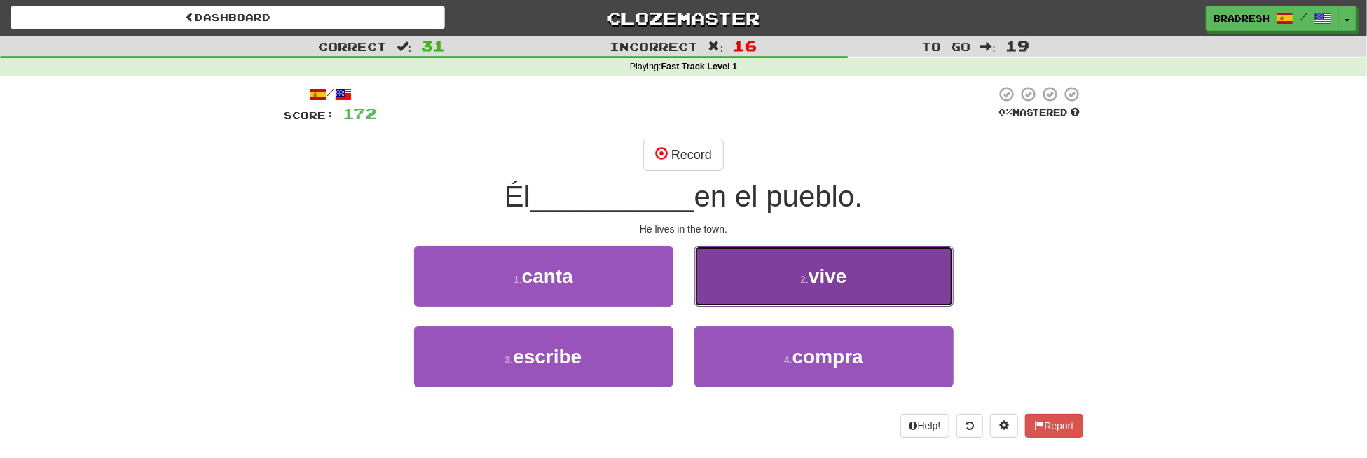
click at [759, 287] on button "2 . vive" at bounding box center [823, 276] width 259 height 61
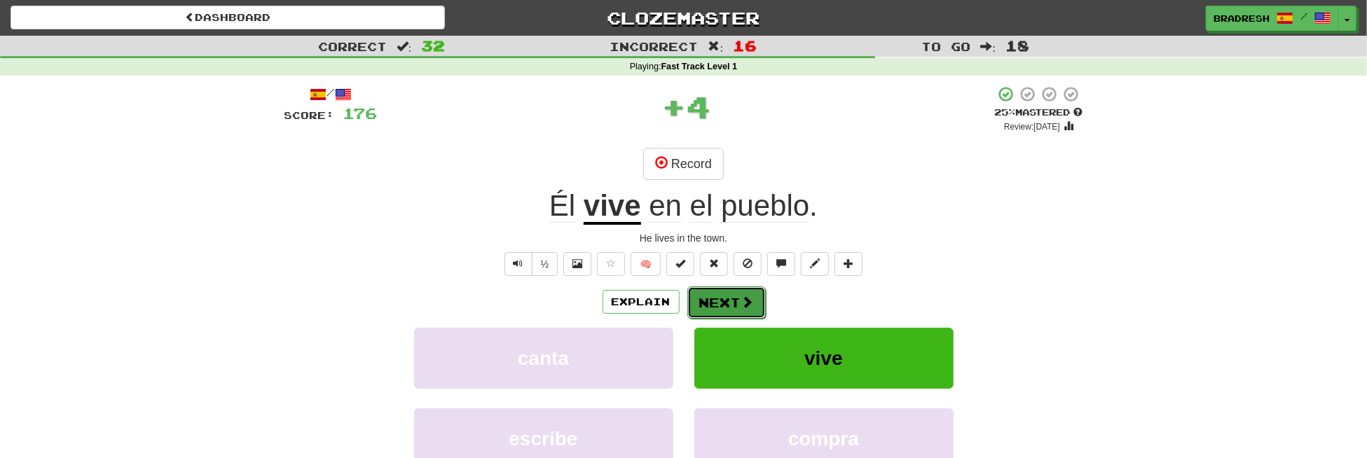
click at [729, 301] on button "Next" at bounding box center [726, 303] width 78 height 32
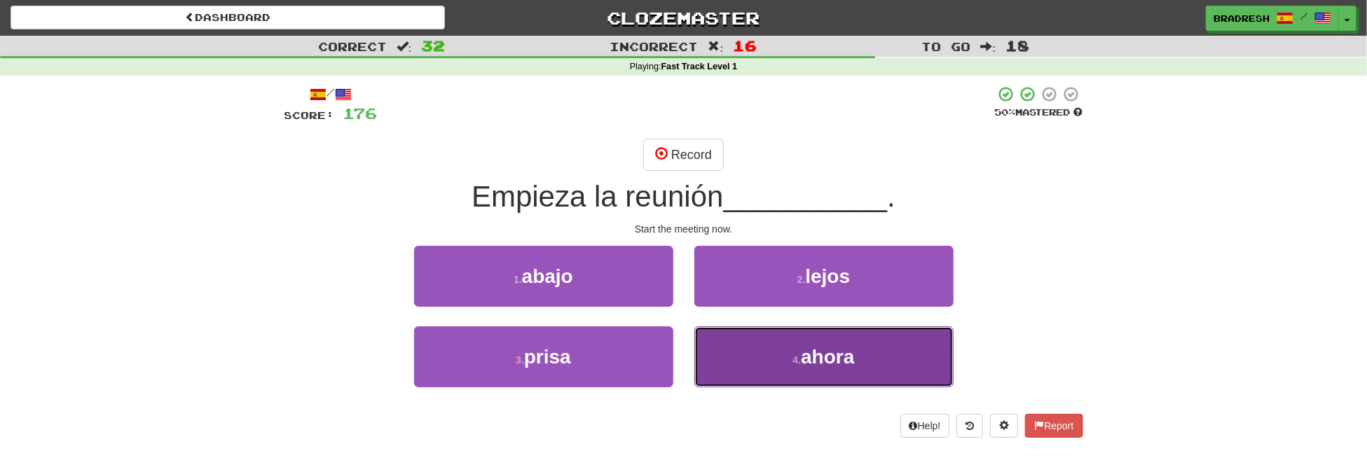
click at [761, 338] on button "4 . ahora" at bounding box center [823, 356] width 259 height 61
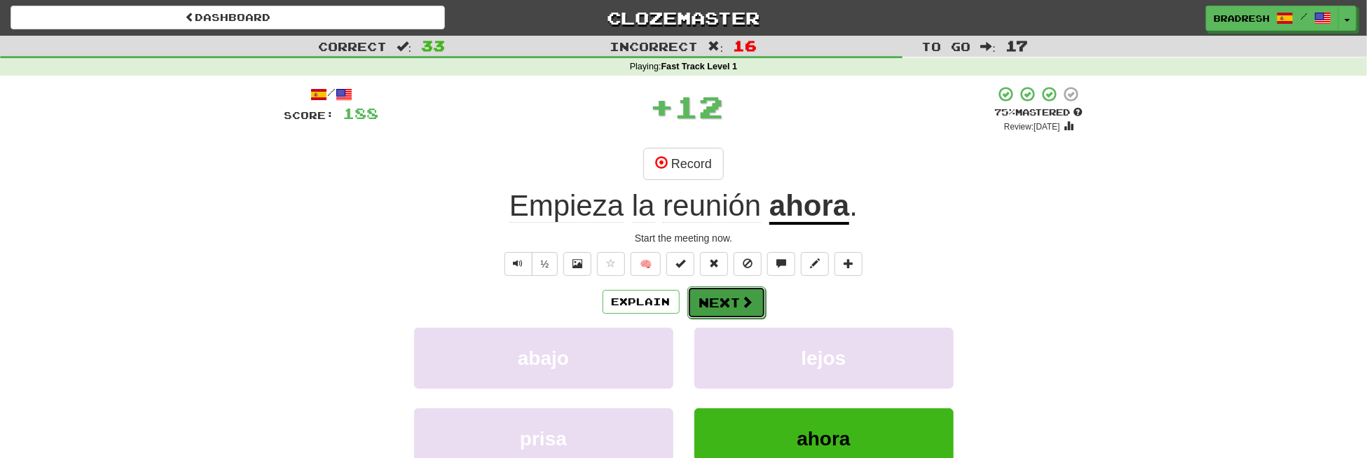
click at [730, 308] on button "Next" at bounding box center [726, 303] width 78 height 32
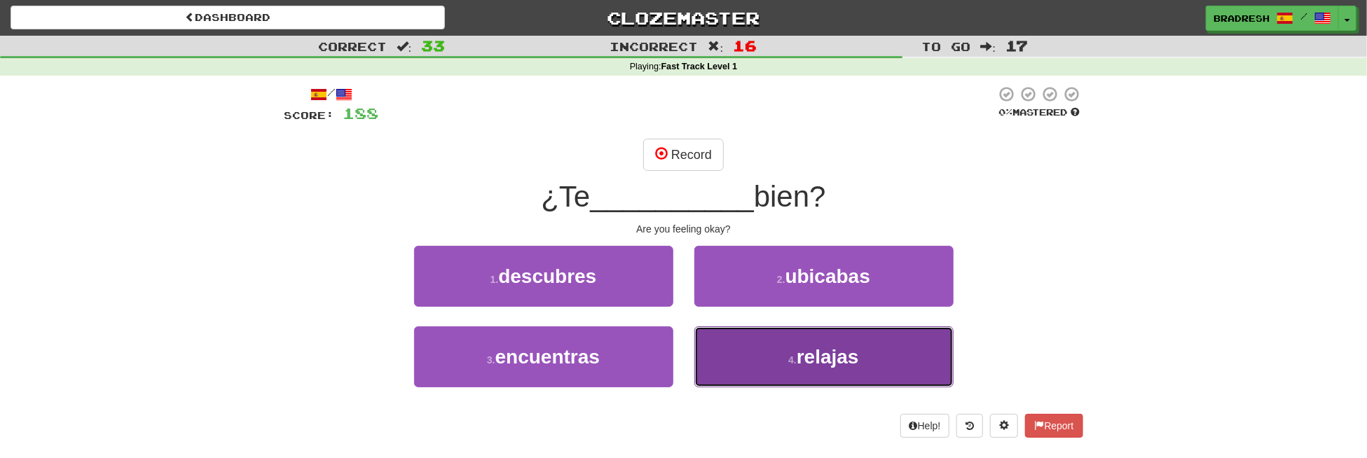
click at [740, 359] on button "4 . relajas" at bounding box center [823, 356] width 259 height 61
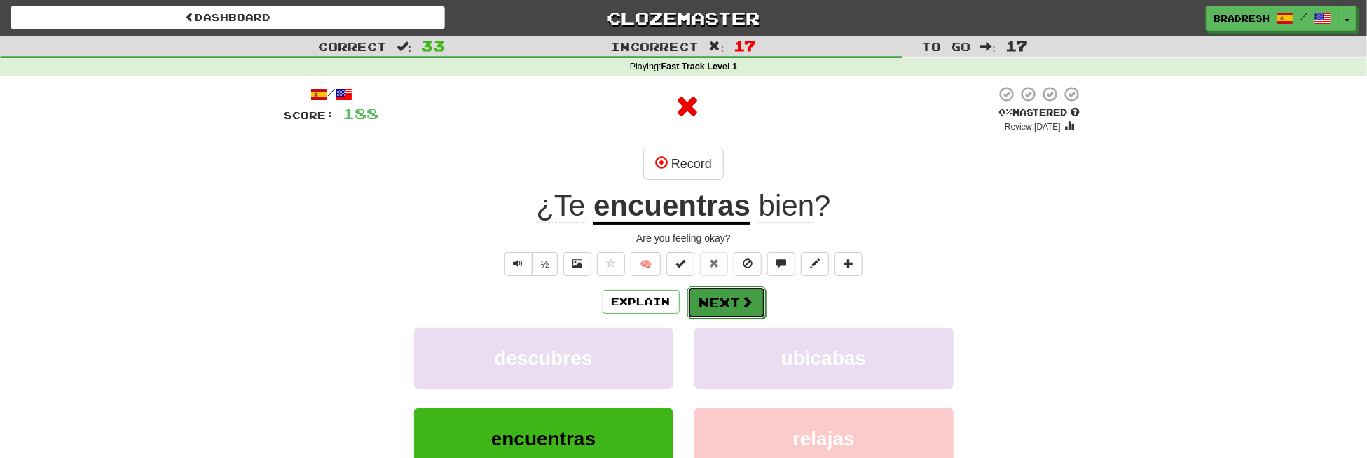
click at [722, 300] on button "Next" at bounding box center [726, 303] width 78 height 32
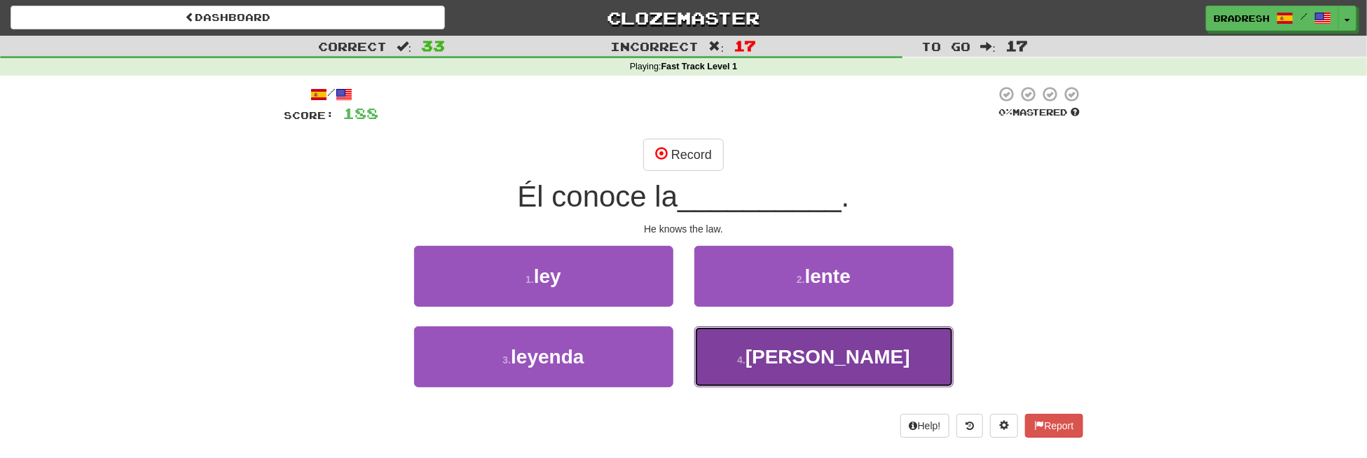
click at [756, 351] on button "4 . [GEOGRAPHIC_DATA]" at bounding box center [823, 356] width 259 height 61
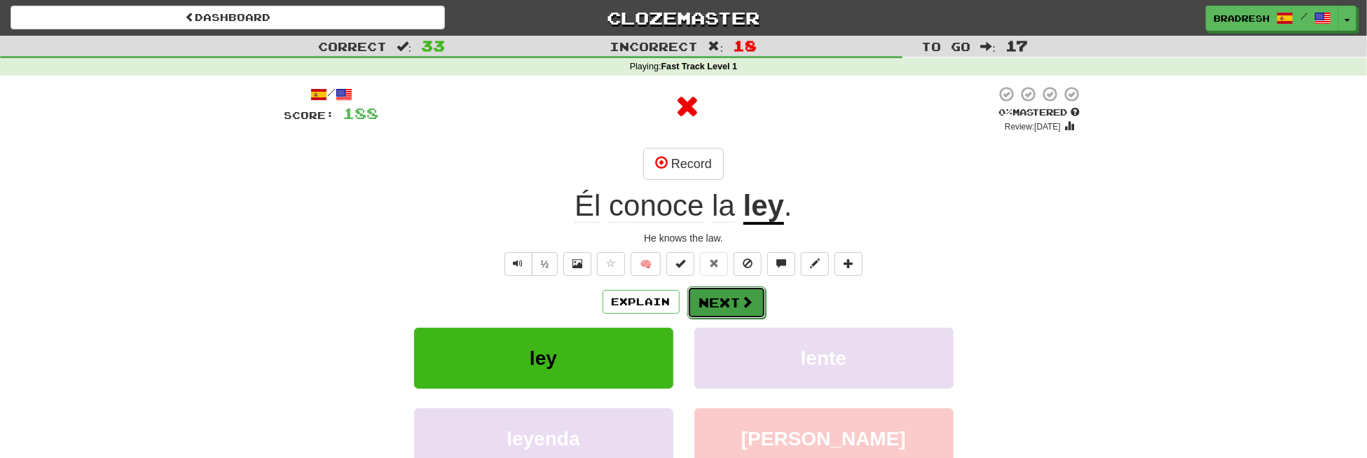
click at [745, 309] on button "Next" at bounding box center [726, 303] width 78 height 32
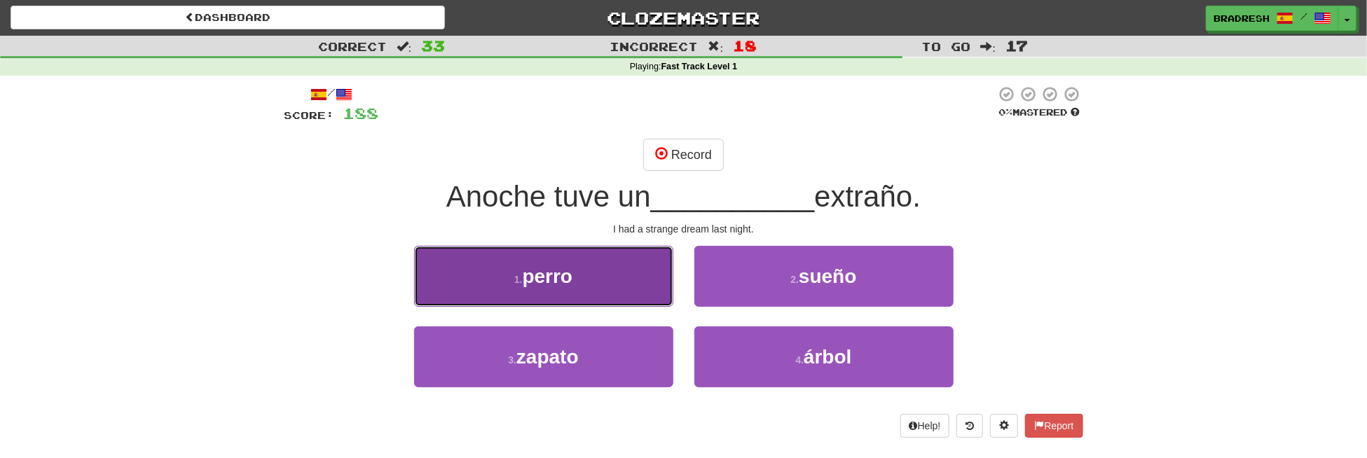
click at [620, 261] on button "1 . perro" at bounding box center [543, 276] width 259 height 61
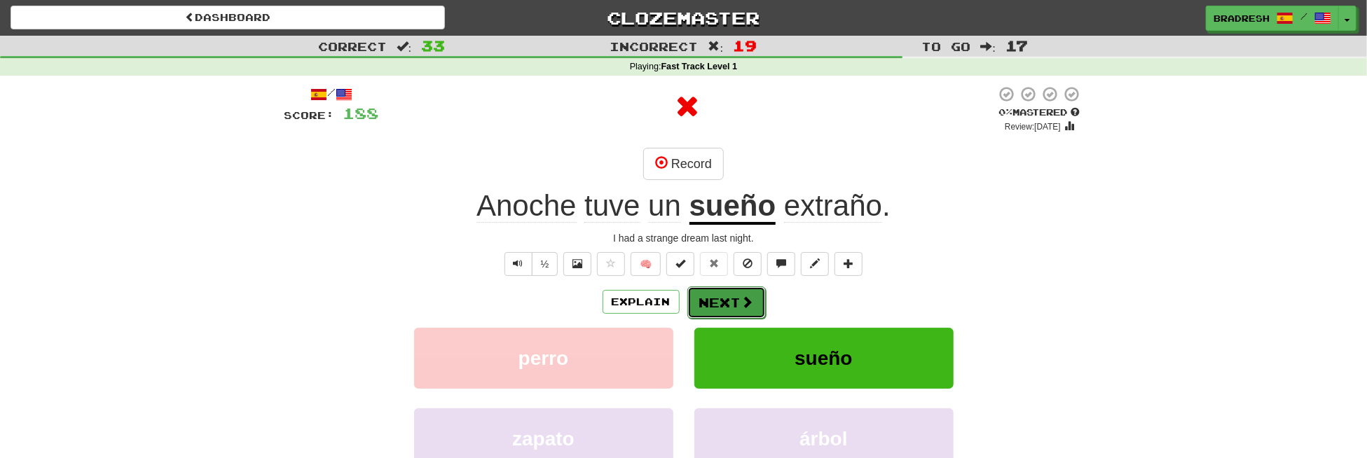
click at [725, 291] on button "Next" at bounding box center [726, 303] width 78 height 32
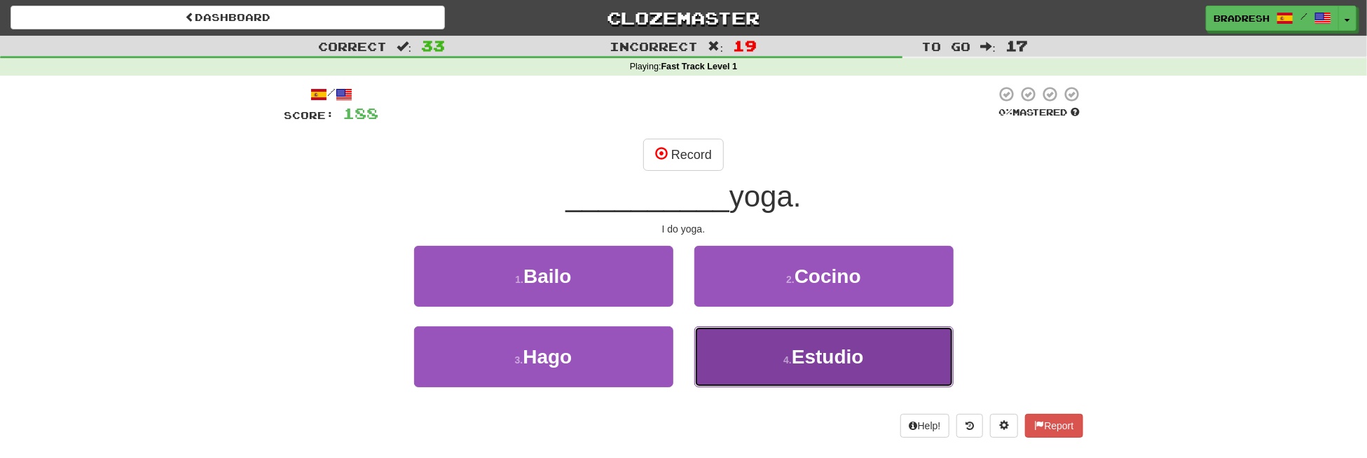
click at [776, 359] on button "4 . Estudio" at bounding box center [823, 356] width 259 height 61
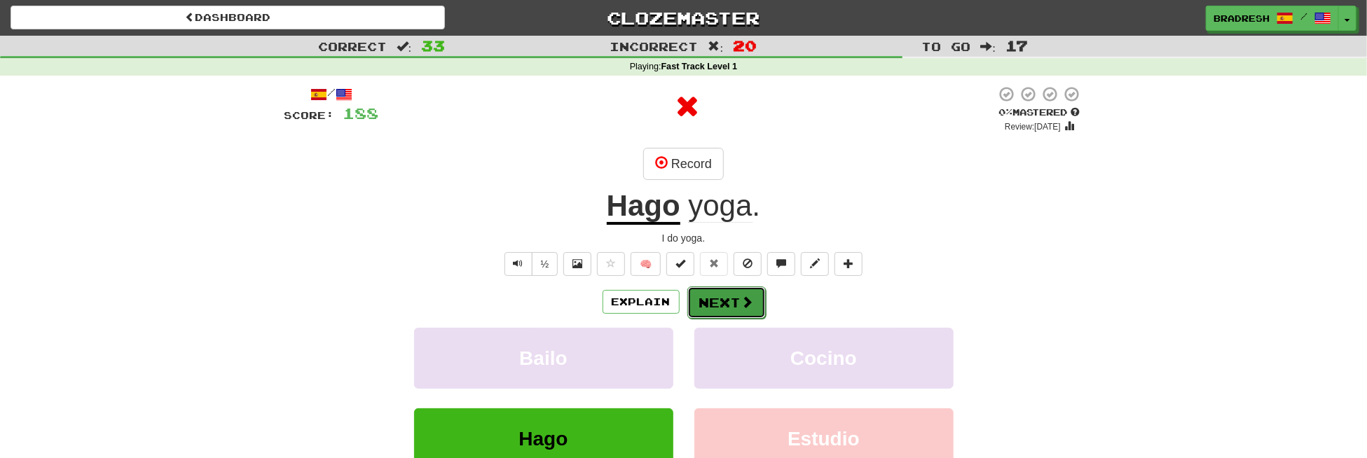
click at [745, 302] on span at bounding box center [747, 302] width 13 height 13
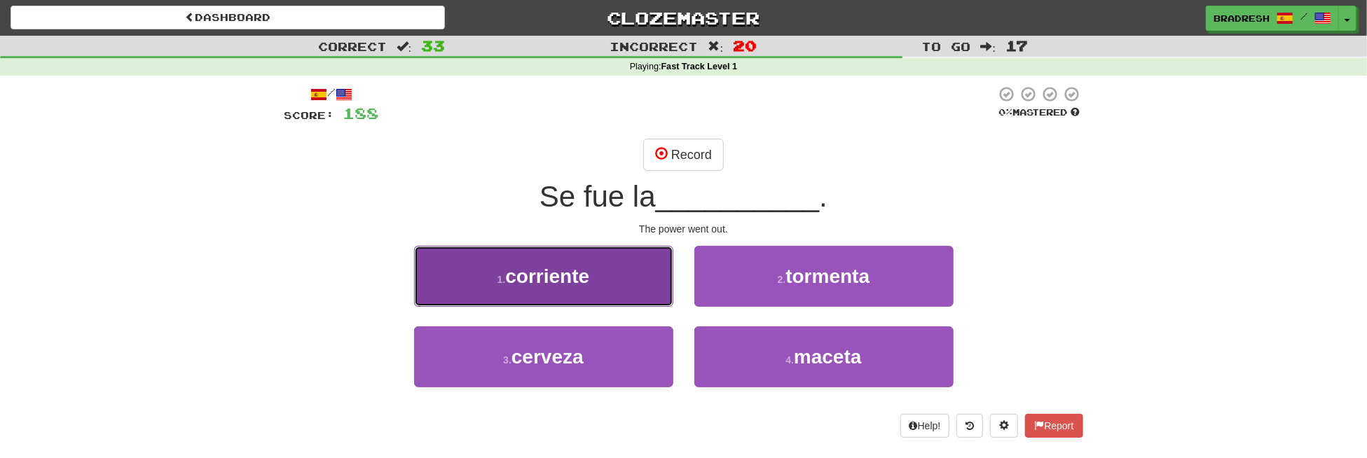
click at [623, 280] on button "1 . corriente" at bounding box center [543, 276] width 259 height 61
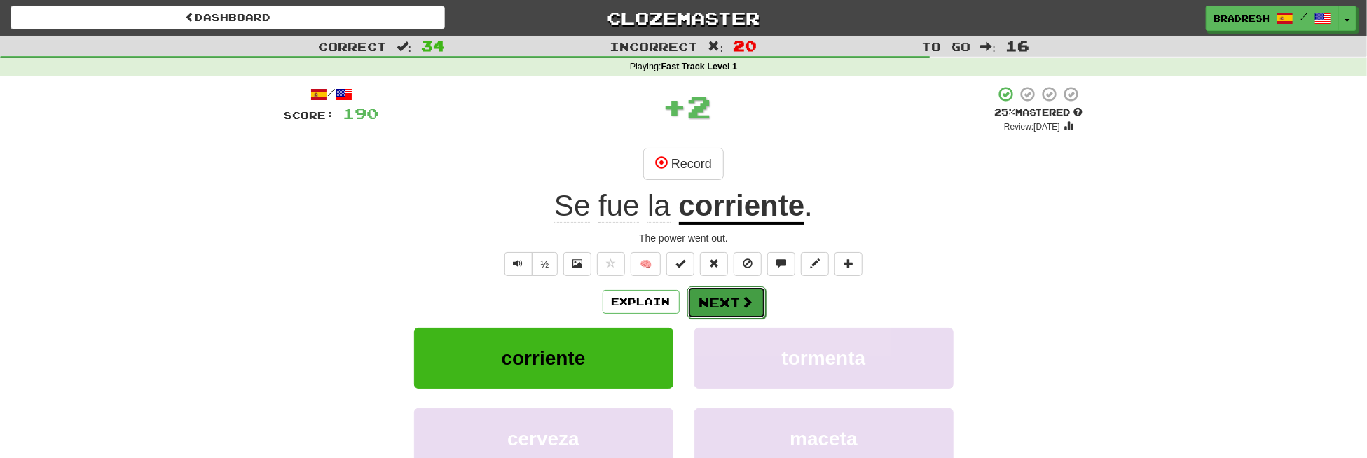
click at [724, 302] on button "Next" at bounding box center [726, 303] width 78 height 32
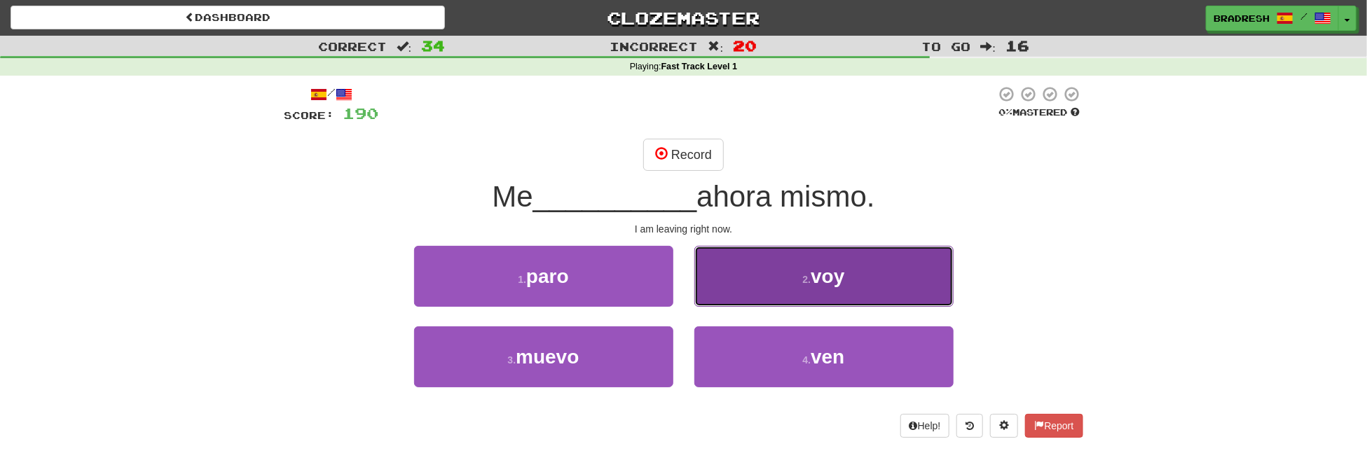
click at [722, 287] on button "2 . voy" at bounding box center [823, 276] width 259 height 61
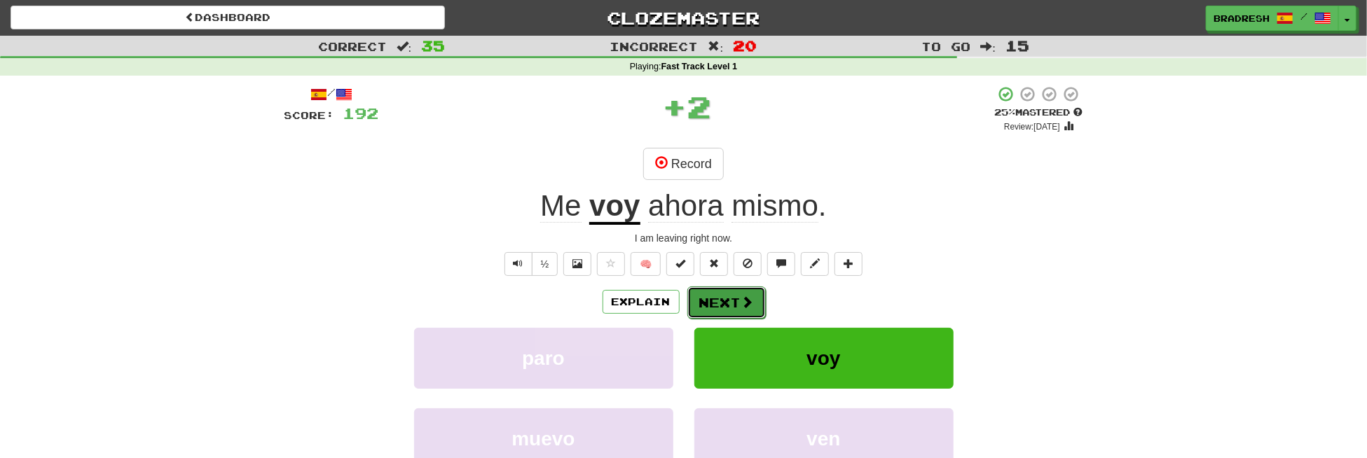
click at [722, 299] on button "Next" at bounding box center [726, 303] width 78 height 32
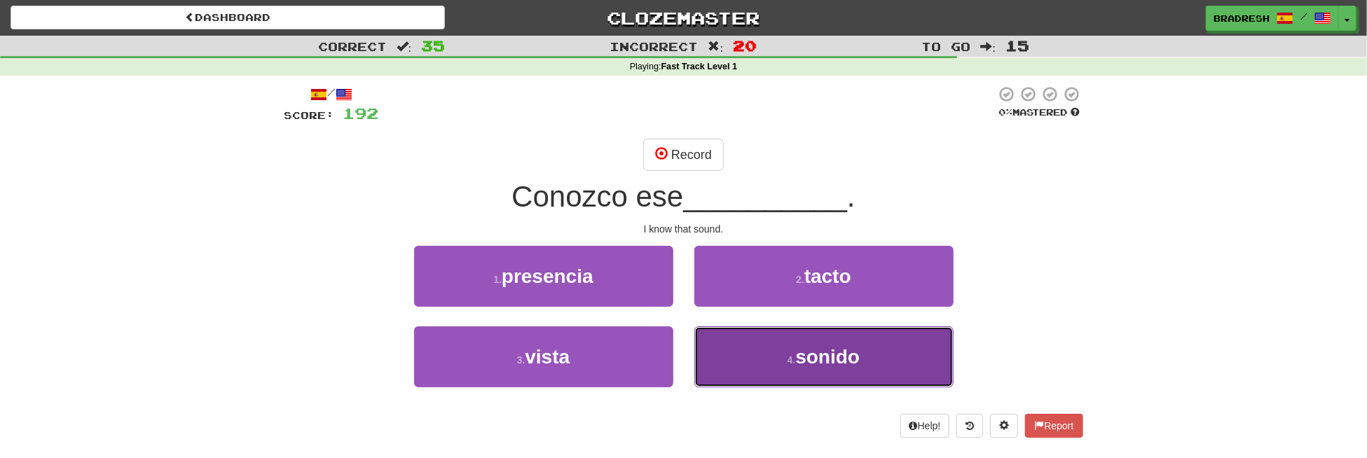
click at [733, 348] on button "4 . sonido" at bounding box center [823, 356] width 259 height 61
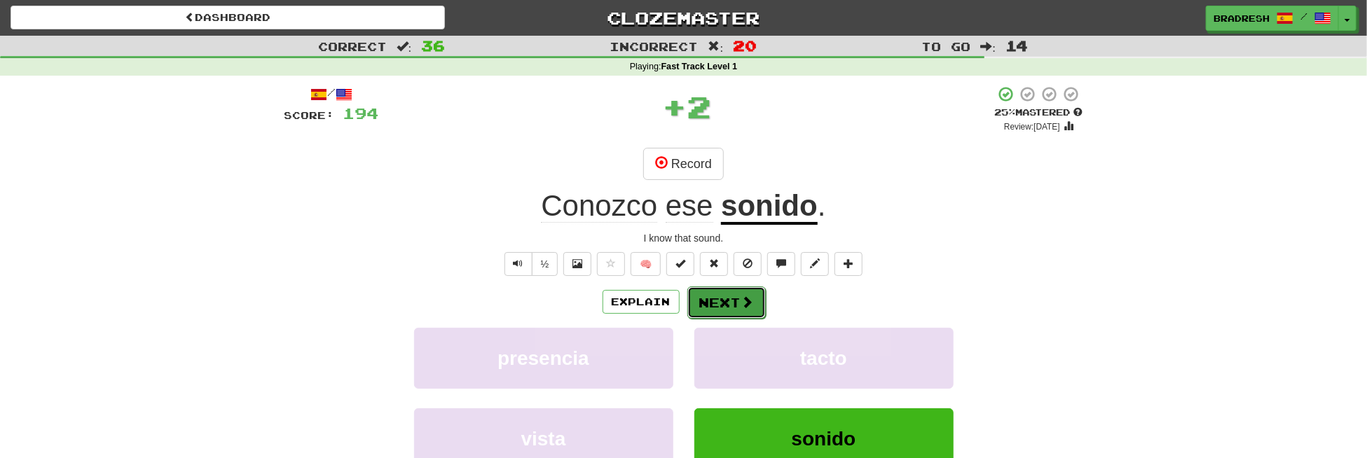
click at [717, 303] on button "Next" at bounding box center [726, 303] width 78 height 32
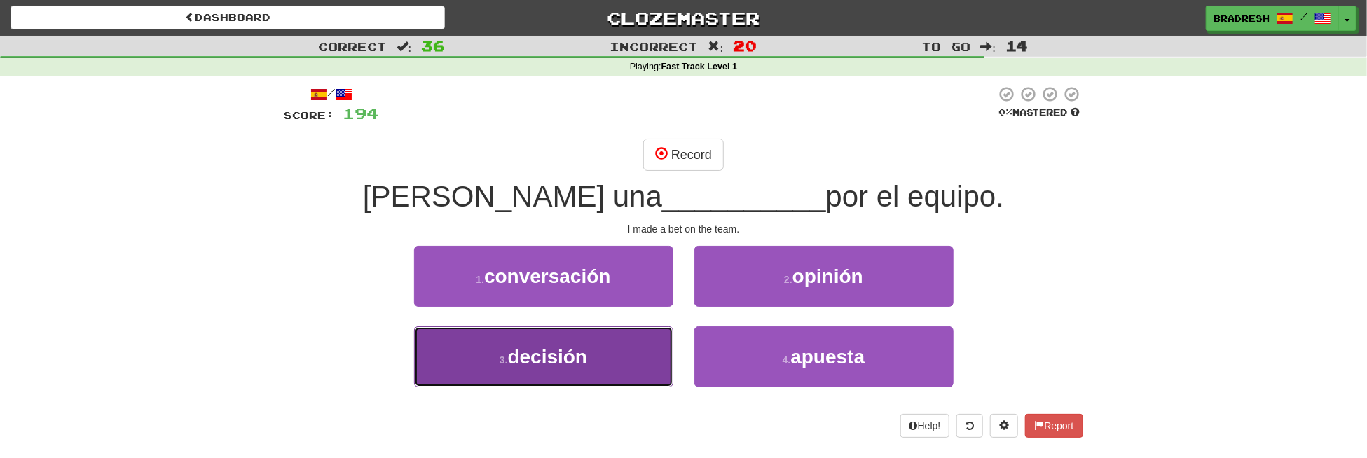
click at [647, 347] on button "3 . decisión" at bounding box center [543, 356] width 259 height 61
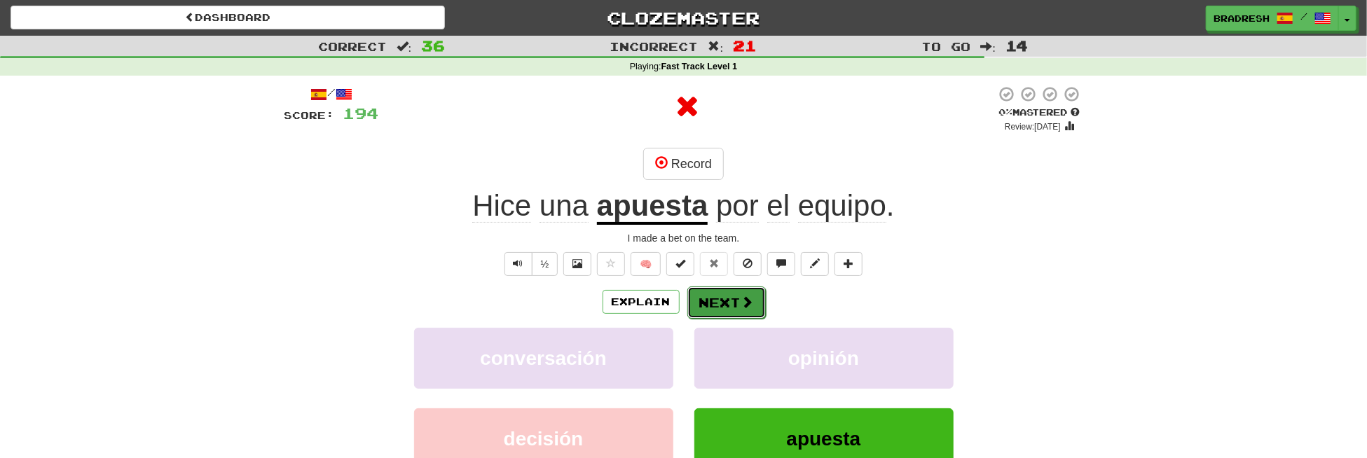
click at [716, 299] on button "Next" at bounding box center [726, 303] width 78 height 32
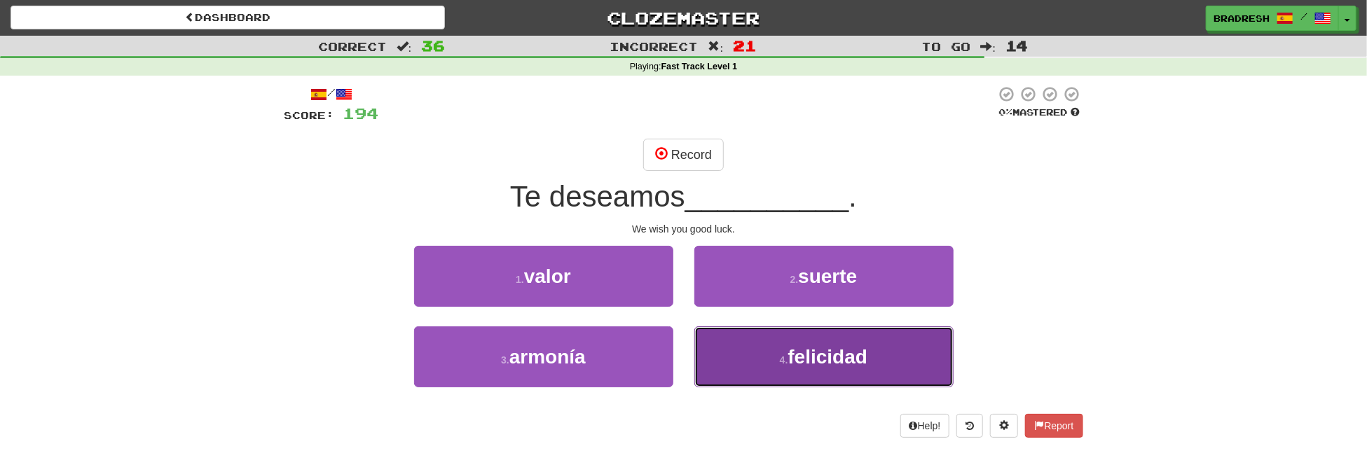
click at [780, 354] on small "4 ." at bounding box center [784, 359] width 8 height 11
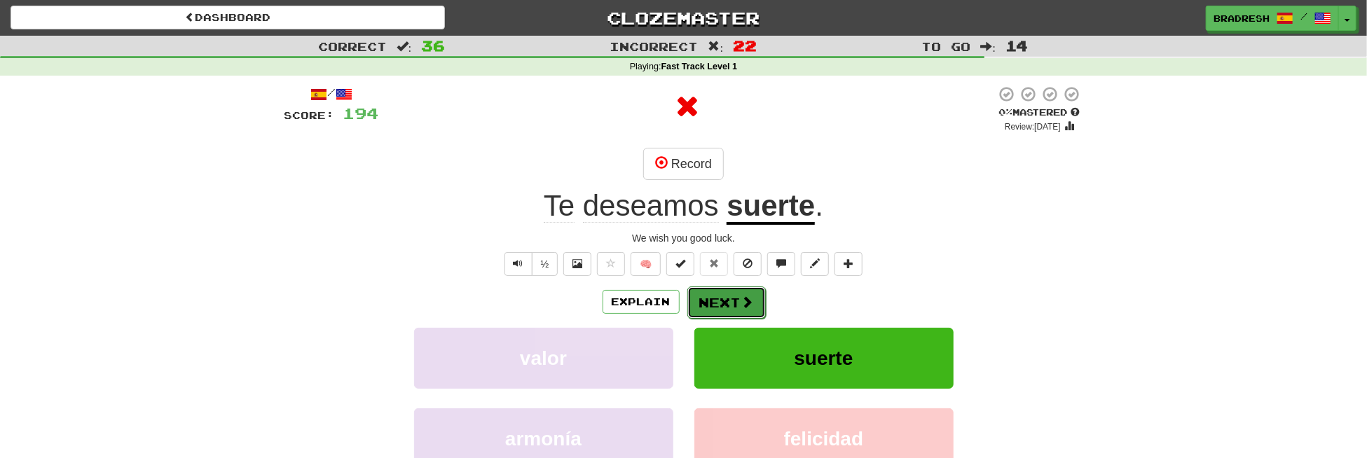
click at [718, 305] on button "Next" at bounding box center [726, 303] width 78 height 32
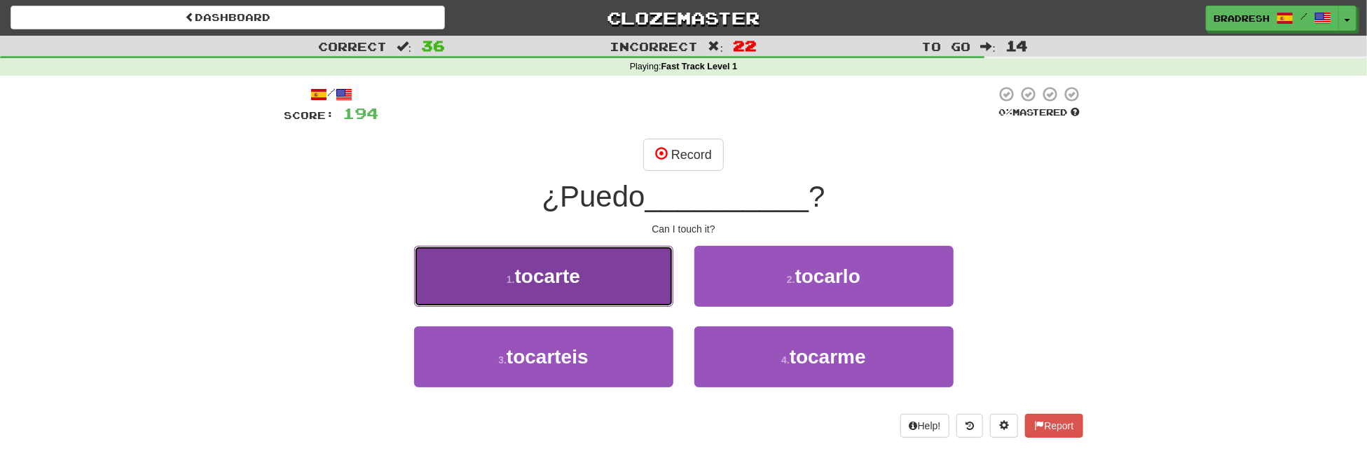
click at [603, 294] on button "1 . tocarte" at bounding box center [543, 276] width 259 height 61
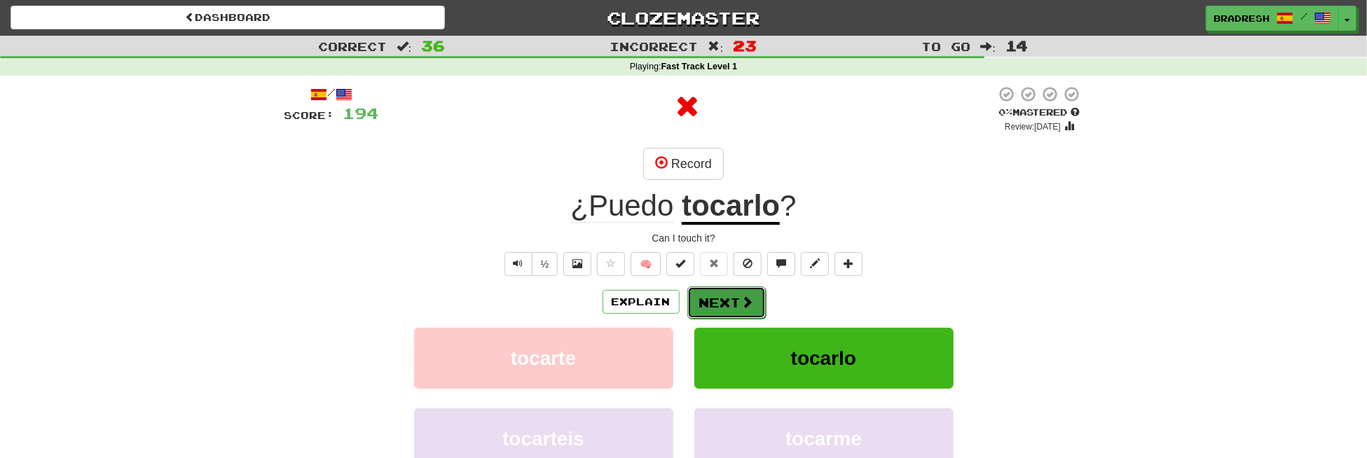
click at [714, 300] on button "Next" at bounding box center [726, 303] width 78 height 32
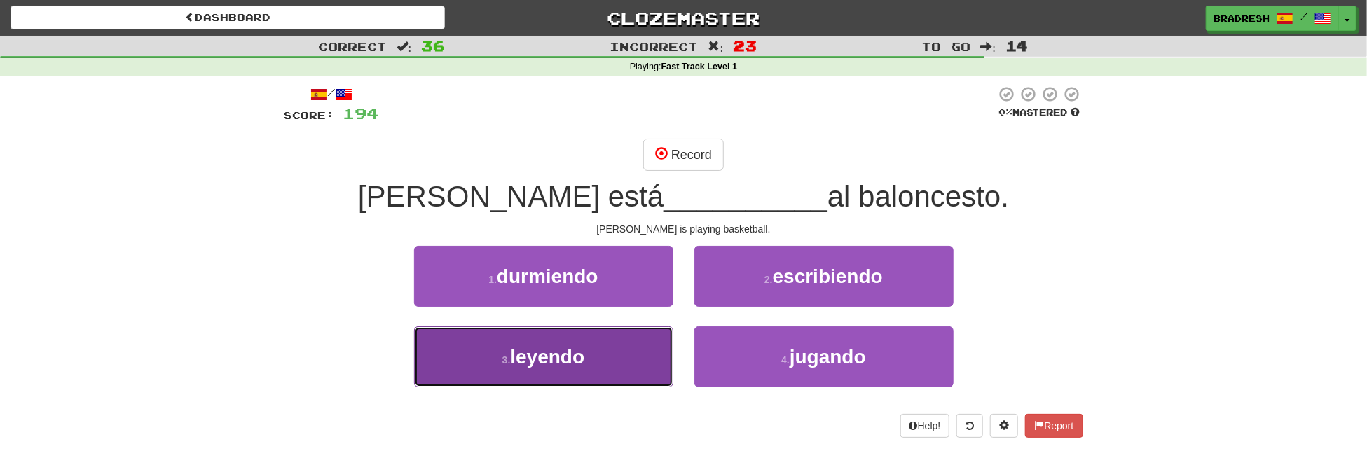
click at [615, 345] on button "3 . [GEOGRAPHIC_DATA]" at bounding box center [543, 356] width 259 height 61
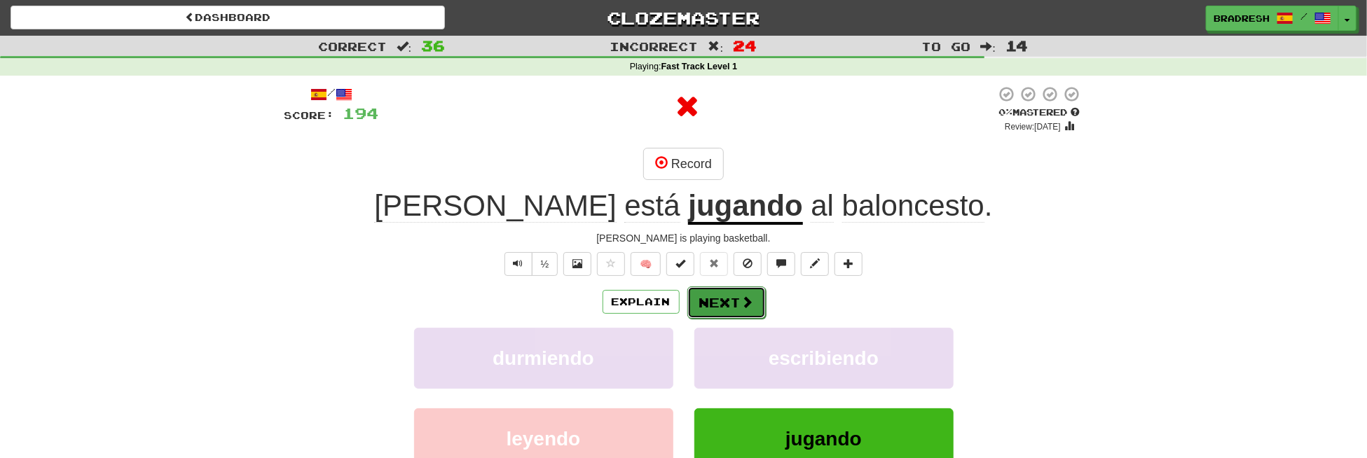
click at [731, 301] on button "Next" at bounding box center [726, 303] width 78 height 32
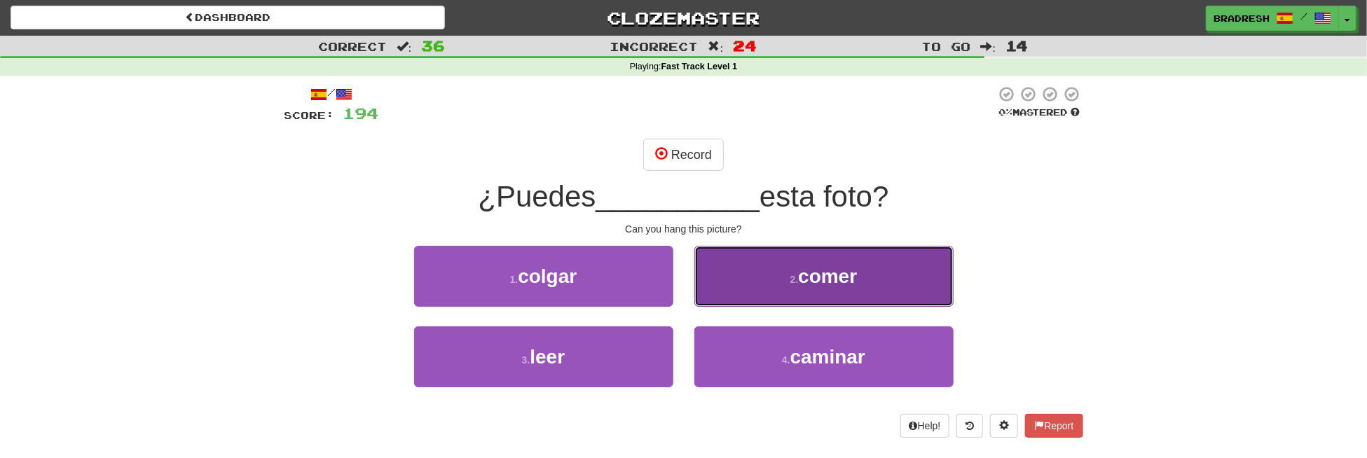
click at [733, 287] on button "2 . [PERSON_NAME]" at bounding box center [823, 276] width 259 height 61
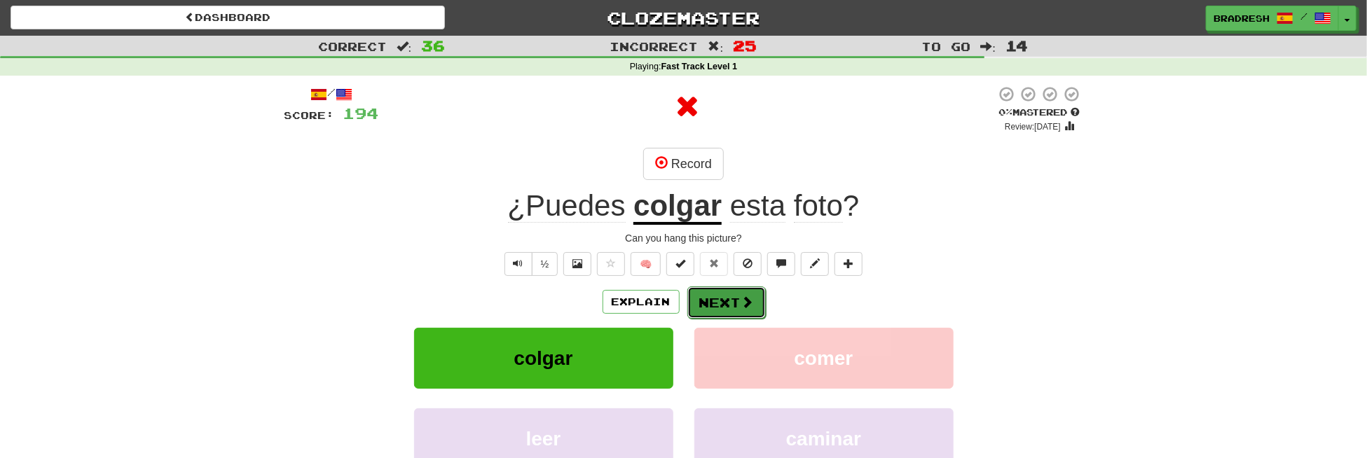
click at [729, 302] on button "Next" at bounding box center [726, 303] width 78 height 32
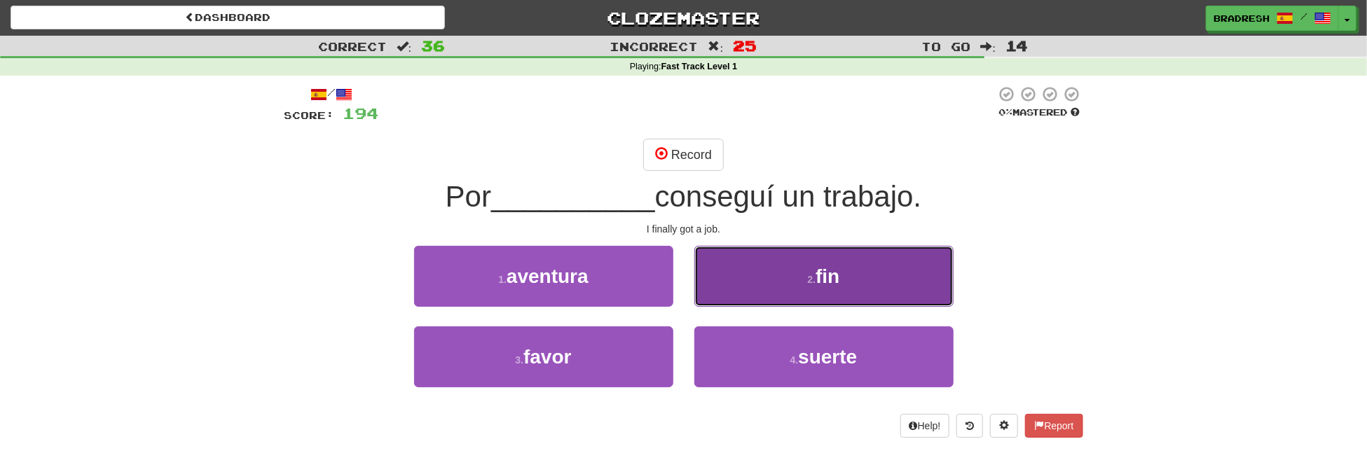
click at [768, 289] on button "2 . fin" at bounding box center [823, 276] width 259 height 61
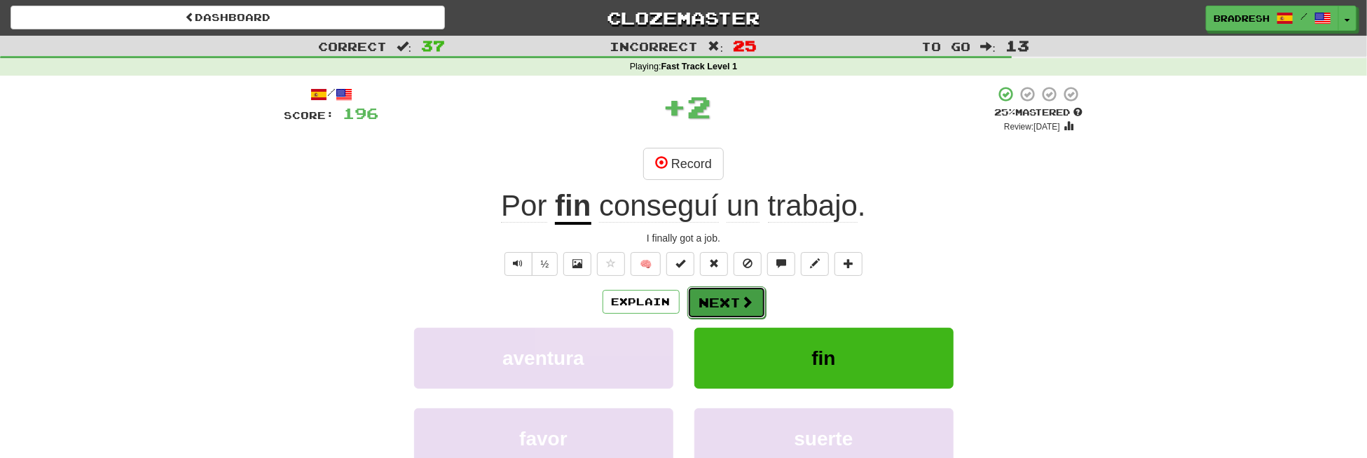
click at [734, 295] on button "Next" at bounding box center [726, 303] width 78 height 32
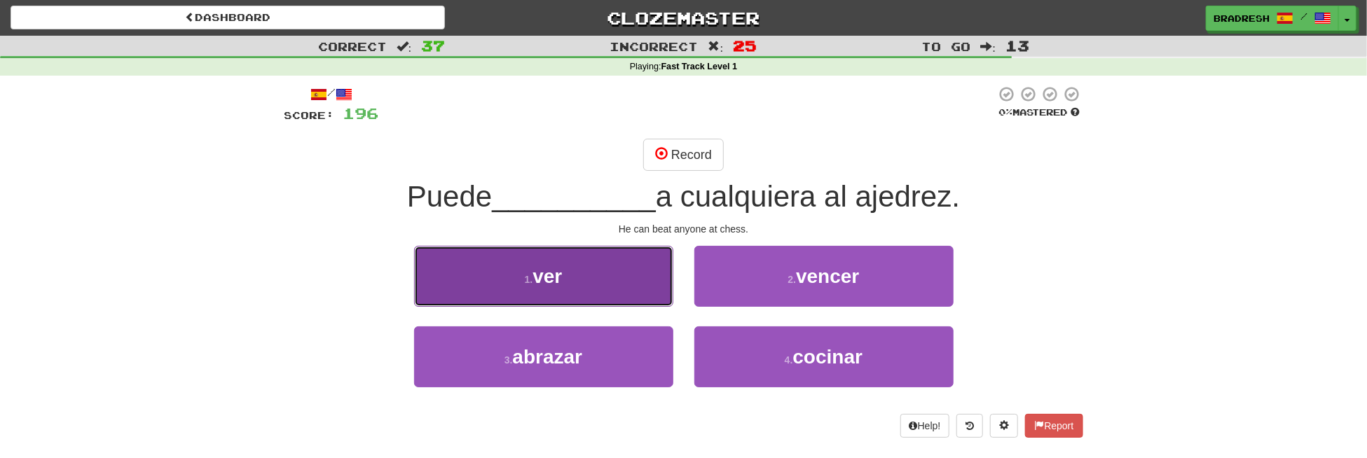
click at [660, 298] on button "1 . ver" at bounding box center [543, 276] width 259 height 61
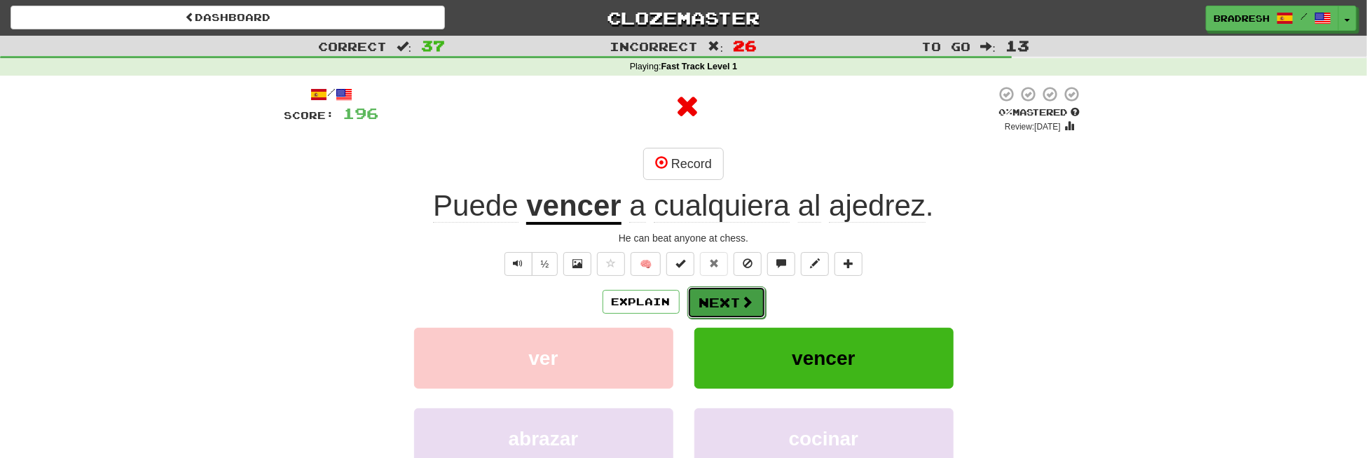
click at [736, 302] on button "Next" at bounding box center [726, 303] width 78 height 32
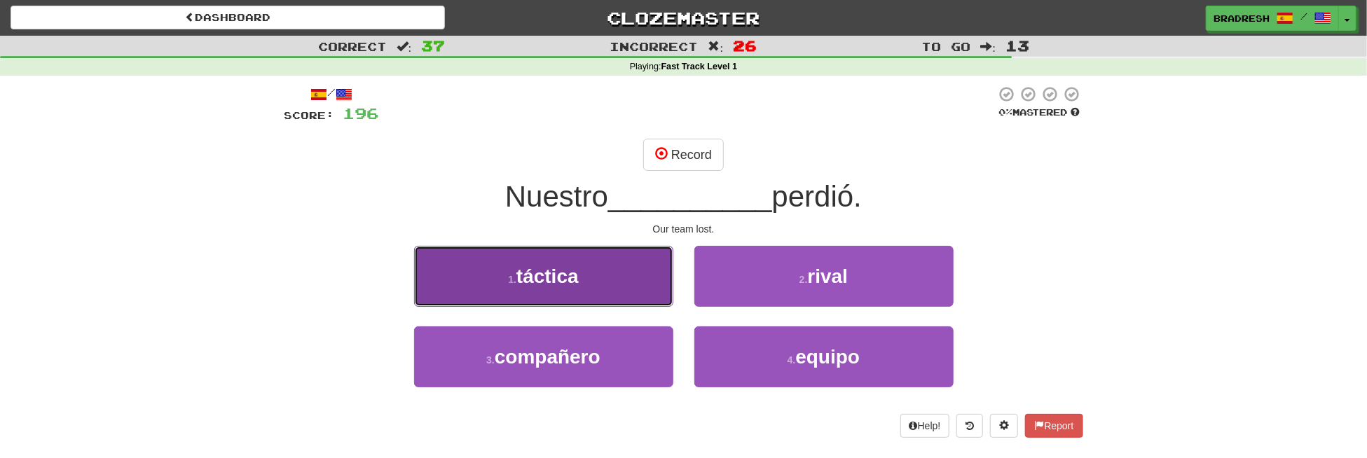
click at [640, 256] on button "1 . táctica" at bounding box center [543, 276] width 259 height 61
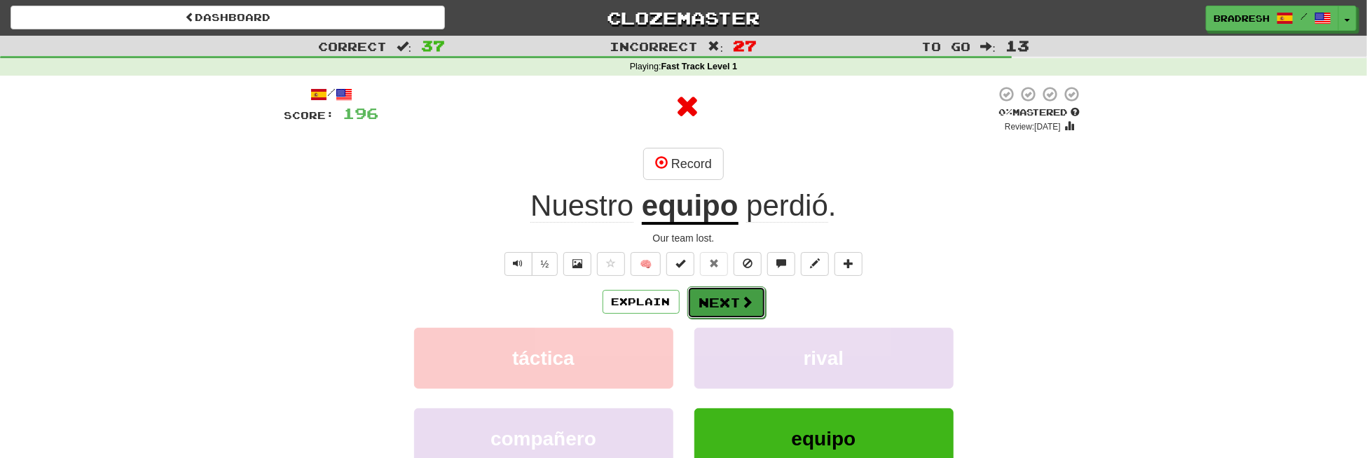
click at [717, 298] on button "Next" at bounding box center [726, 303] width 78 height 32
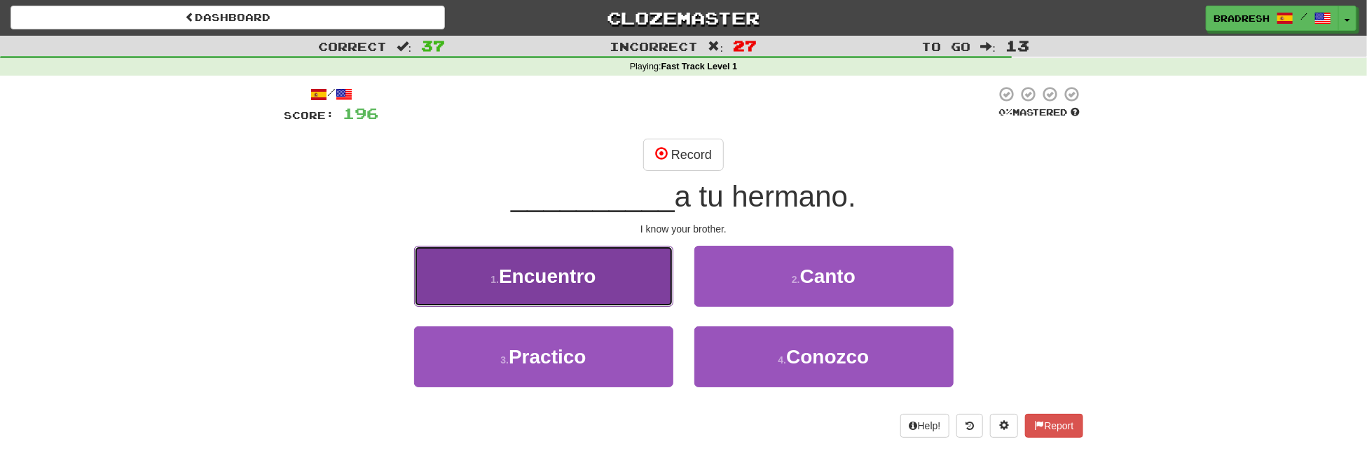
click at [619, 282] on button "1 . Encuentro" at bounding box center [543, 276] width 259 height 61
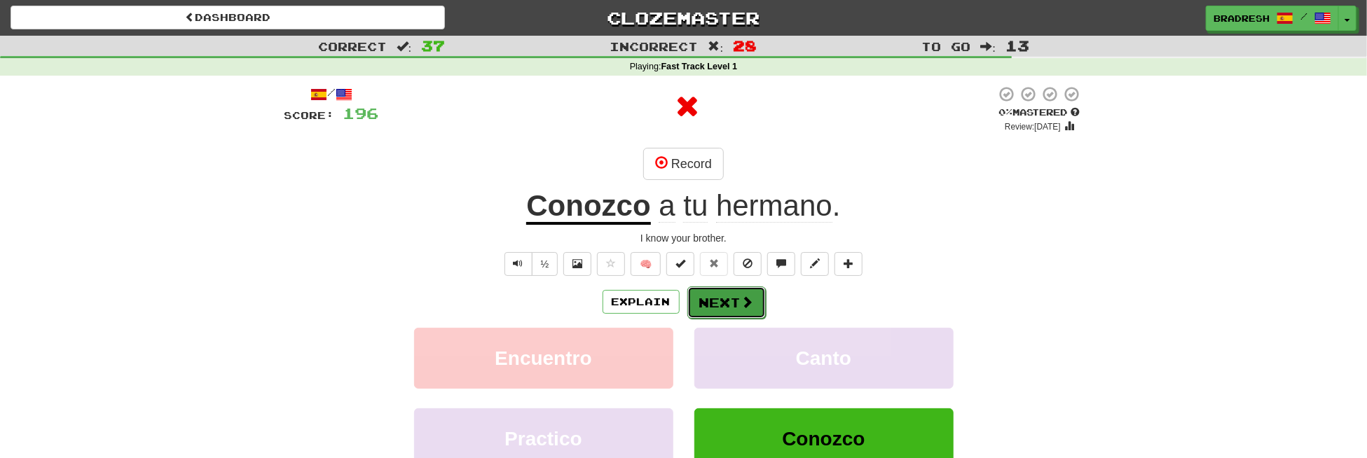
click at [716, 303] on button "Next" at bounding box center [726, 303] width 78 height 32
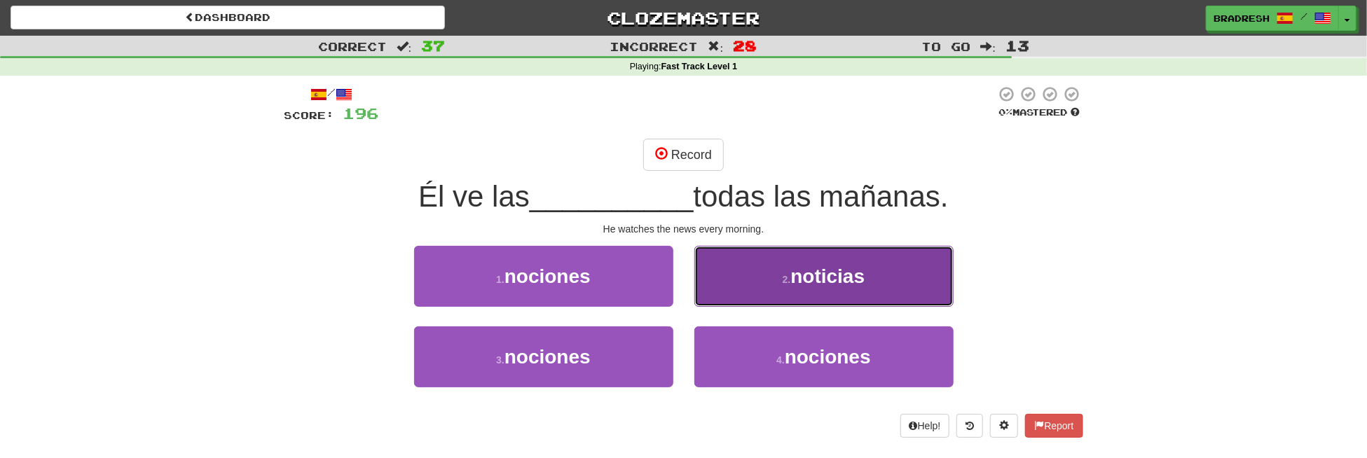
click at [792, 275] on span "noticias" at bounding box center [827, 277] width 74 height 22
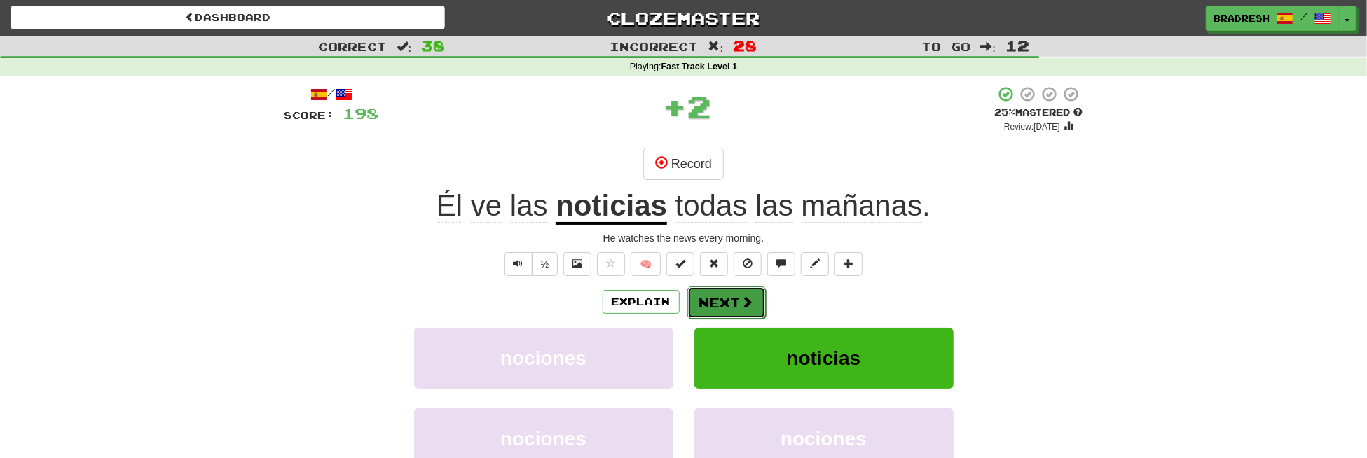
click at [750, 297] on span at bounding box center [747, 302] width 13 height 13
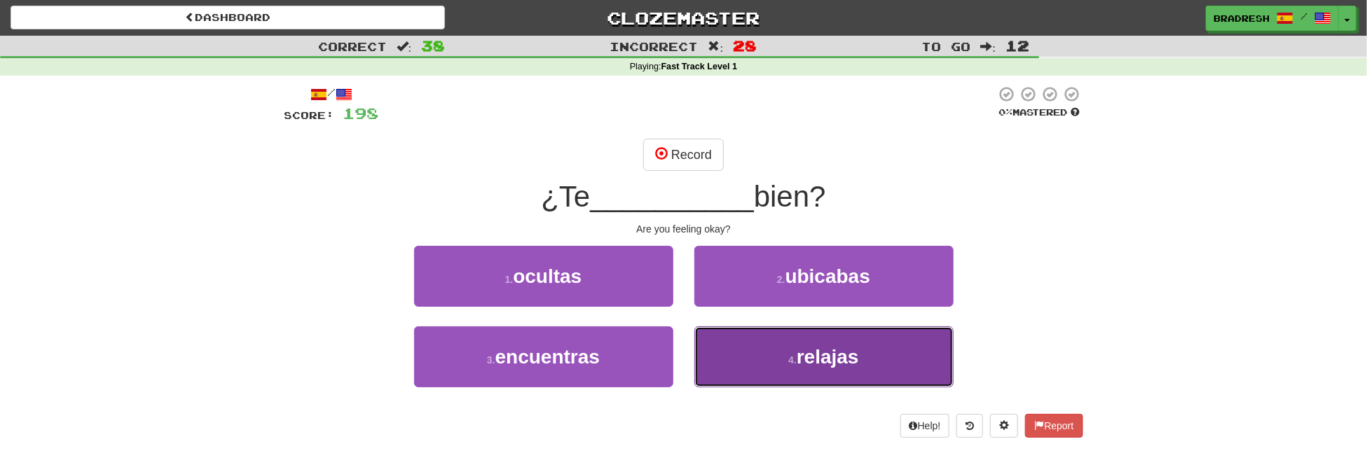
click at [738, 365] on button "4 . relajas" at bounding box center [823, 356] width 259 height 61
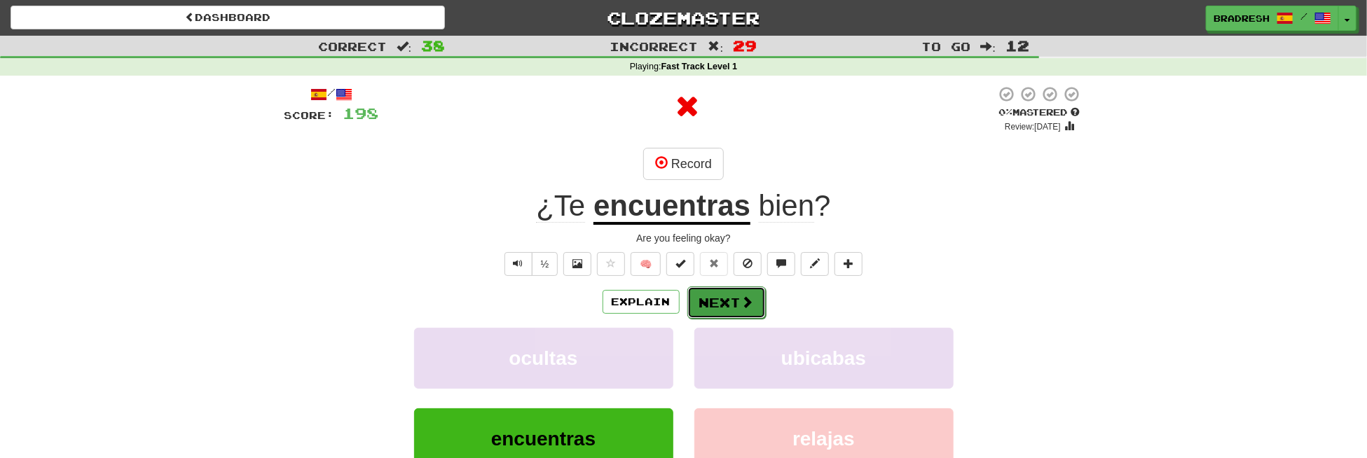
click at [714, 298] on button "Next" at bounding box center [726, 303] width 78 height 32
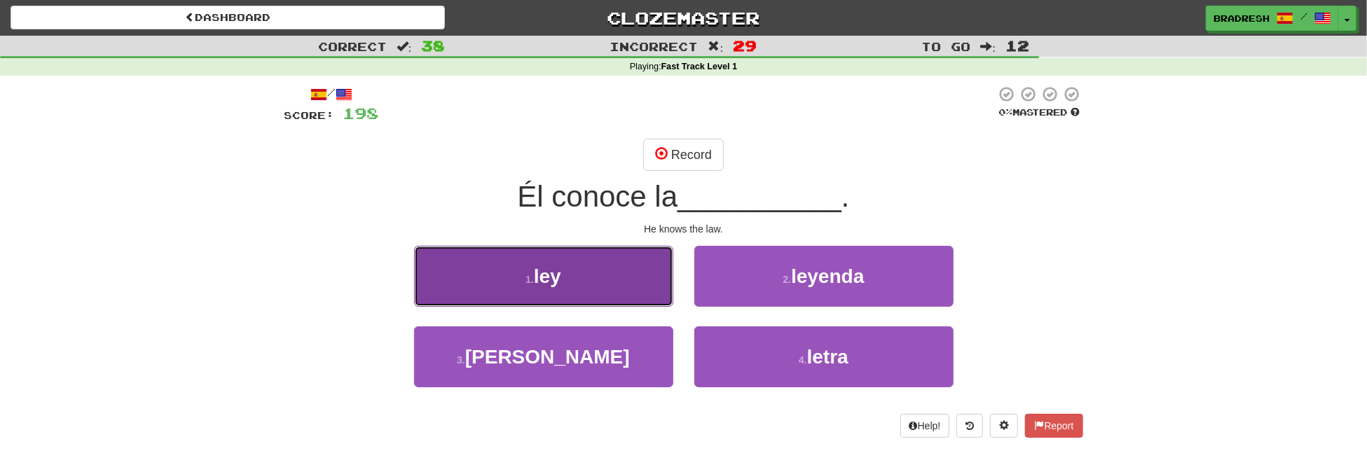
click at [672, 278] on button "1 . ley" at bounding box center [543, 276] width 259 height 61
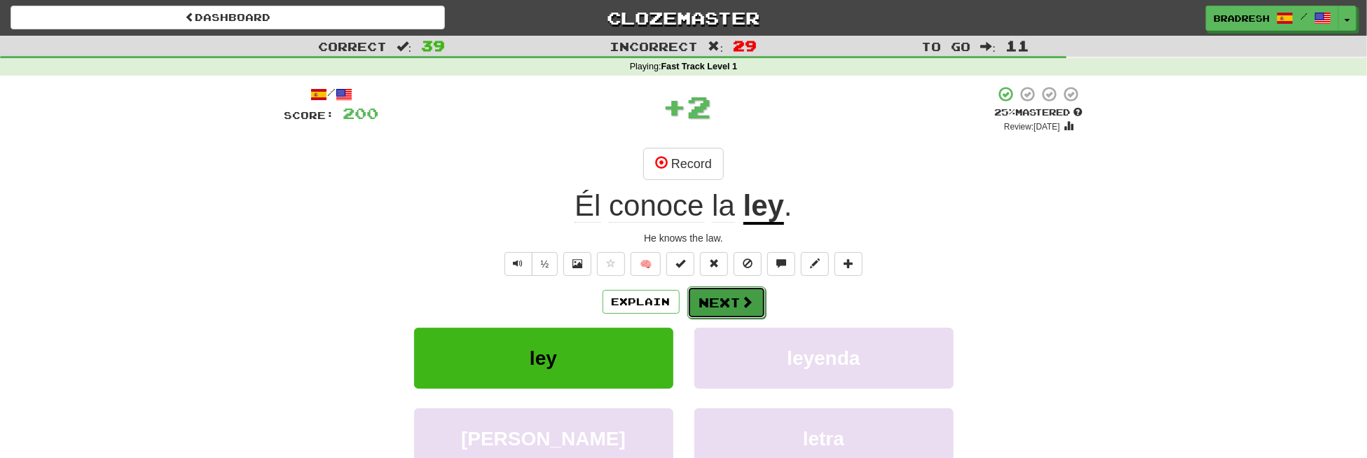
click at [735, 298] on button "Next" at bounding box center [726, 303] width 78 height 32
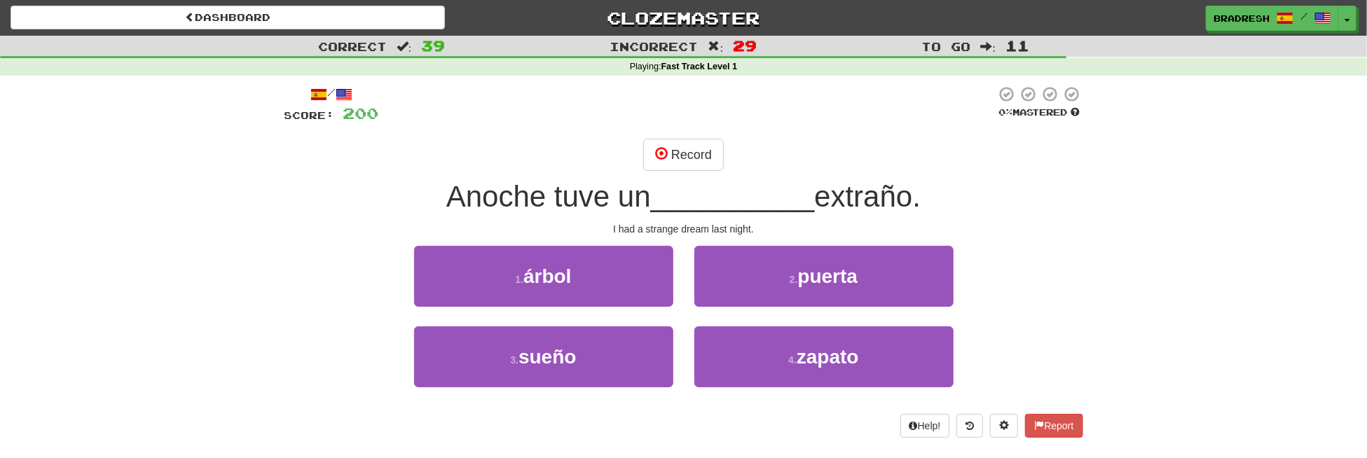
click at [609, 320] on div "1 . árbol" at bounding box center [544, 286] width 280 height 81
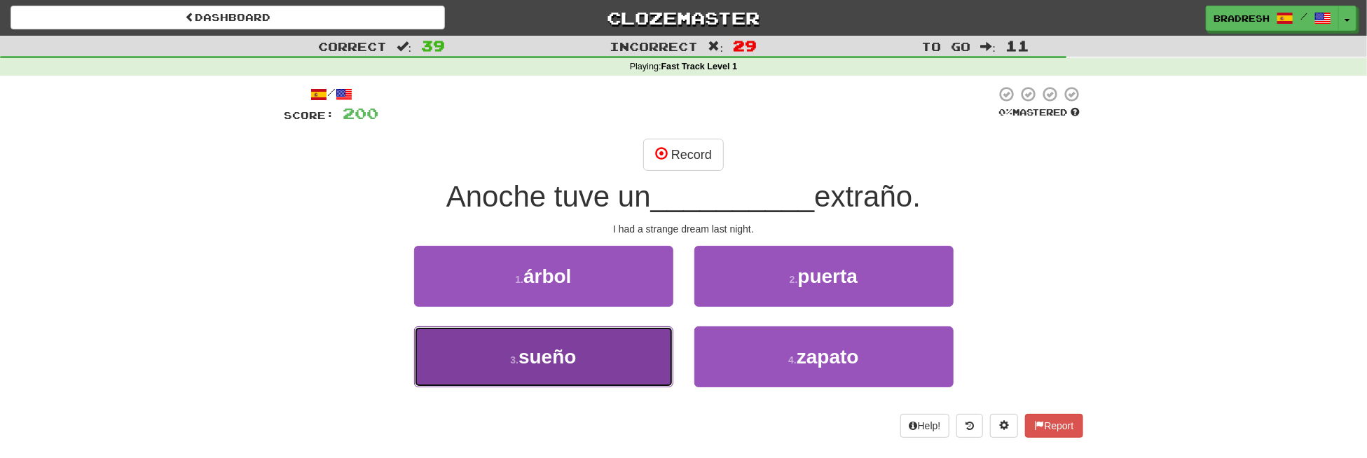
click at [609, 343] on button "3 . sueño" at bounding box center [543, 356] width 259 height 61
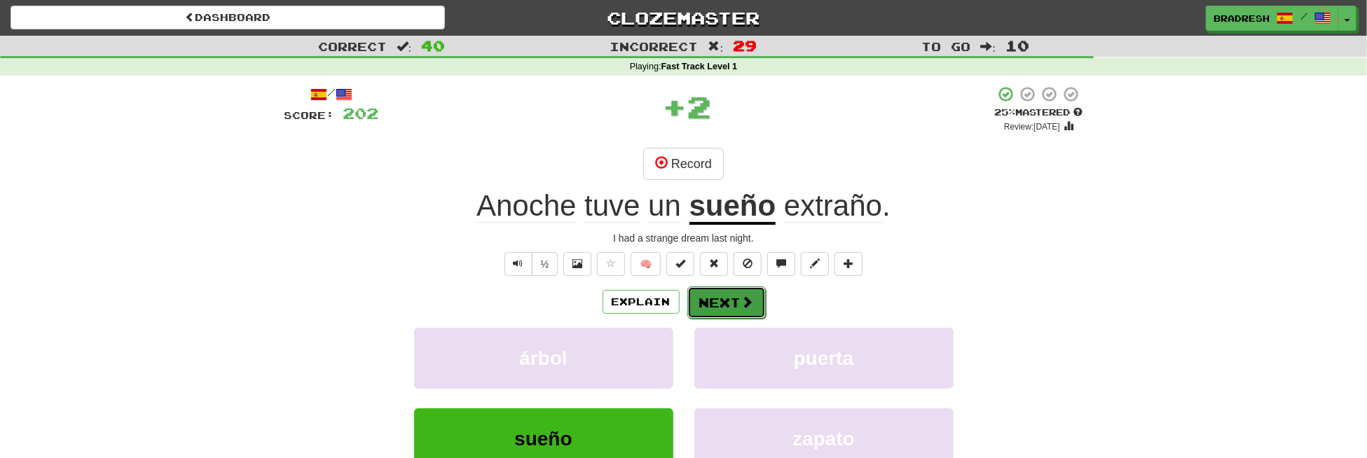
click at [730, 299] on button "Next" at bounding box center [726, 303] width 78 height 32
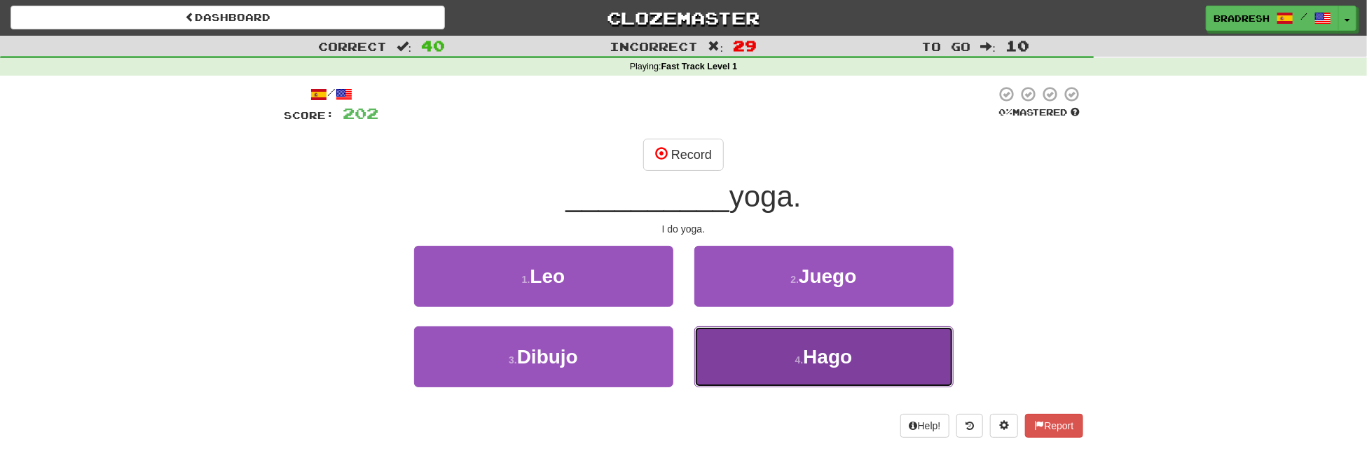
click at [754, 355] on button "4 . Hago" at bounding box center [823, 356] width 259 height 61
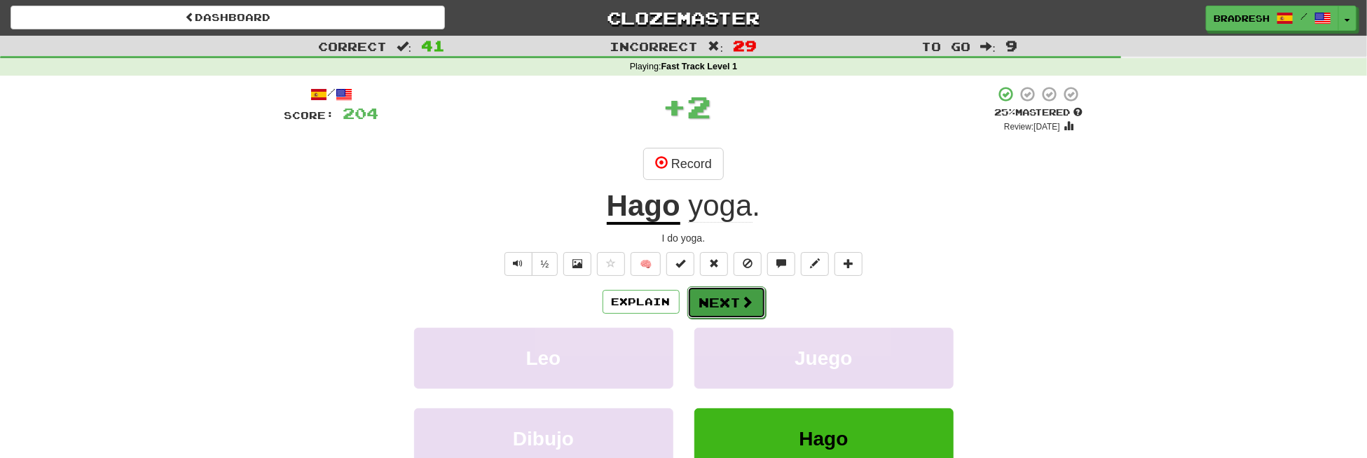
click at [728, 306] on button "Next" at bounding box center [726, 303] width 78 height 32
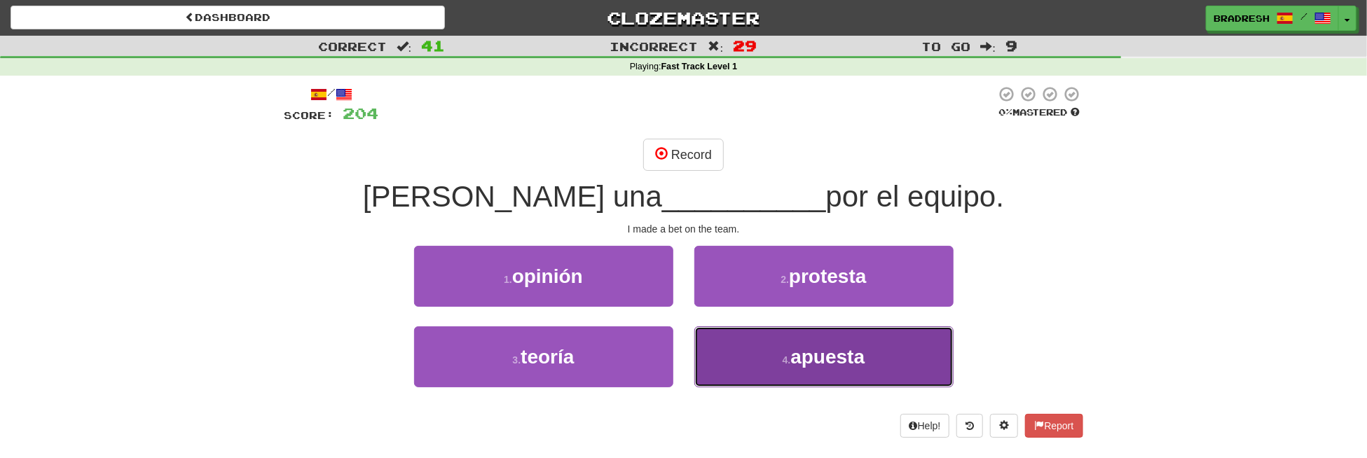
click at [719, 351] on button "4 . apuesta" at bounding box center [823, 356] width 259 height 61
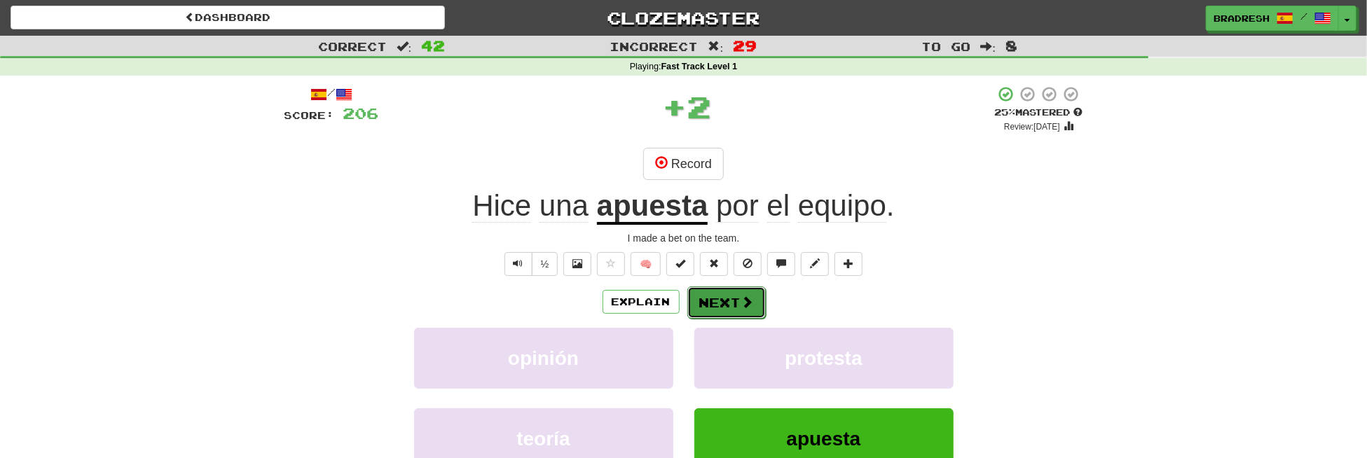
click at [717, 311] on button "Next" at bounding box center [726, 303] width 78 height 32
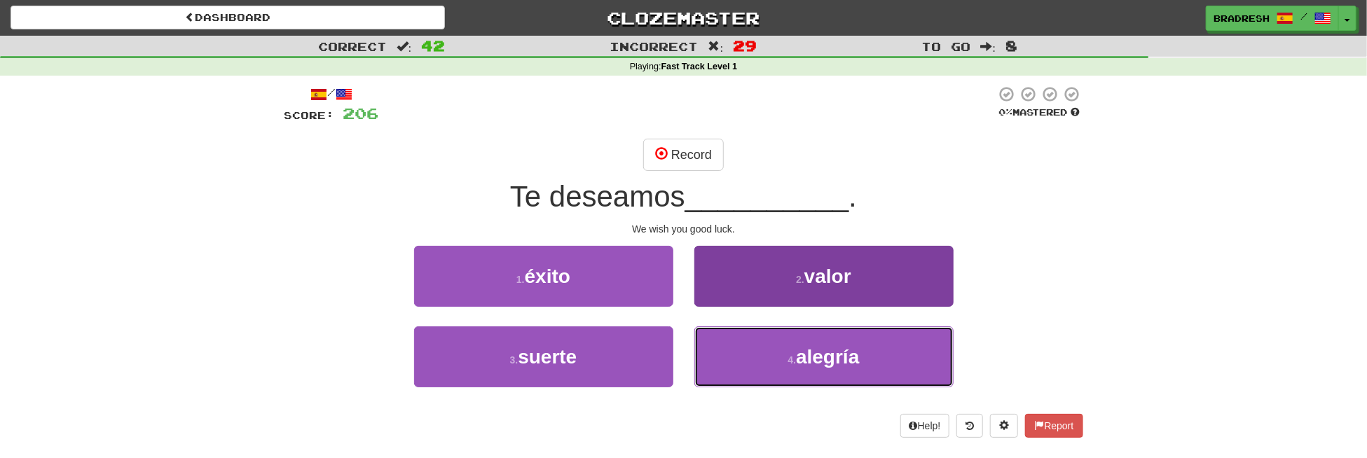
click at [785, 352] on button "4 . alegría" at bounding box center [823, 356] width 259 height 61
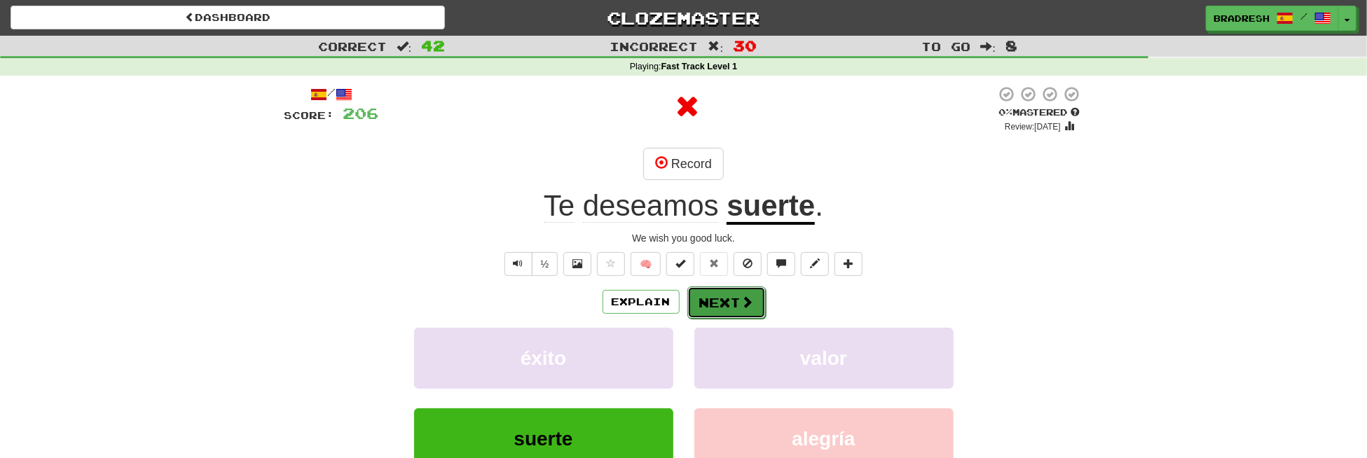
click at [729, 308] on button "Next" at bounding box center [726, 303] width 78 height 32
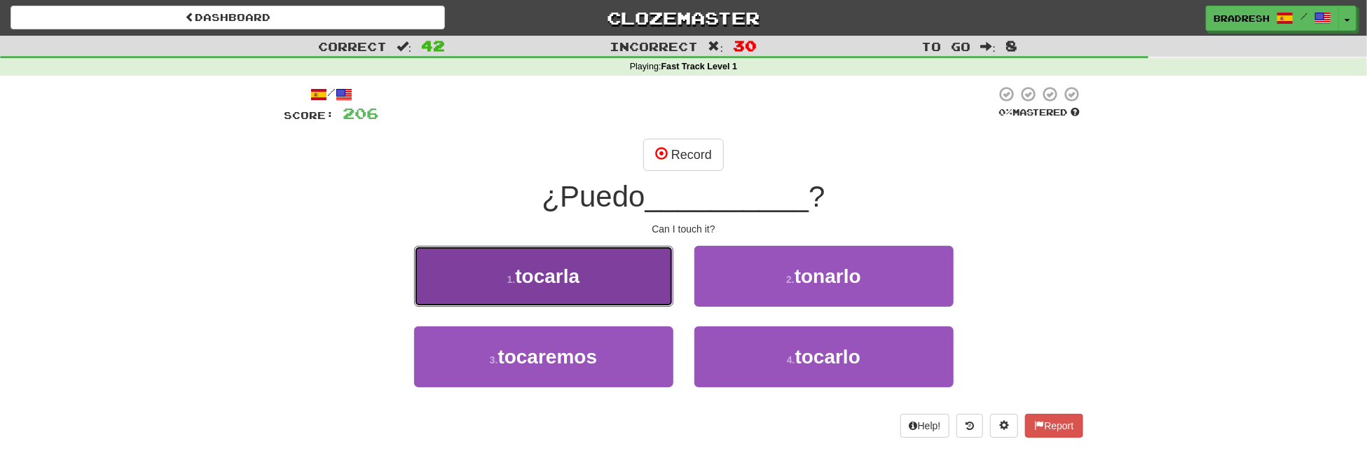
click at [622, 274] on button "1 . [GEOGRAPHIC_DATA]" at bounding box center [543, 276] width 259 height 61
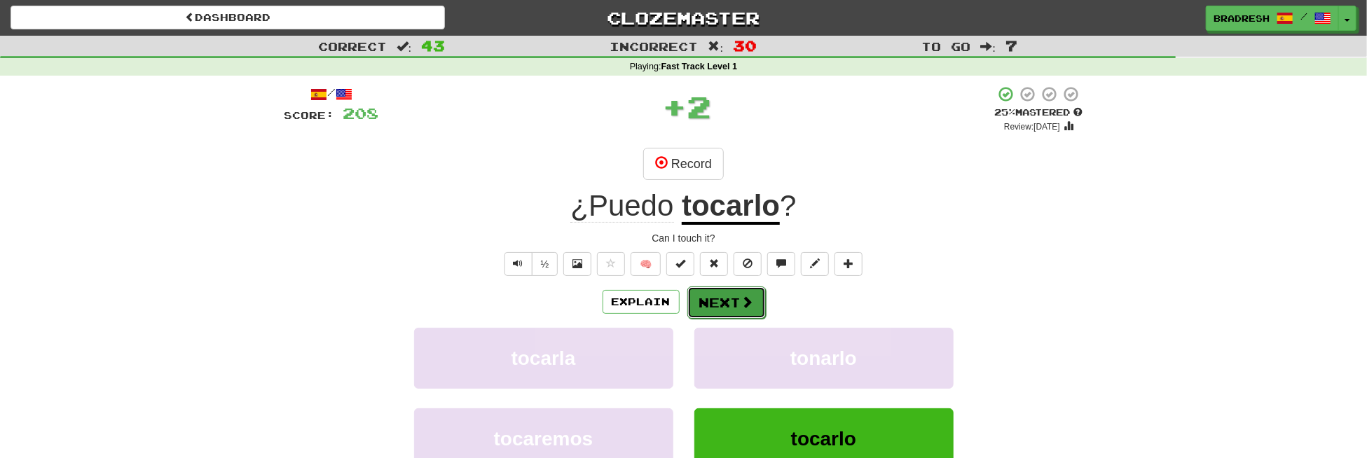
click at [722, 301] on button "Next" at bounding box center [726, 303] width 78 height 32
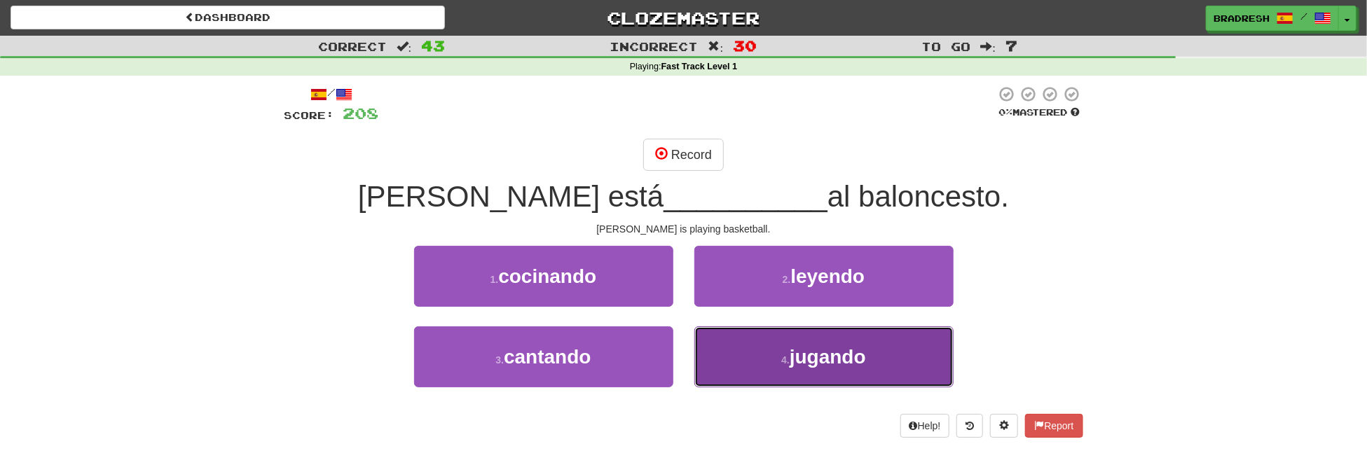
click at [804, 377] on button "4 . jugando" at bounding box center [823, 356] width 259 height 61
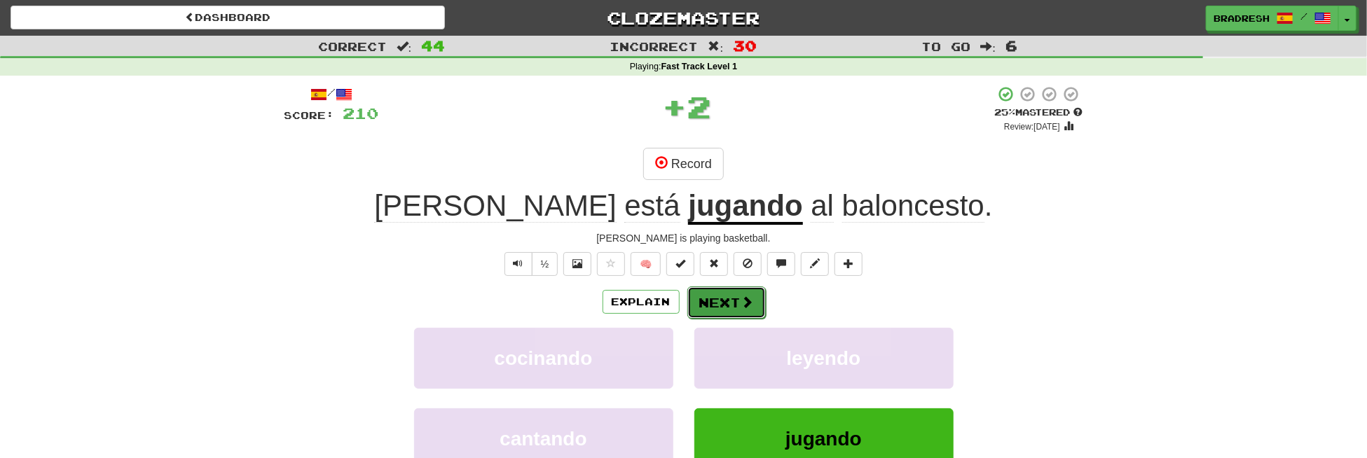
click at [721, 296] on button "Next" at bounding box center [726, 303] width 78 height 32
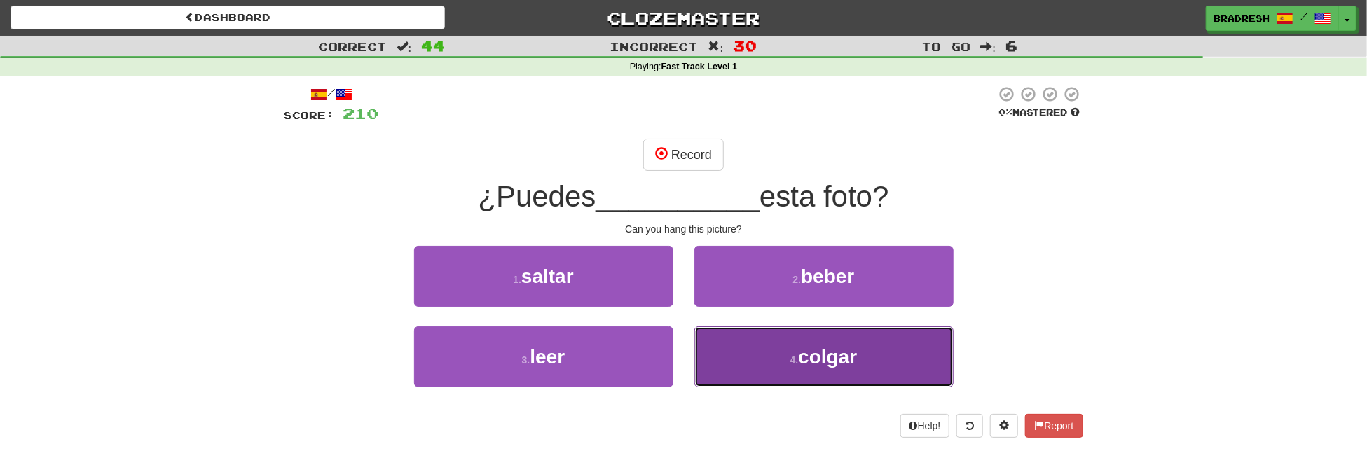
click at [799, 347] on span "colgar" at bounding box center [827, 357] width 59 height 22
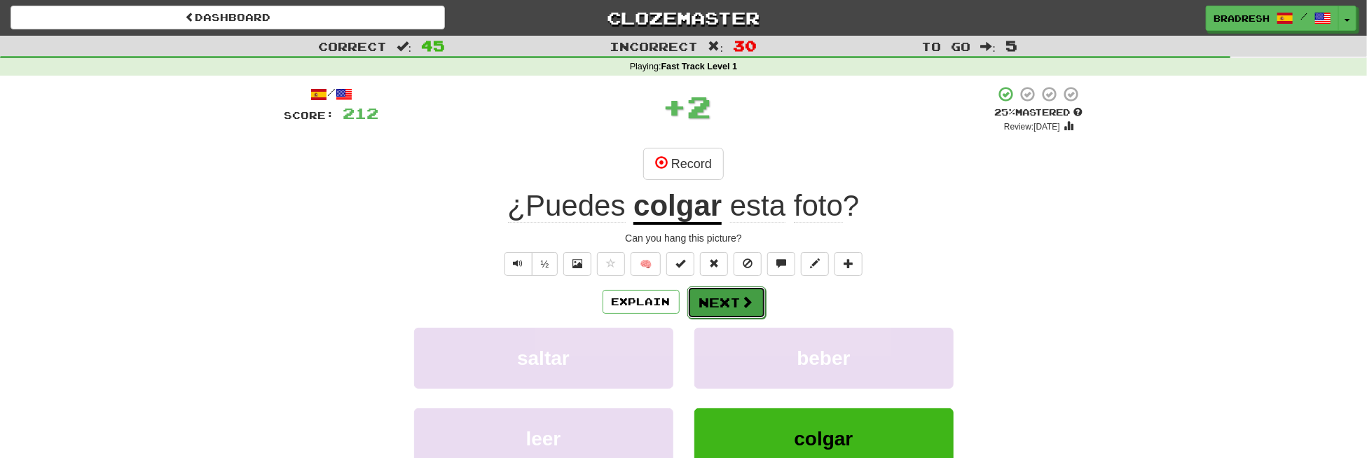
click at [725, 301] on button "Next" at bounding box center [726, 303] width 78 height 32
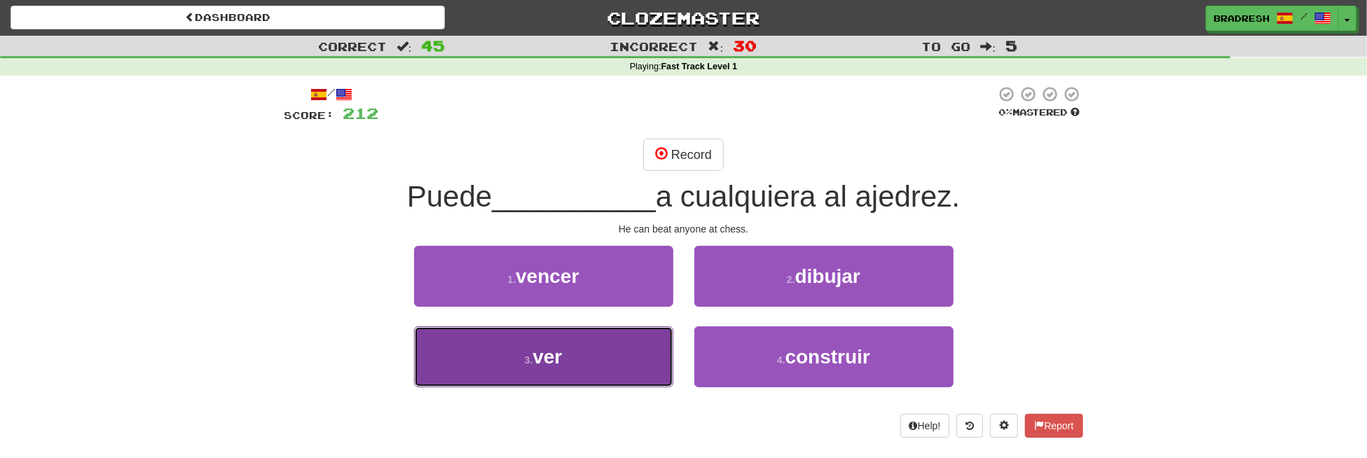
click at [620, 370] on button "3 . ver" at bounding box center [543, 356] width 259 height 61
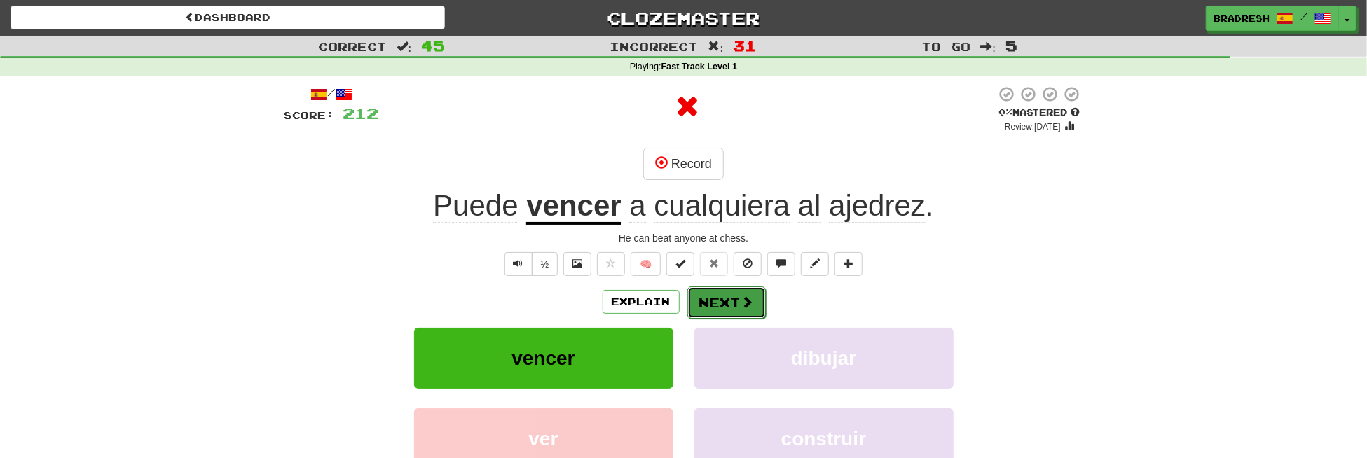
click at [714, 305] on button "Next" at bounding box center [726, 303] width 78 height 32
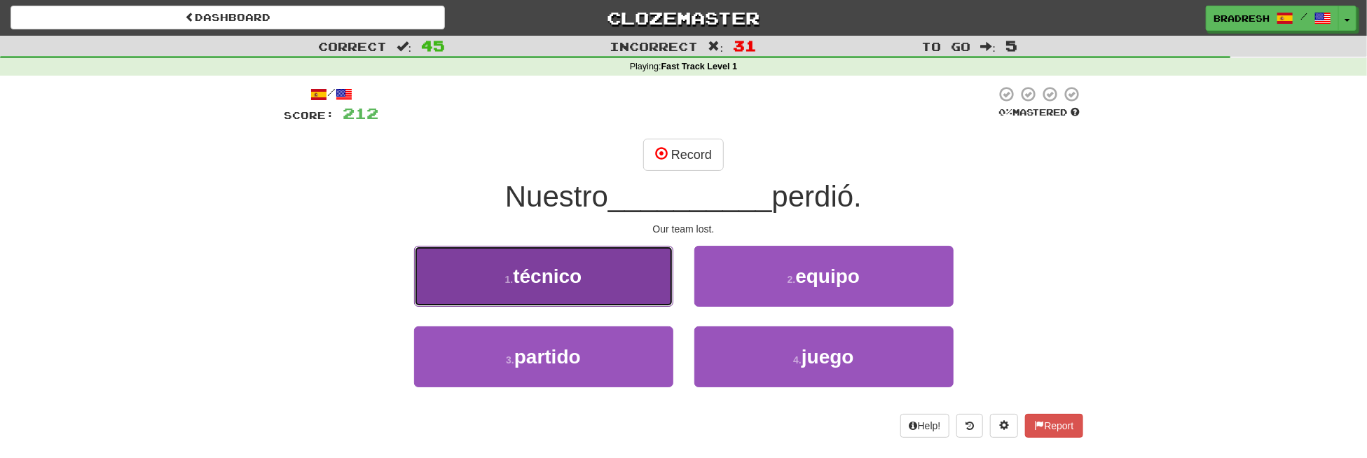
click at [626, 293] on button "1 . técnico" at bounding box center [543, 276] width 259 height 61
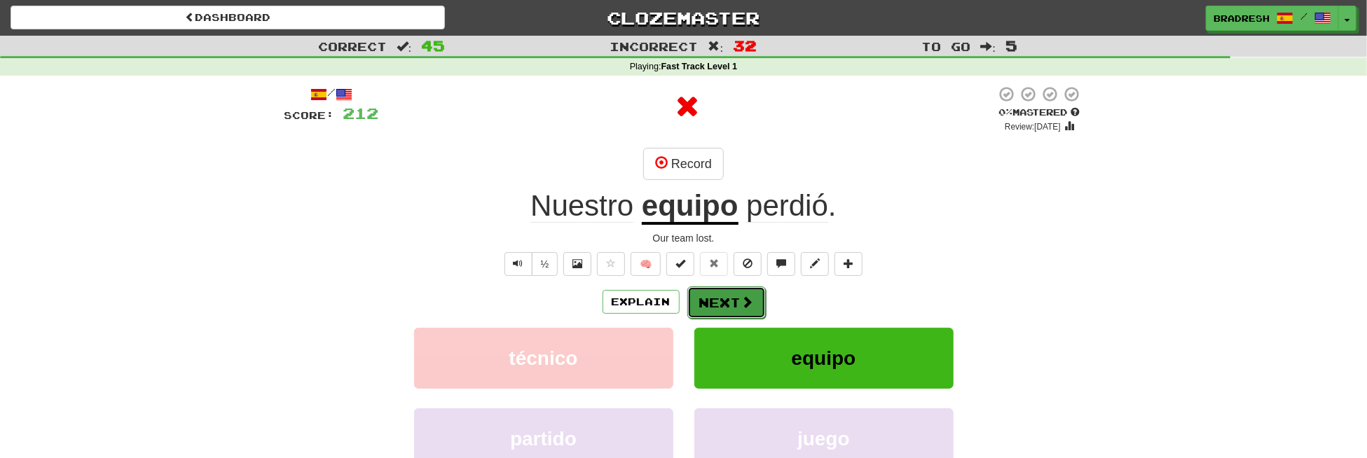
click at [718, 306] on button "Next" at bounding box center [726, 303] width 78 height 32
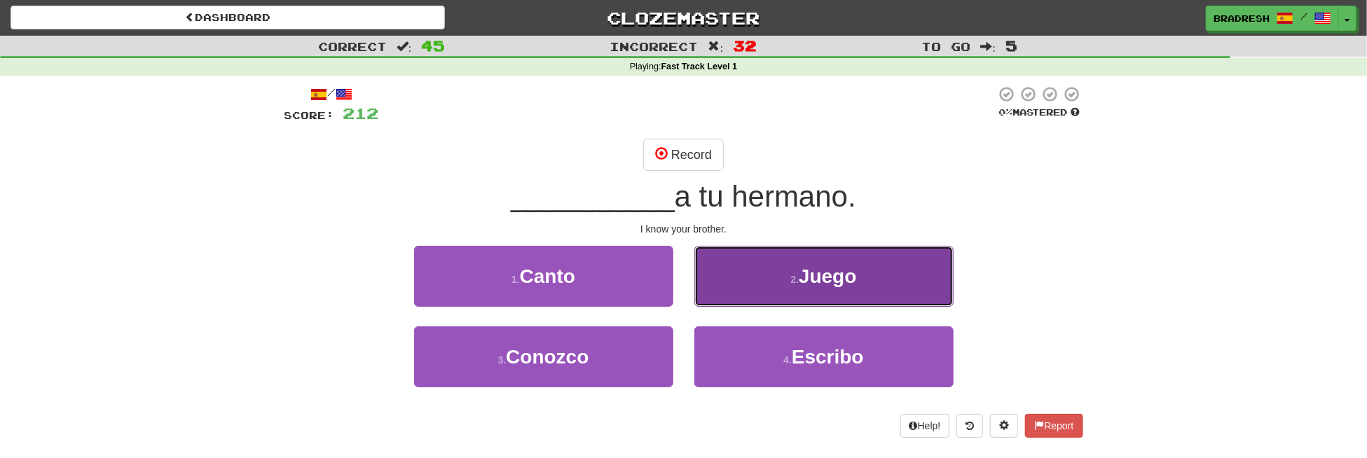
click at [752, 290] on button "2 . Juego" at bounding box center [823, 276] width 259 height 61
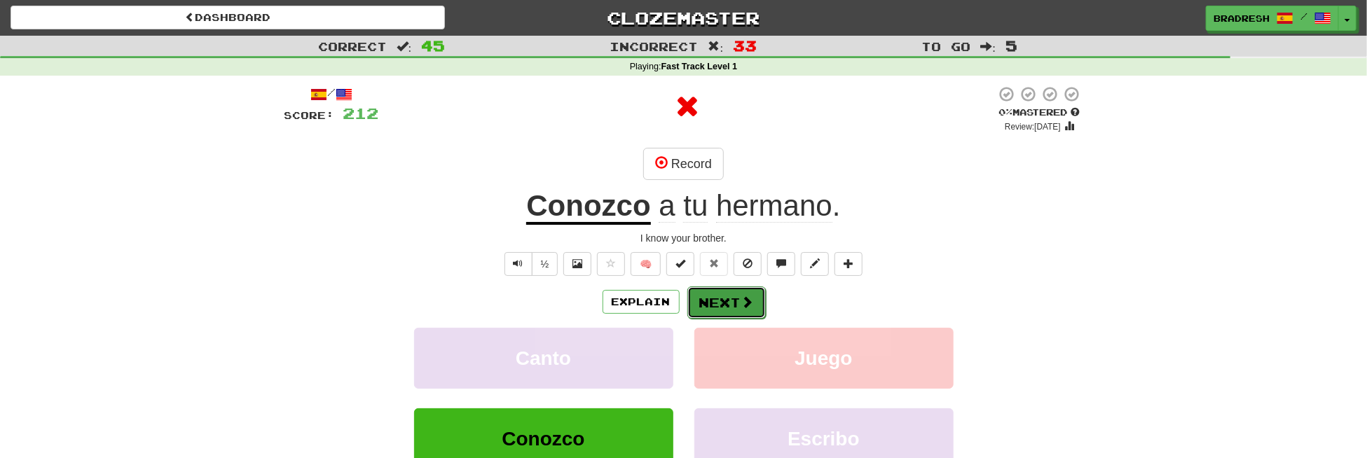
click at [731, 309] on button "Next" at bounding box center [726, 303] width 78 height 32
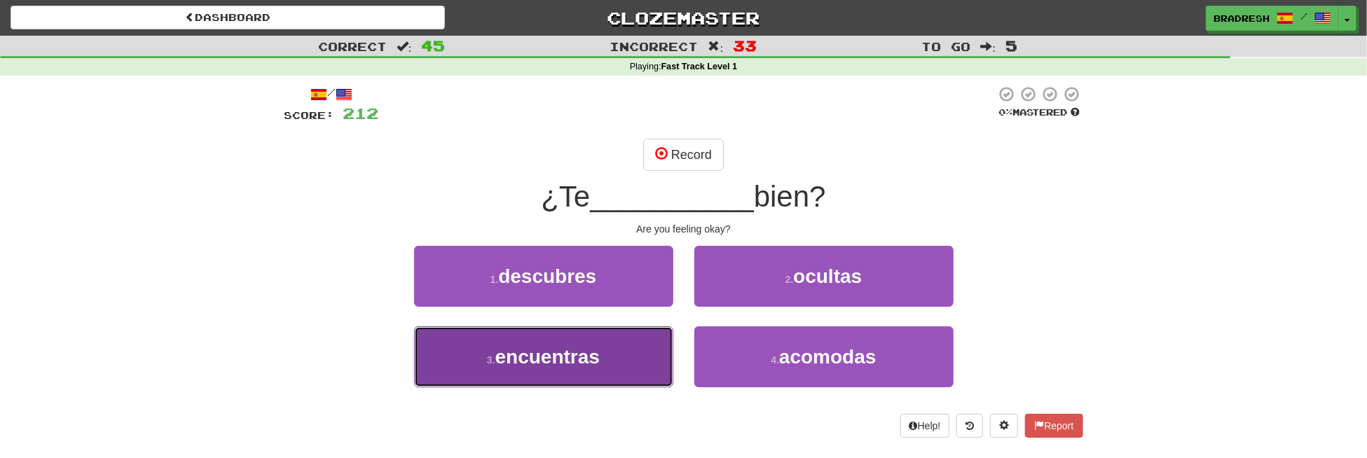
click at [582, 350] on span "encuentras" at bounding box center [547, 357] width 104 height 22
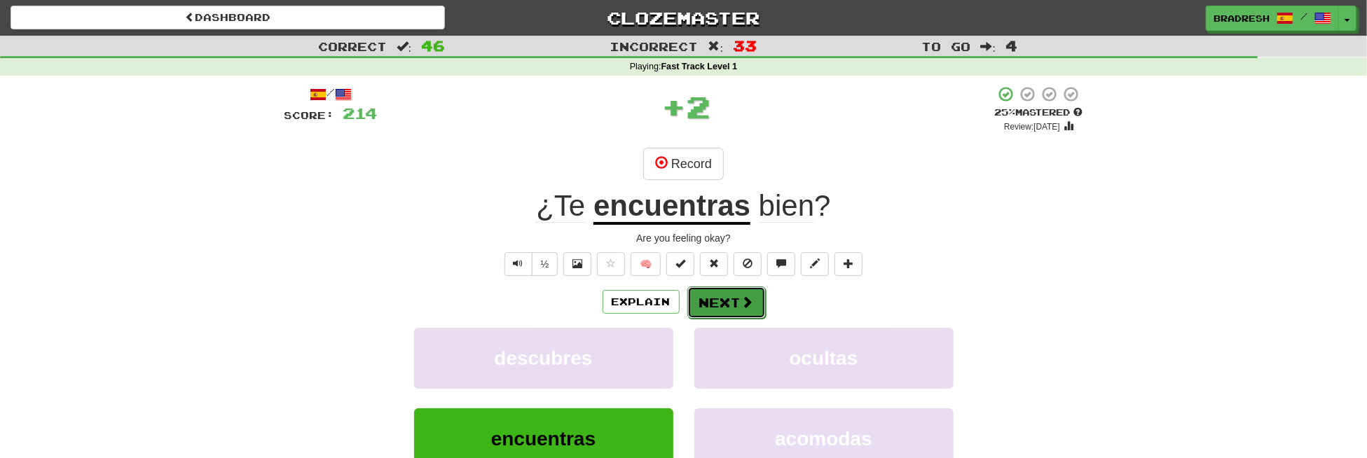
click at [730, 307] on button "Next" at bounding box center [726, 303] width 78 height 32
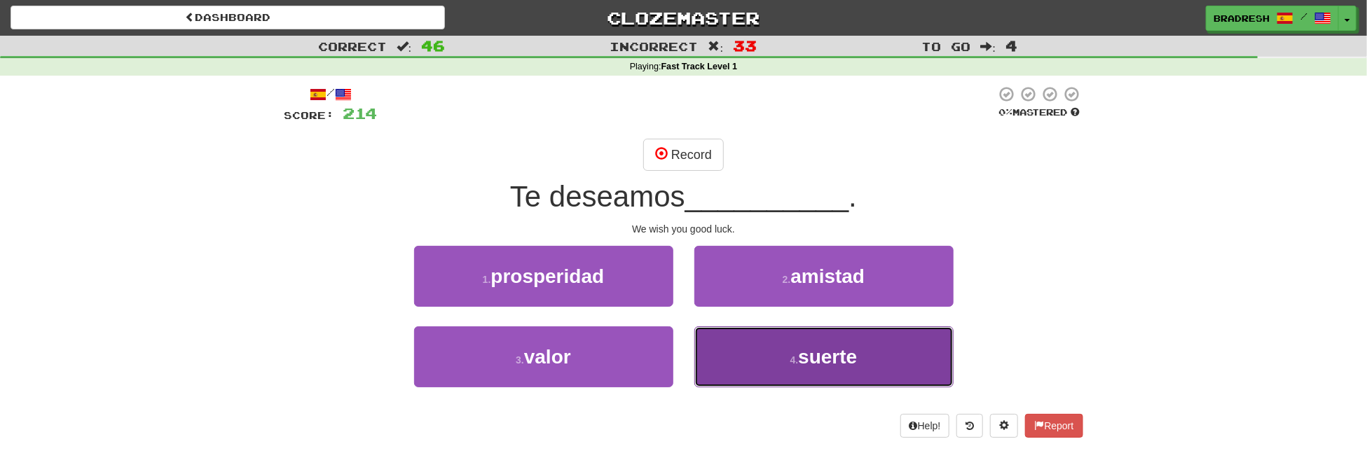
click at [768, 364] on button "4 . suerte" at bounding box center [823, 356] width 259 height 61
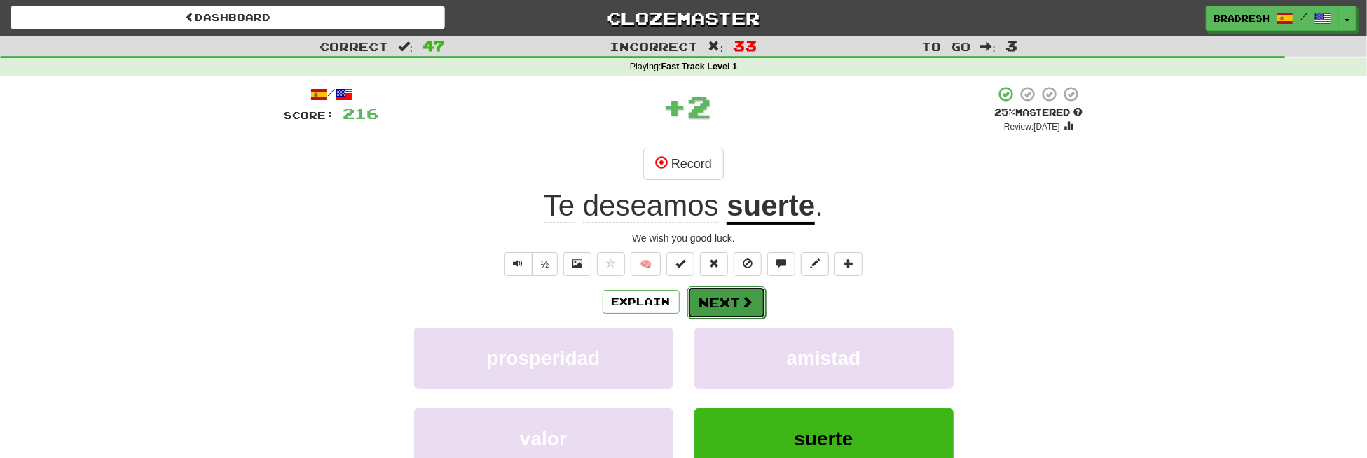
click at [743, 302] on span at bounding box center [747, 302] width 13 height 13
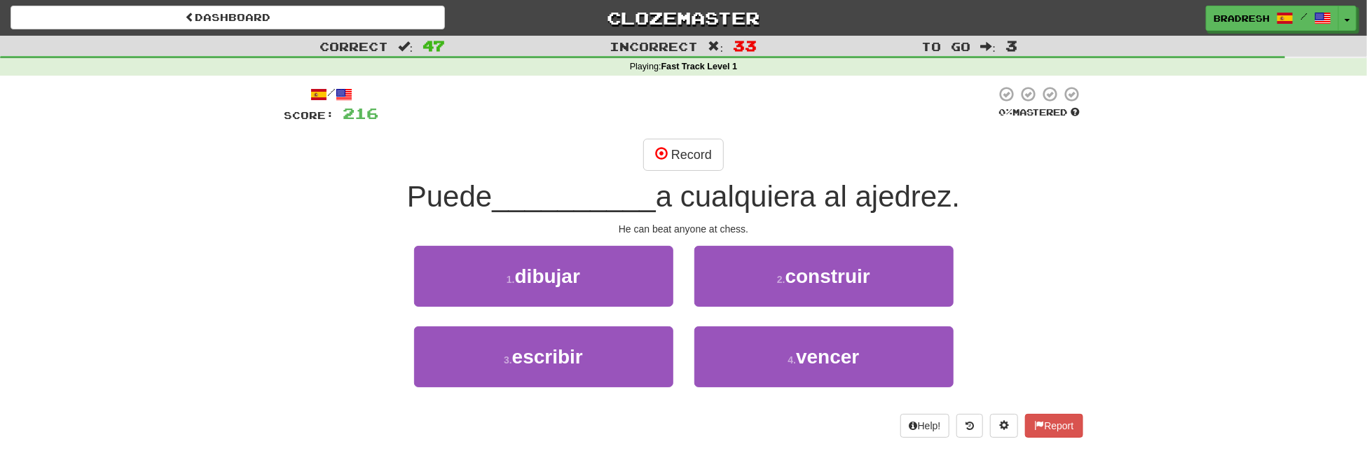
click at [722, 305] on div "2 . construir" at bounding box center [824, 286] width 280 height 81
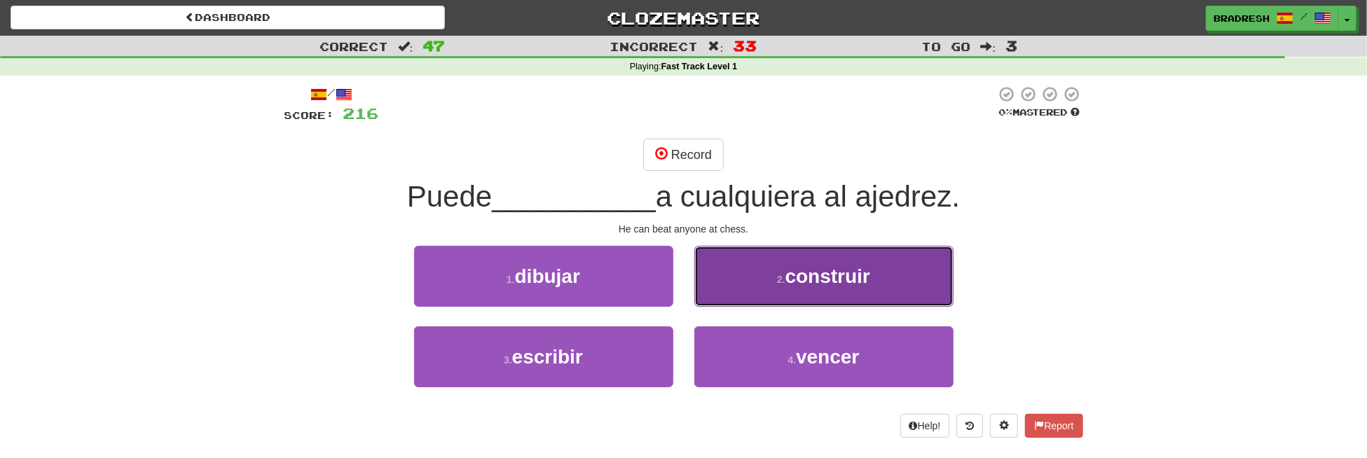
click at [755, 280] on button "2 . construir" at bounding box center [823, 276] width 259 height 61
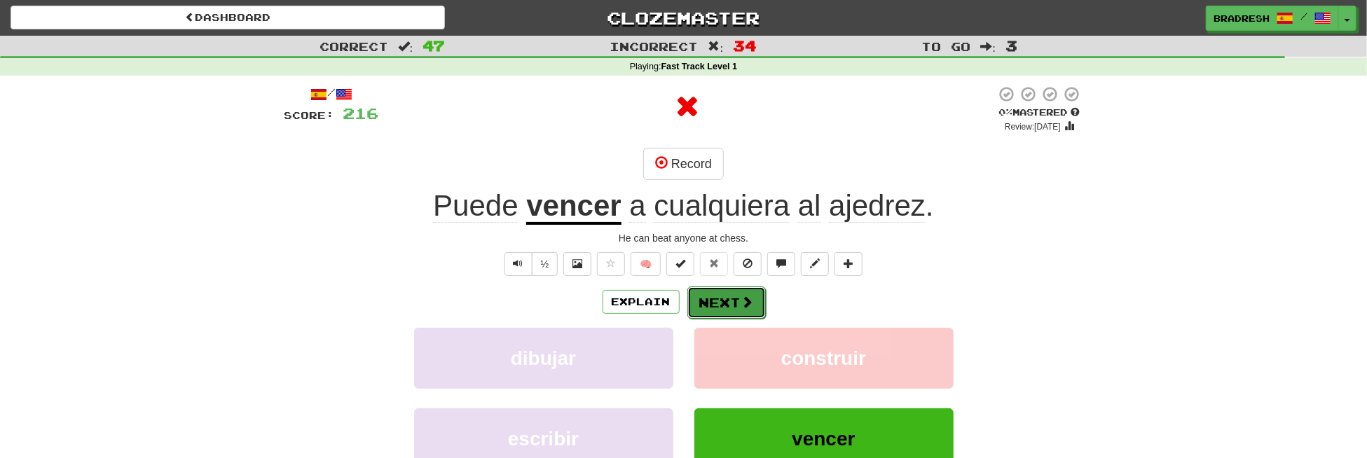
click at [738, 297] on button "Next" at bounding box center [726, 303] width 78 height 32
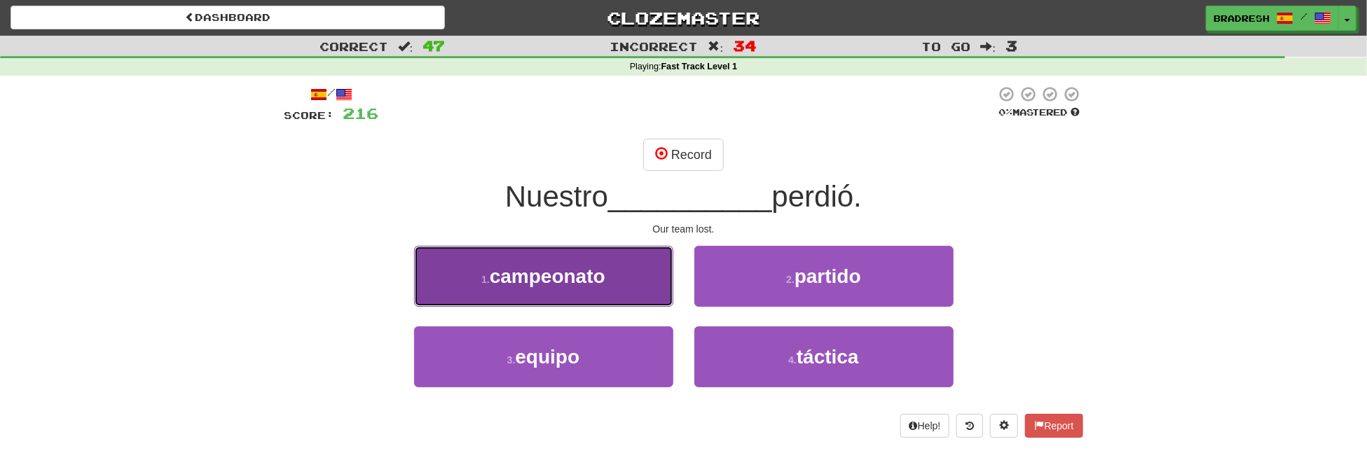
click at [612, 278] on button "1 . campeonato" at bounding box center [543, 276] width 259 height 61
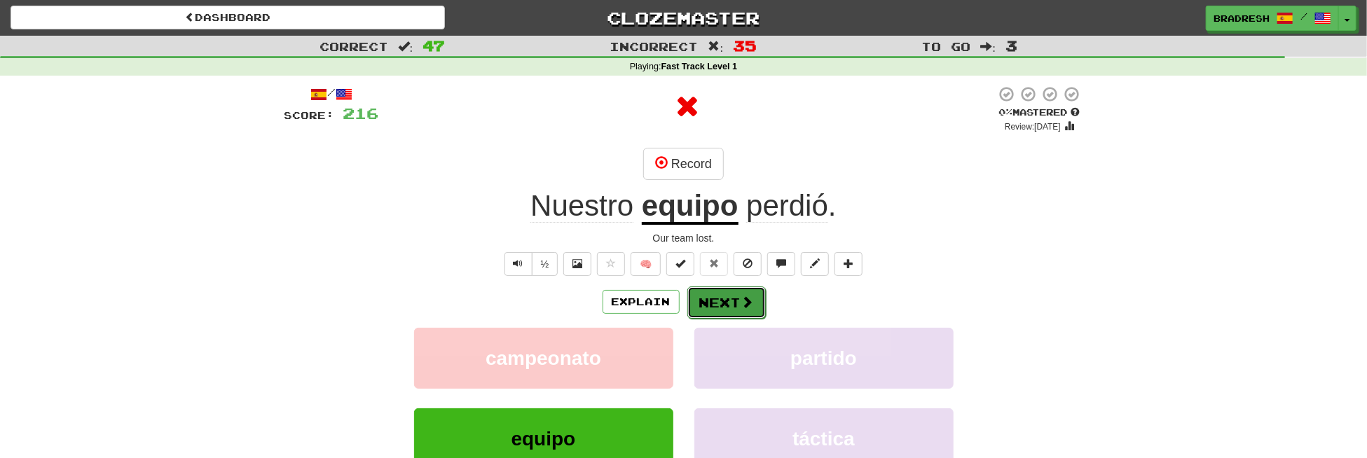
click at [732, 299] on button "Next" at bounding box center [726, 303] width 78 height 32
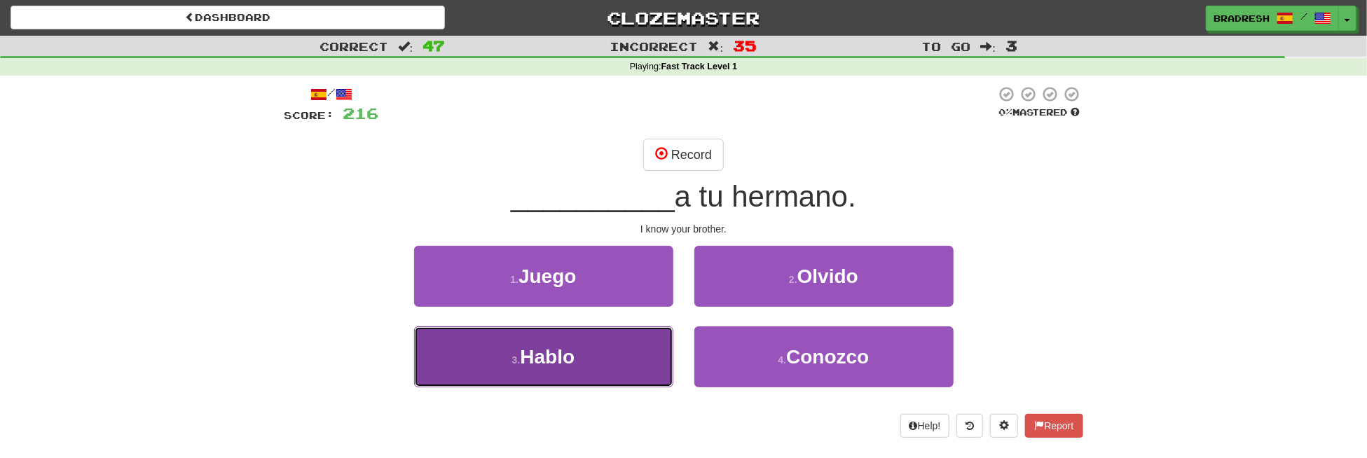
click at [593, 344] on button "3 . Hablo" at bounding box center [543, 356] width 259 height 61
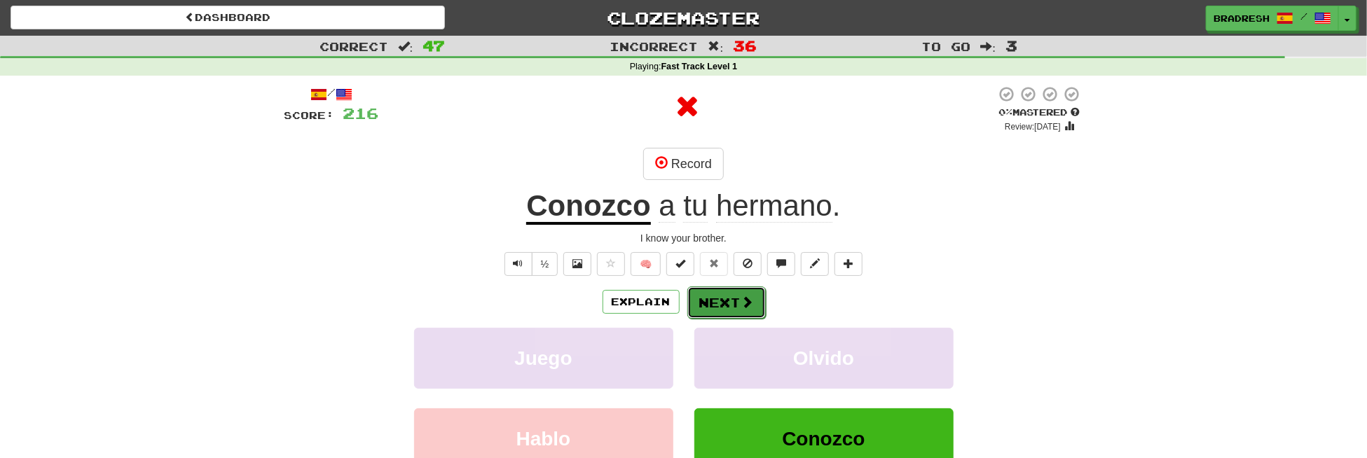
click at [717, 288] on button "Next" at bounding box center [726, 303] width 78 height 32
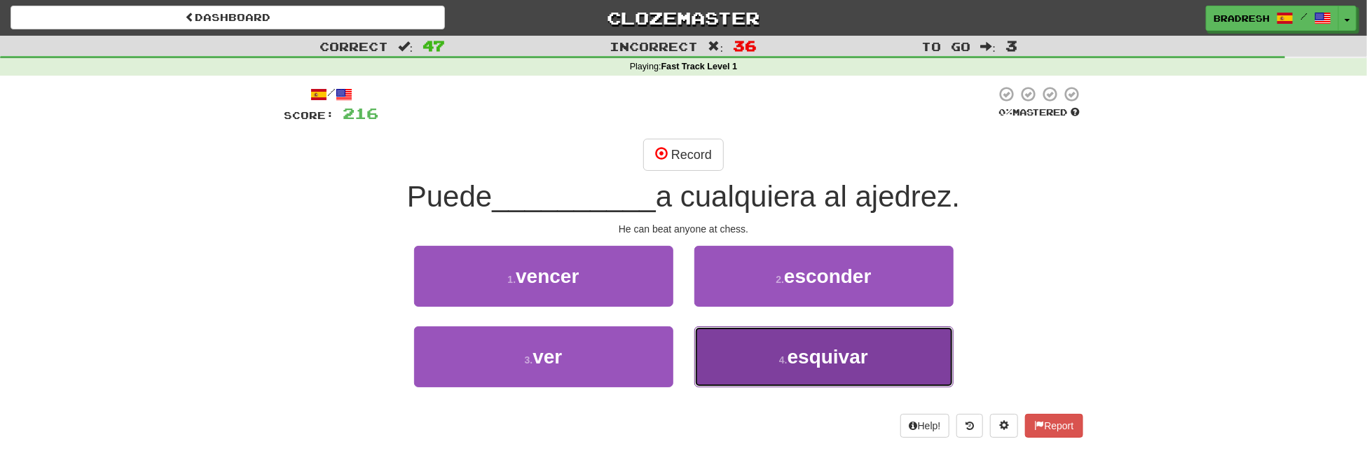
click at [800, 352] on span "esquivar" at bounding box center [827, 357] width 81 height 22
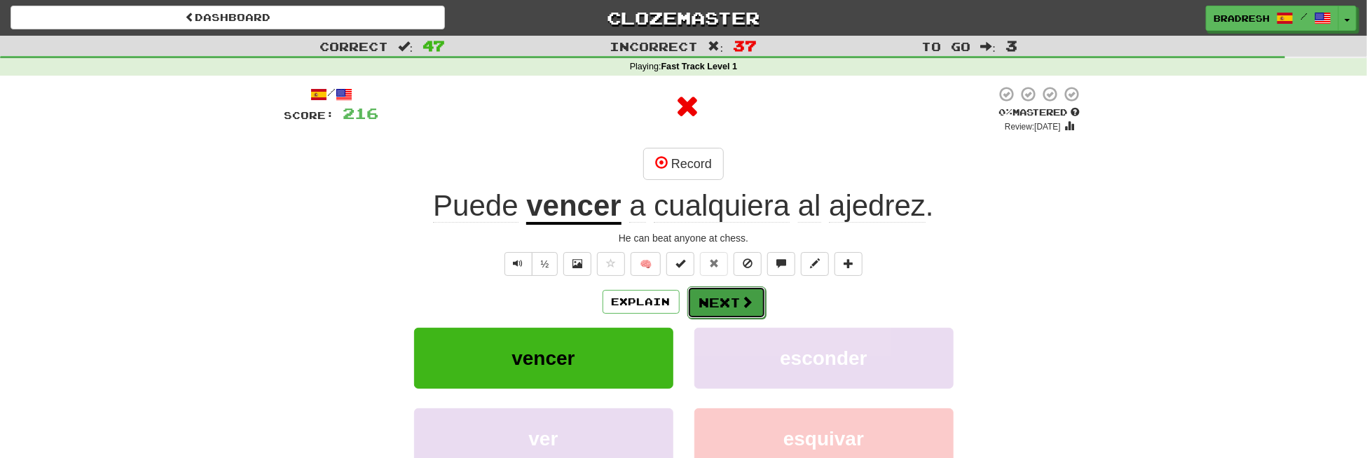
click at [726, 291] on button "Next" at bounding box center [726, 303] width 78 height 32
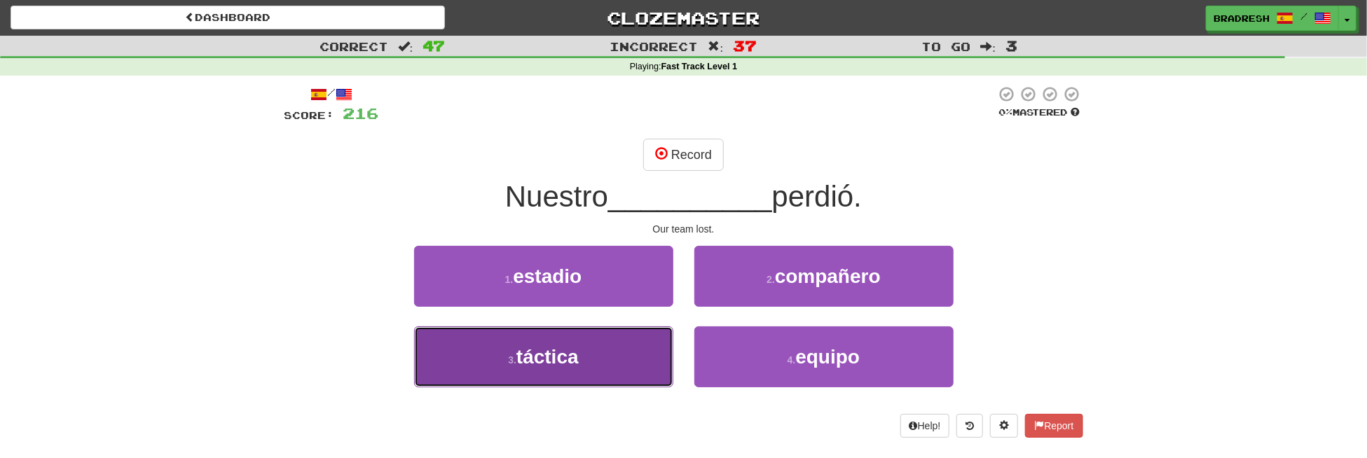
click at [616, 340] on button "3 . táctica" at bounding box center [543, 356] width 259 height 61
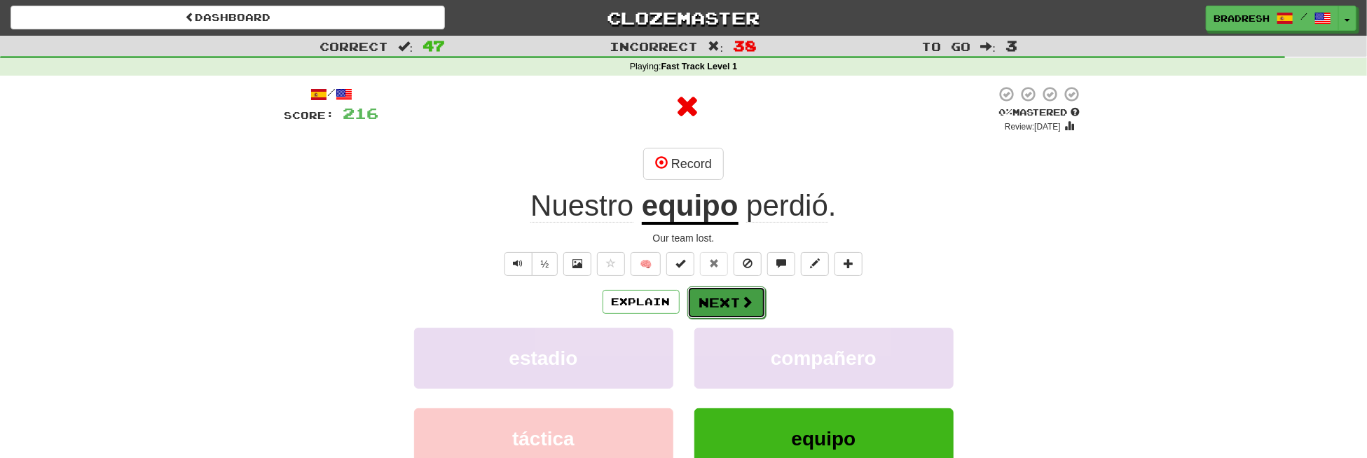
click at [702, 306] on button "Next" at bounding box center [726, 303] width 78 height 32
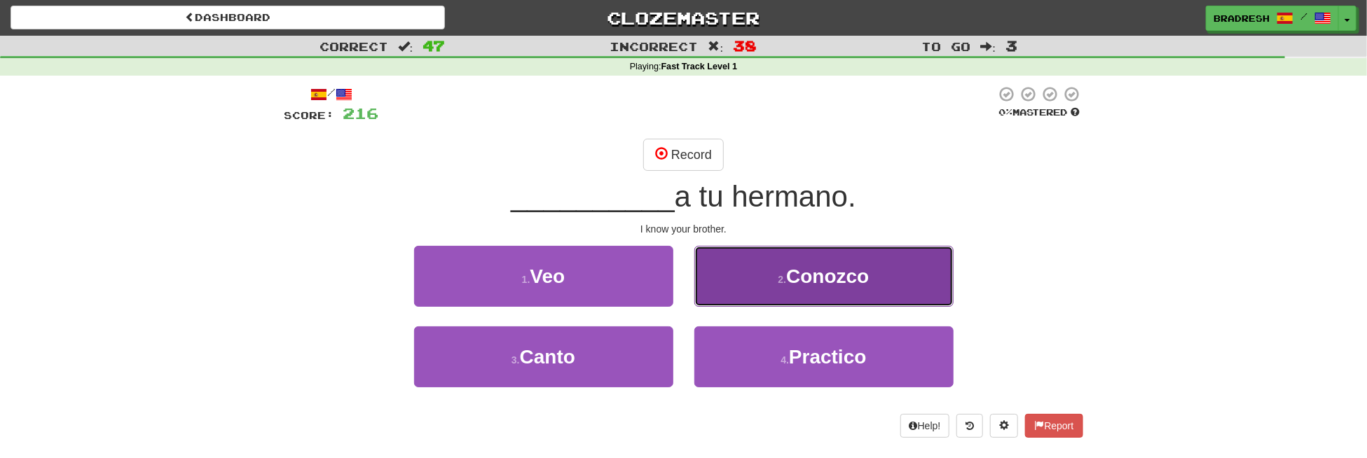
click at [771, 282] on button "2 . Conozco" at bounding box center [823, 276] width 259 height 61
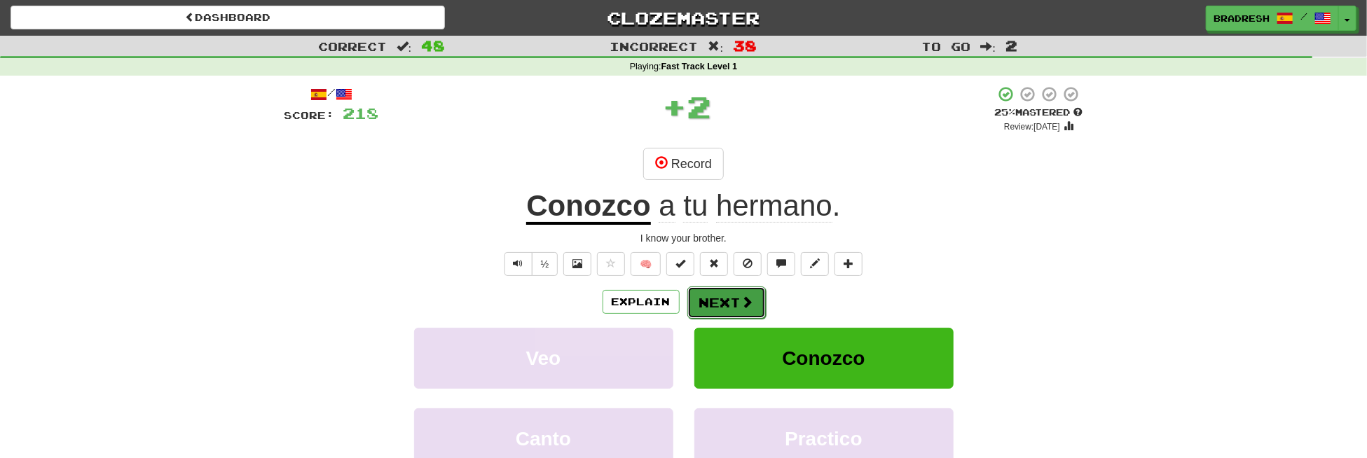
click at [737, 297] on button "Next" at bounding box center [726, 303] width 78 height 32
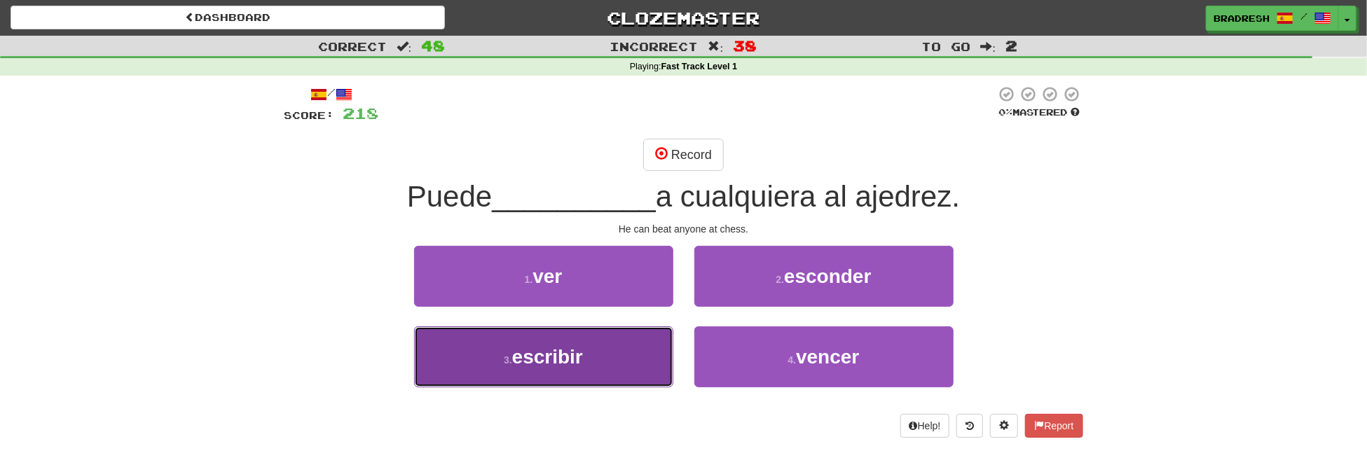
click at [649, 353] on button "3 . escribir" at bounding box center [543, 356] width 259 height 61
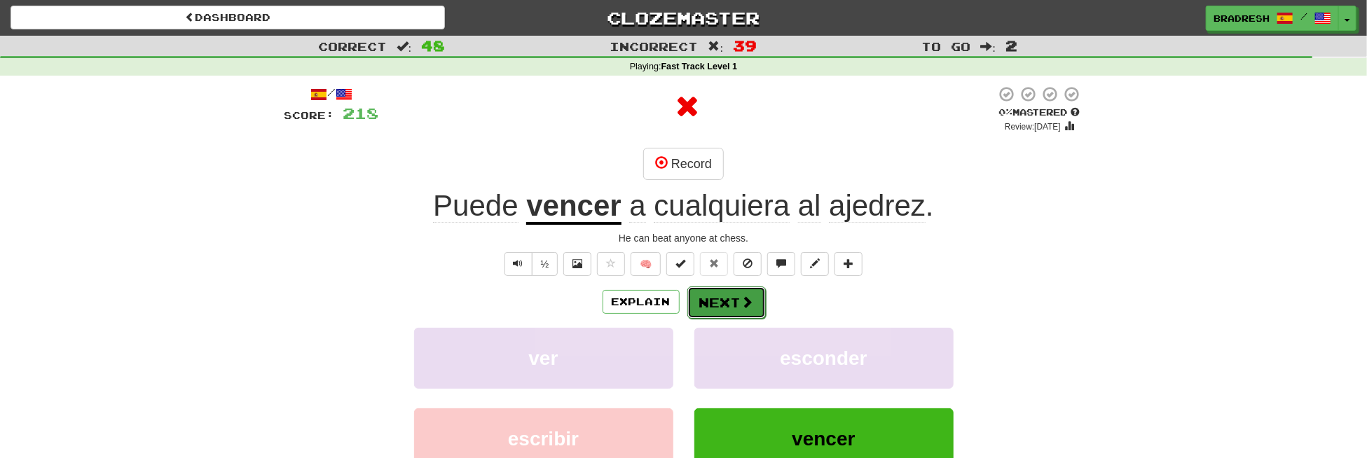
click at [737, 310] on button "Next" at bounding box center [726, 303] width 78 height 32
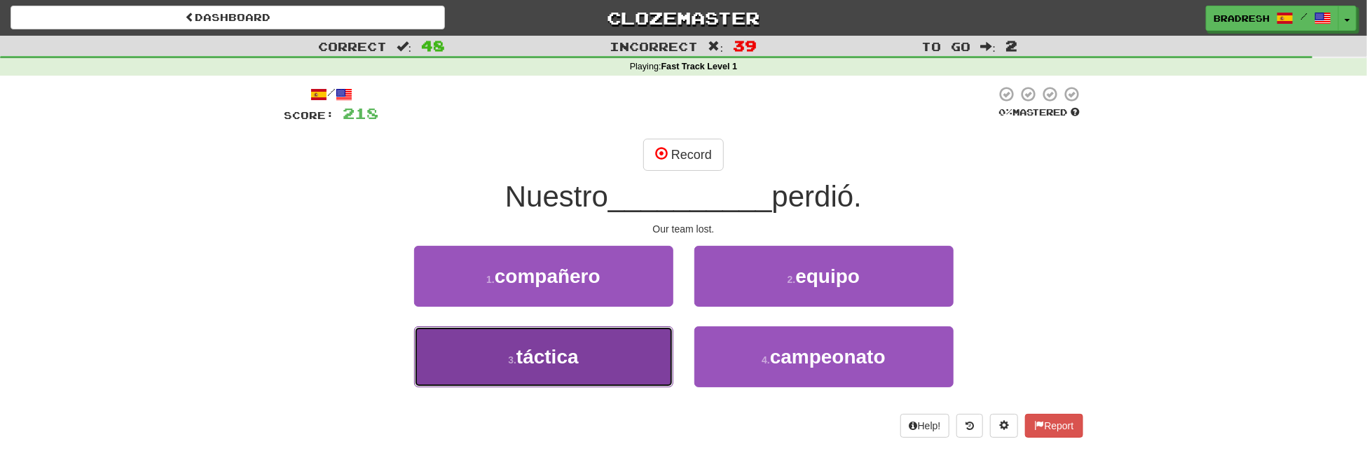
click at [631, 347] on button "3 . táctica" at bounding box center [543, 356] width 259 height 61
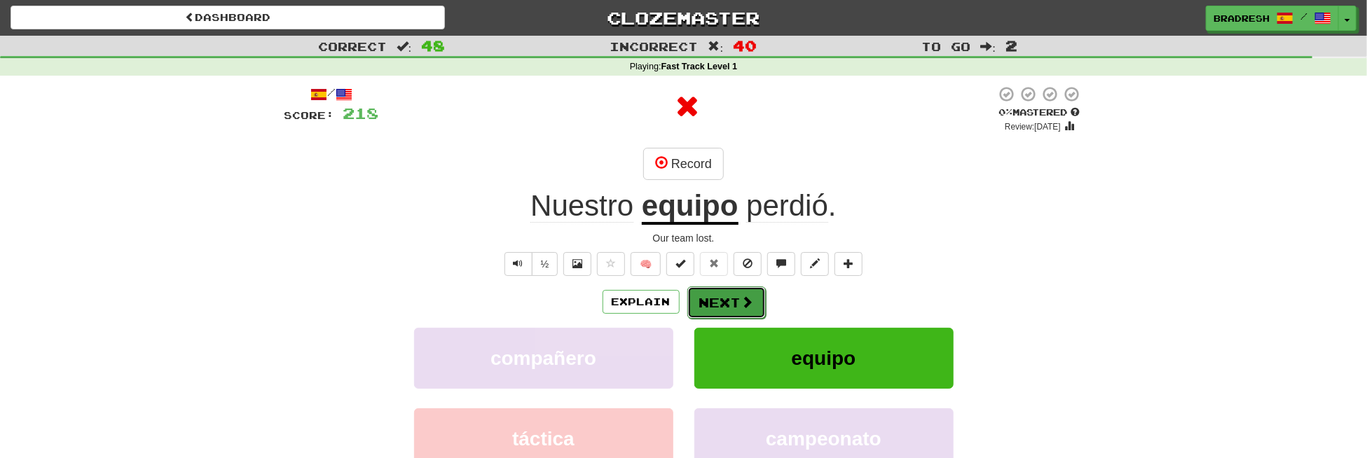
click at [741, 291] on button "Next" at bounding box center [726, 303] width 78 height 32
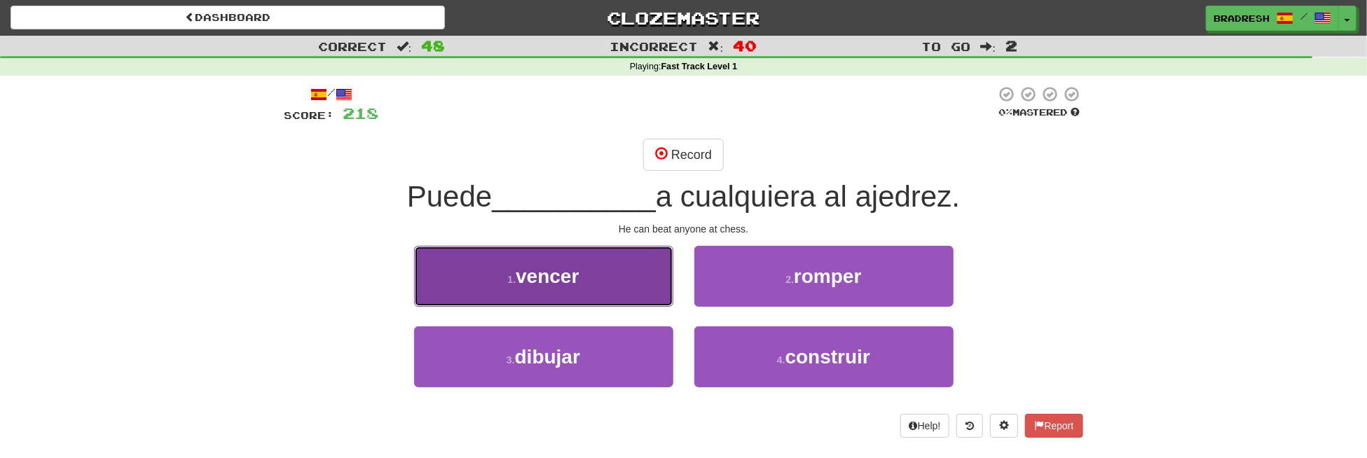
click at [664, 280] on button "1 . vencer" at bounding box center [543, 276] width 259 height 61
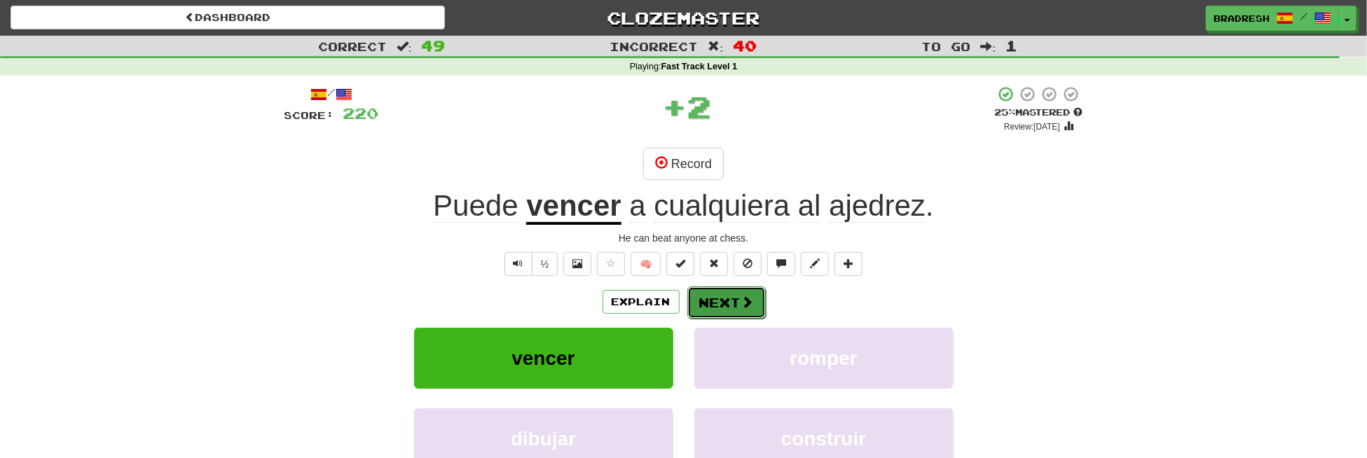
click at [722, 303] on button "Next" at bounding box center [726, 303] width 78 height 32
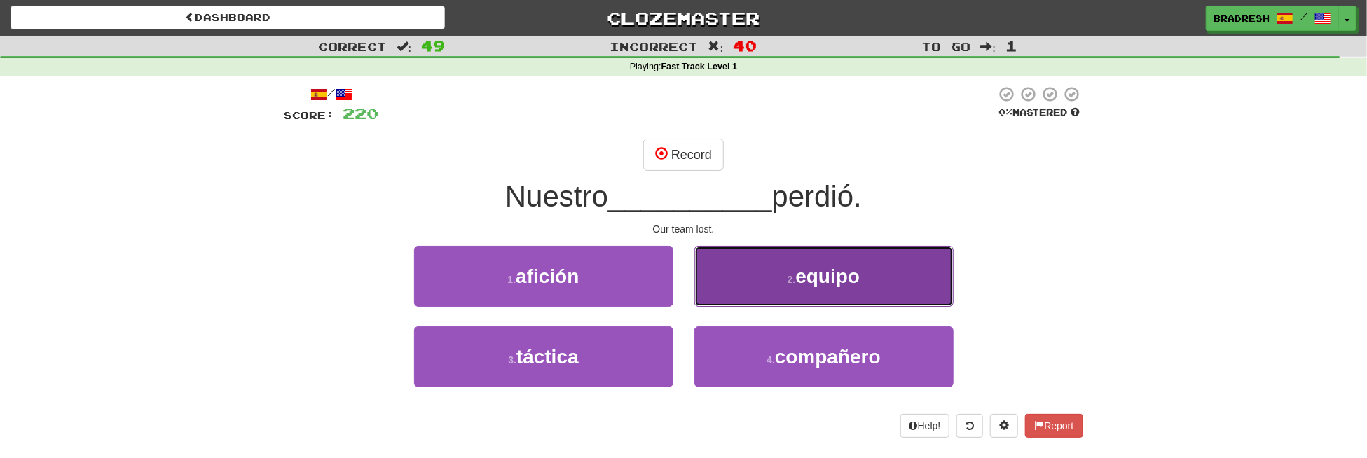
click at [710, 281] on button "2 . equipo" at bounding box center [823, 276] width 259 height 61
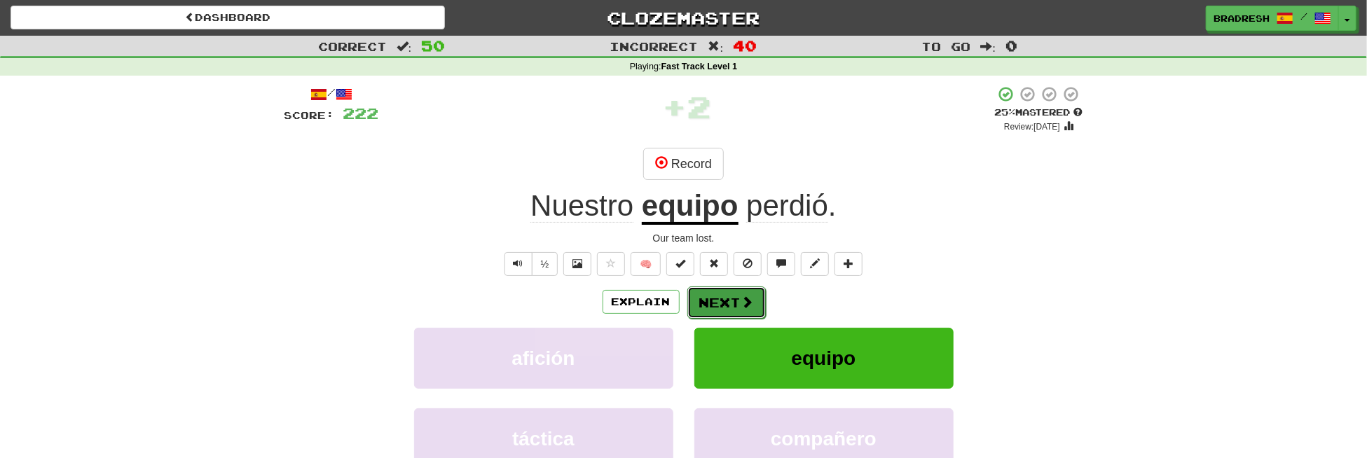
click at [726, 295] on button "Next" at bounding box center [726, 303] width 78 height 32
